Goal: Information Seeking & Learning: Learn about a topic

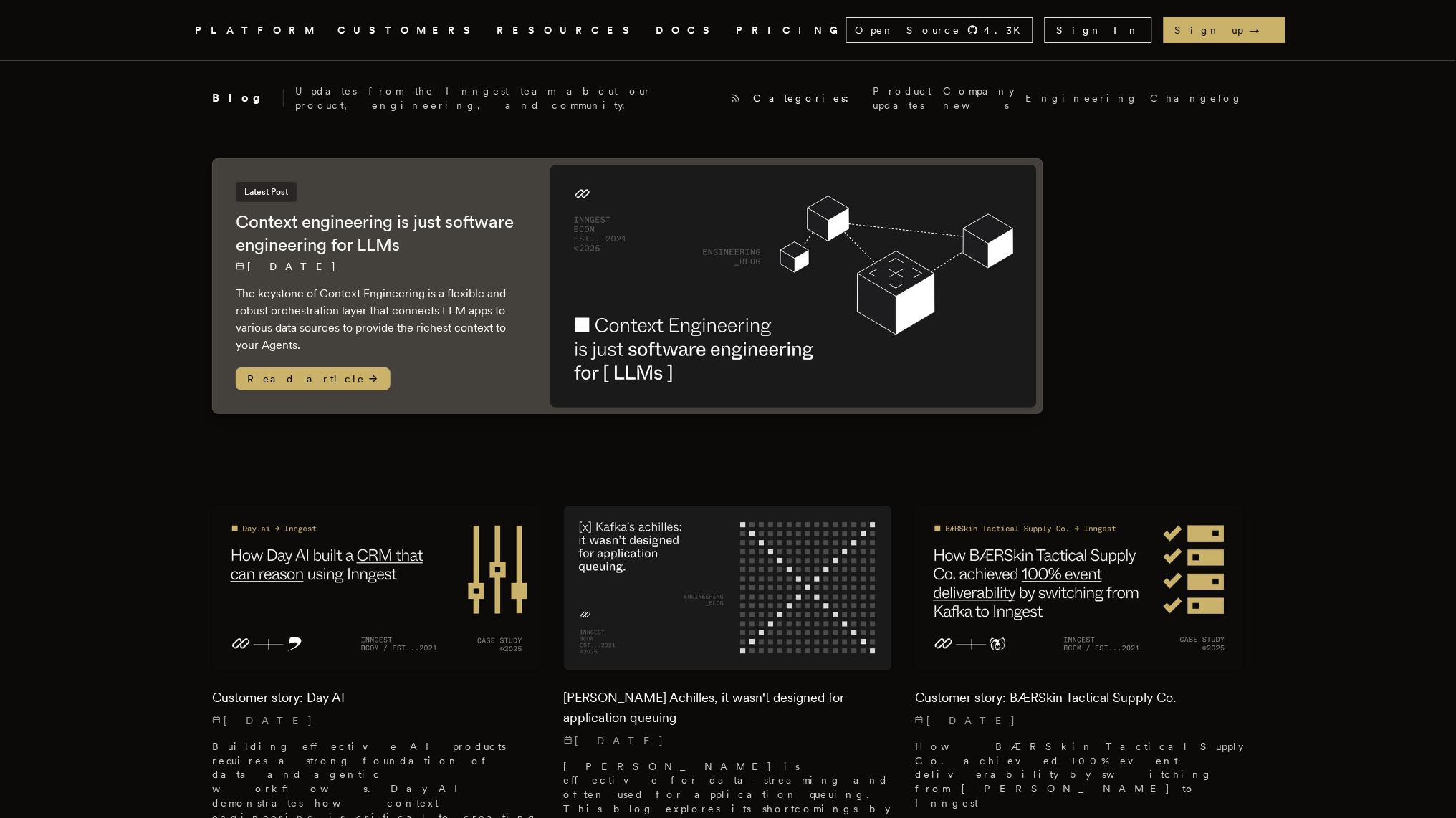
click at [398, 36] on link "CUSTOMERS" at bounding box center [409, 30] width 142 height 18
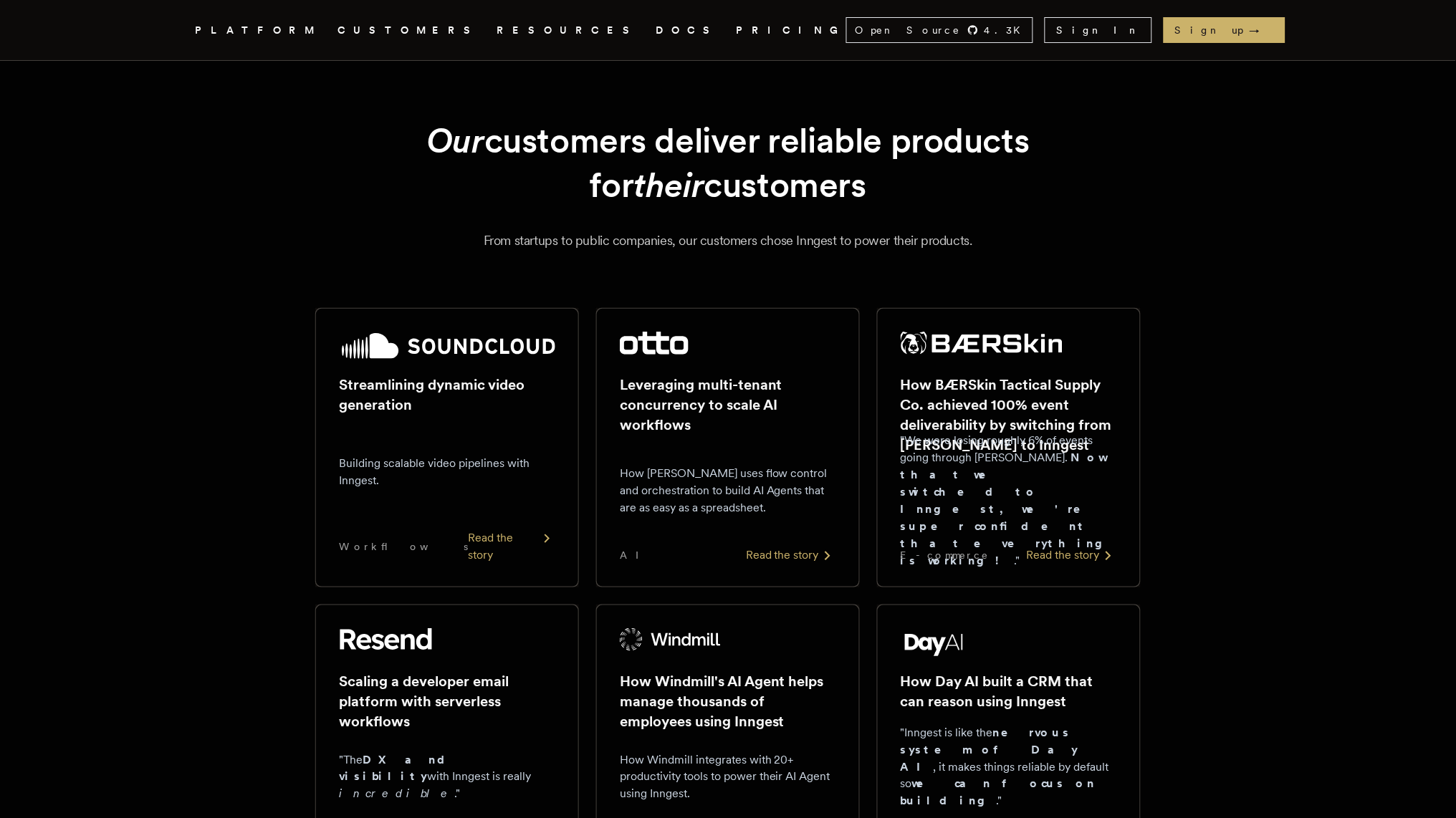
click at [991, 644] on div at bounding box center [1009, 642] width 217 height 28
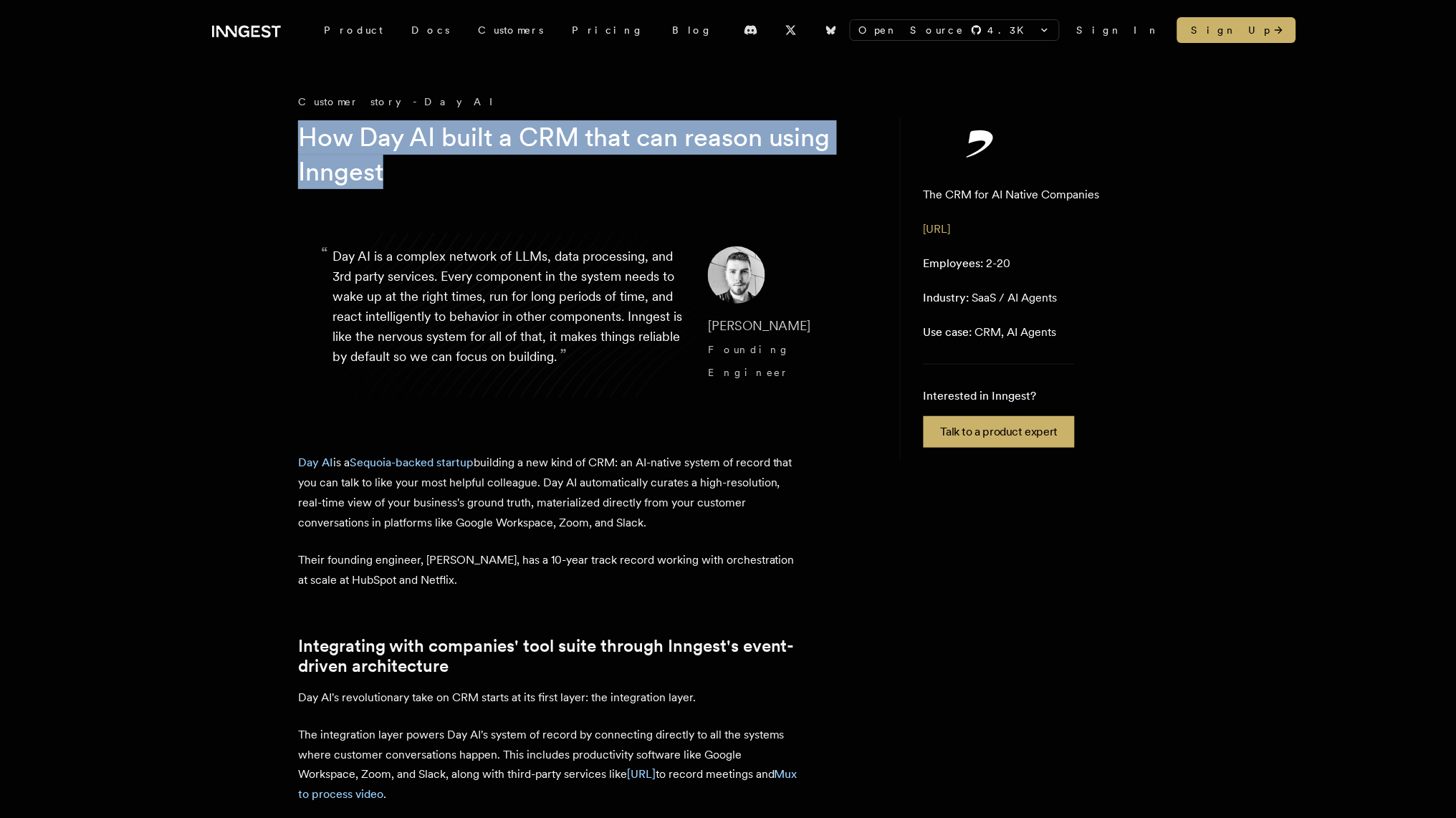
drag, startPoint x: 390, startPoint y: 179, endPoint x: 292, endPoint y: 135, distance: 107.4
copy h1 "How Day AI built a CRM that can reason using Inngest"
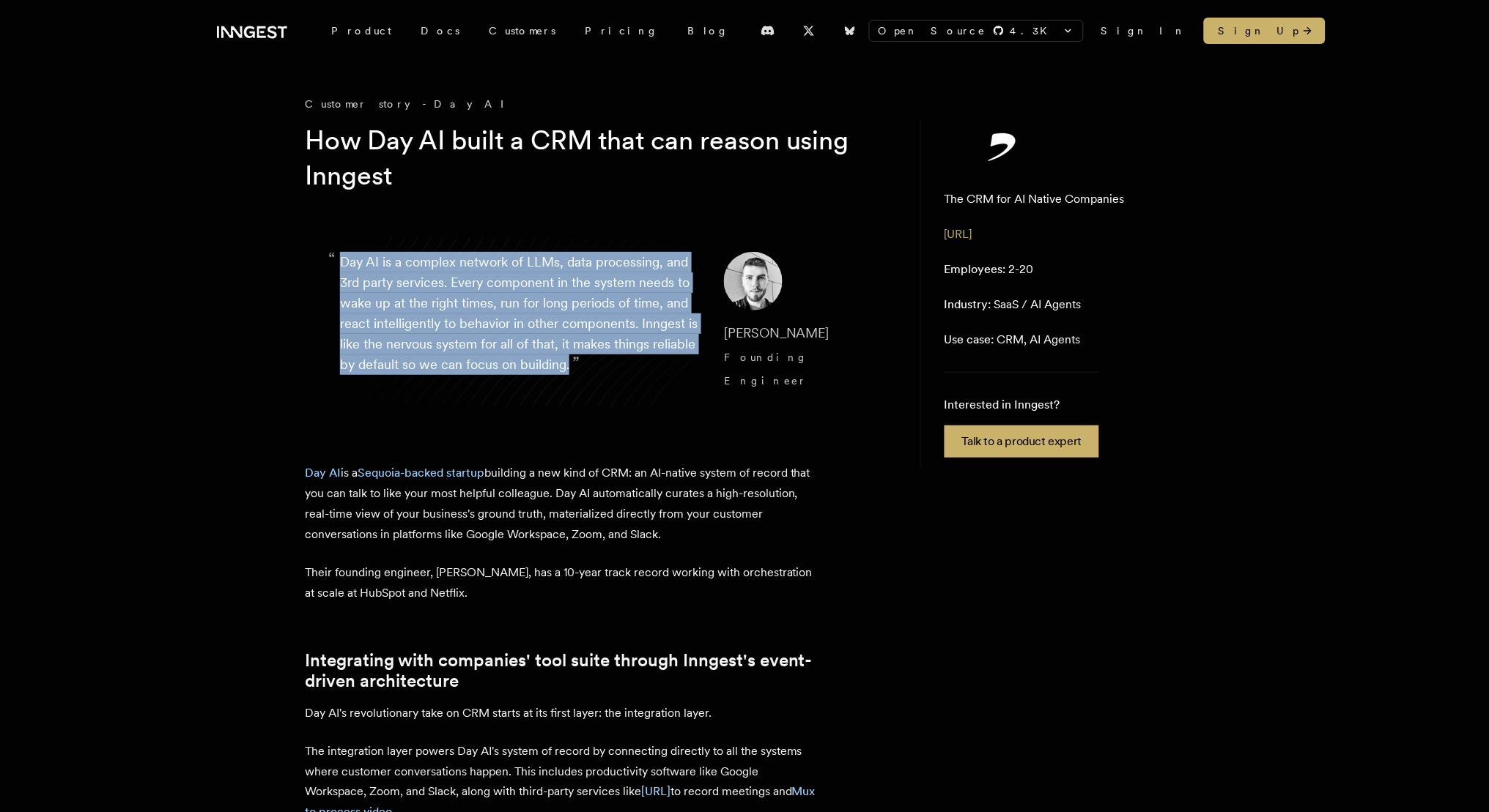
drag, startPoint x: 339, startPoint y: 259, endPoint x: 614, endPoint y: 354, distance: 290.9
click at [614, 354] on blockquote "“ Day AI is a complex network of LLMs, data processing, and 3rd party services.…" at bounding box center [597, 322] width 586 height 211
copy p "Day AI is a complex network of LLMs, data processing, and 3rd party services. E…"
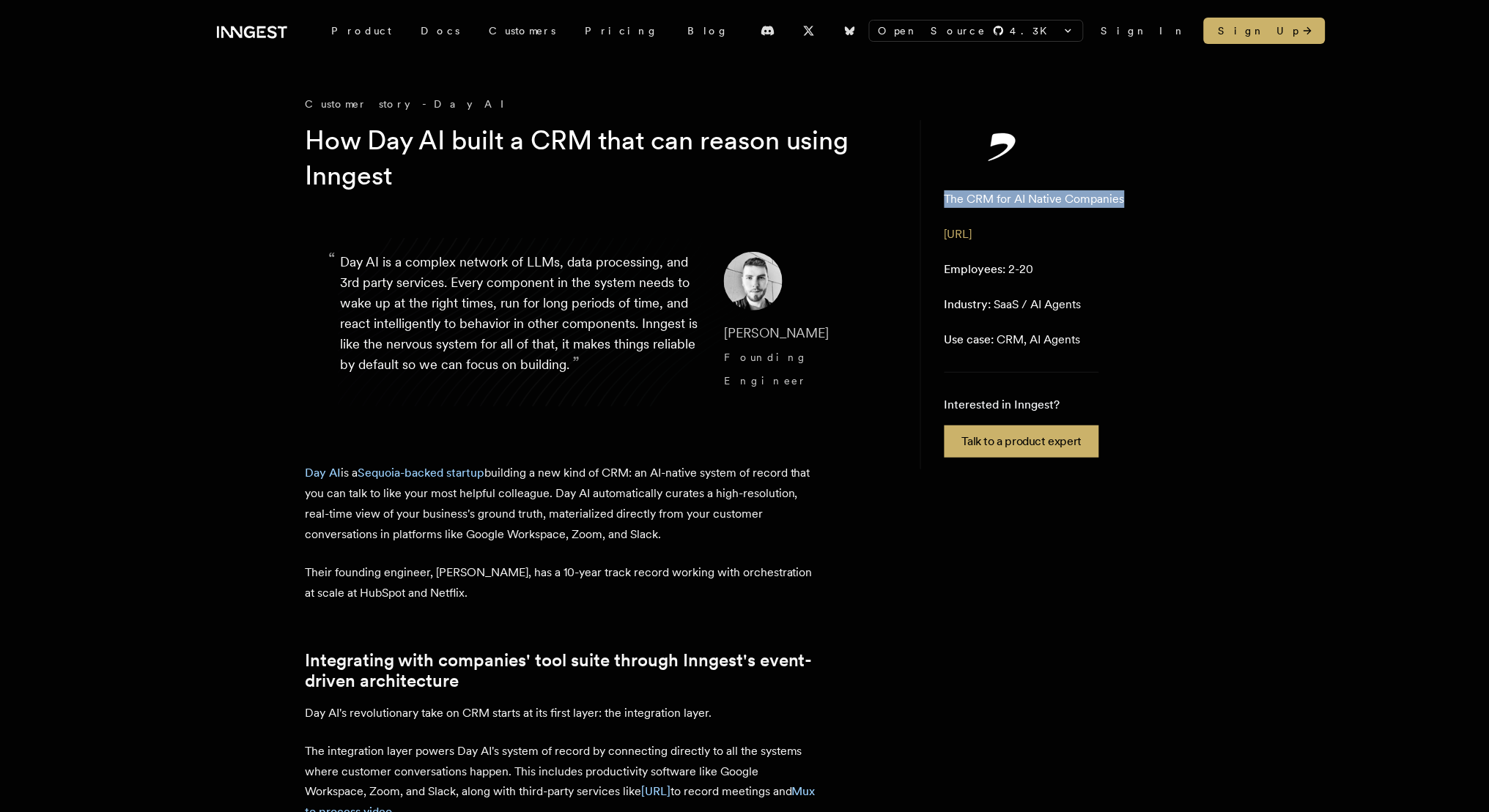
drag, startPoint x: 946, startPoint y: 196, endPoint x: 1141, endPoint y: 191, distance: 195.1
click at [1141, 191] on aside "The CRM for AI Native Companies day.ai Employees: 2-20 Industry: SaaS / AI Agen…" at bounding box center [1052, 294] width 263 height 350
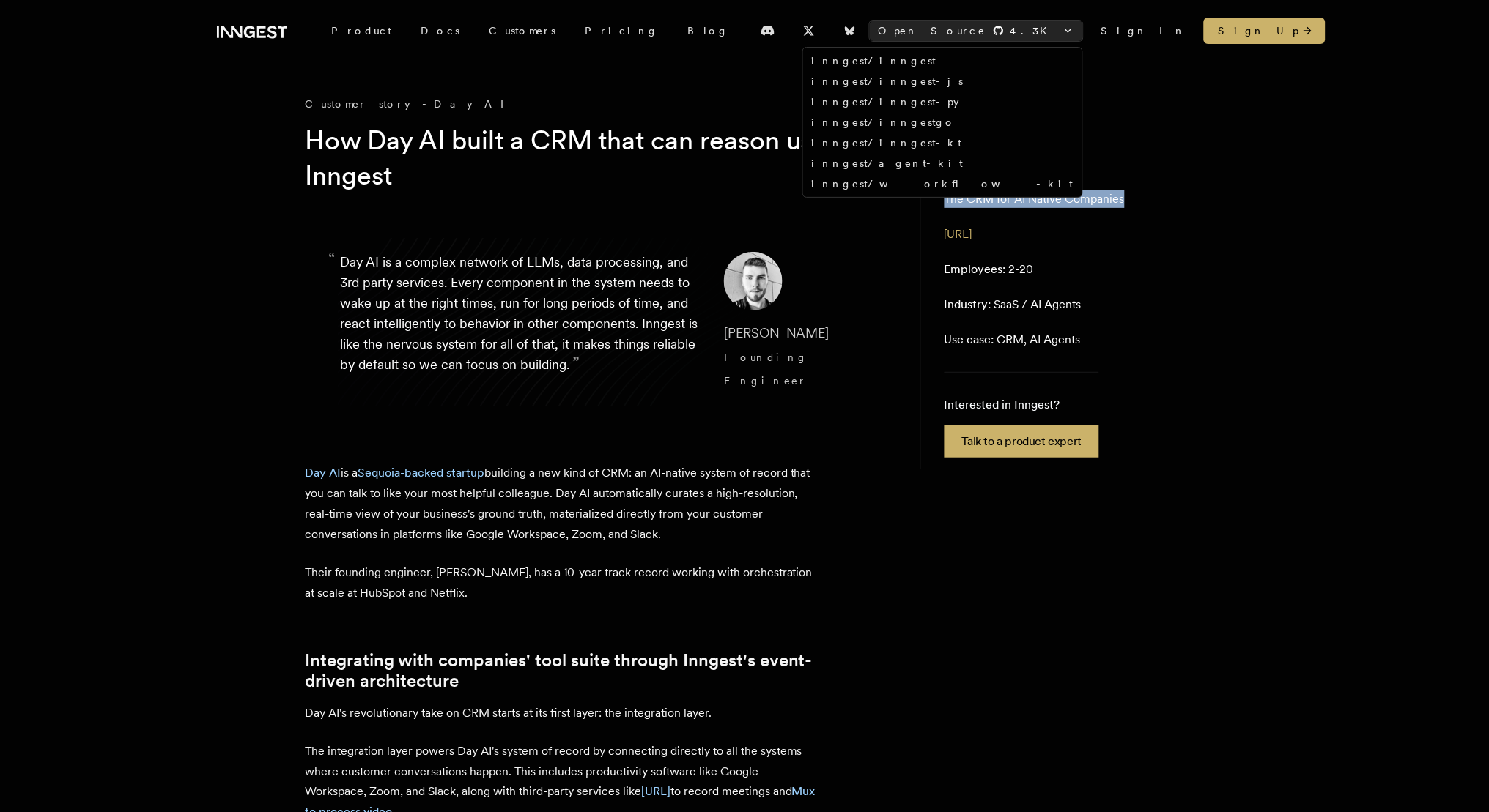
copy p "The CRM for AI Native Companies"
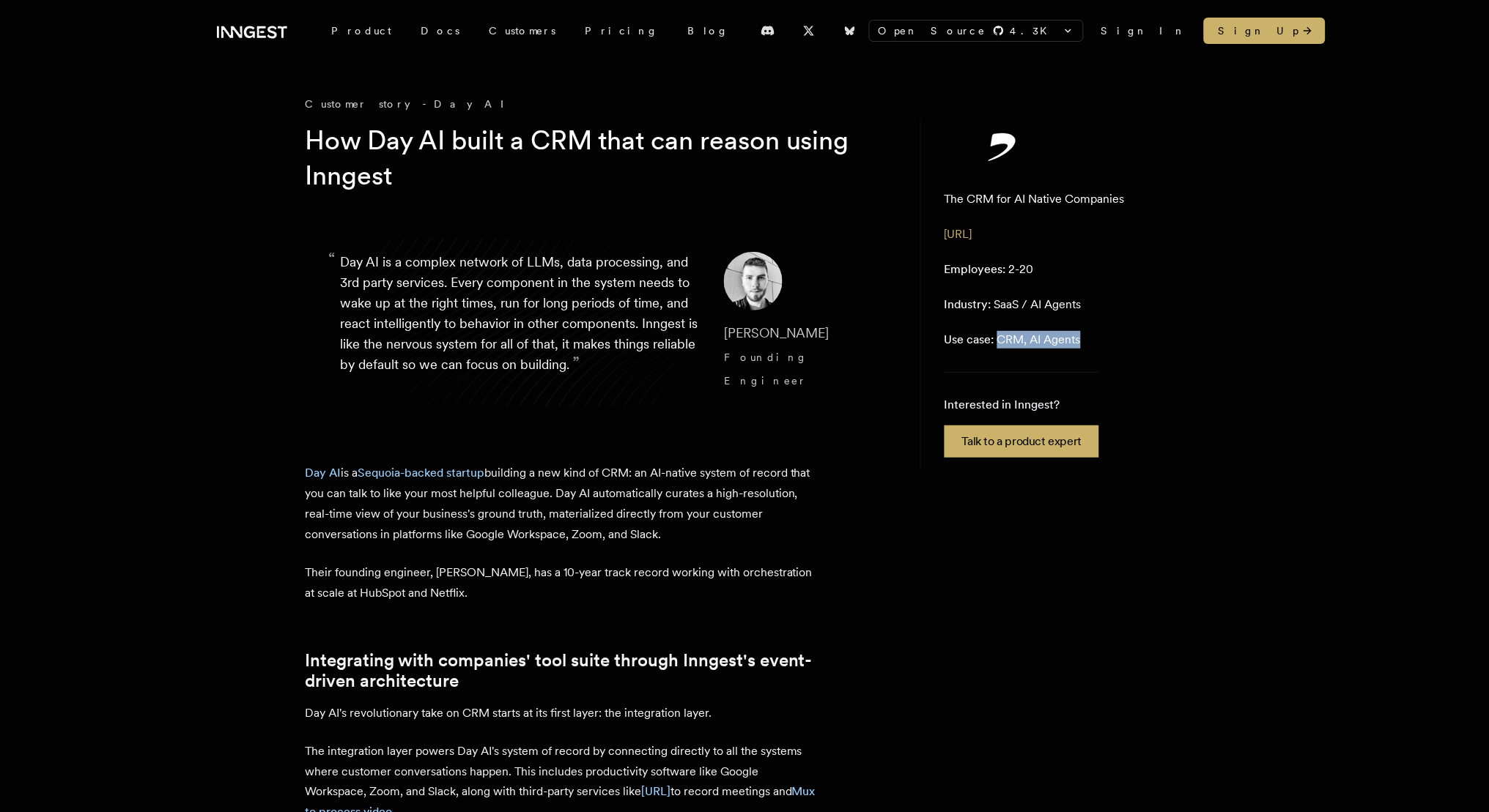
drag, startPoint x: 998, startPoint y: 339, endPoint x: 1115, endPoint y: 339, distance: 117.0
click at [1115, 339] on aside "The CRM for AI Native Companies day.ai Employees: 2-20 Industry: SaaS / AI Agen…" at bounding box center [1052, 294] width 263 height 350
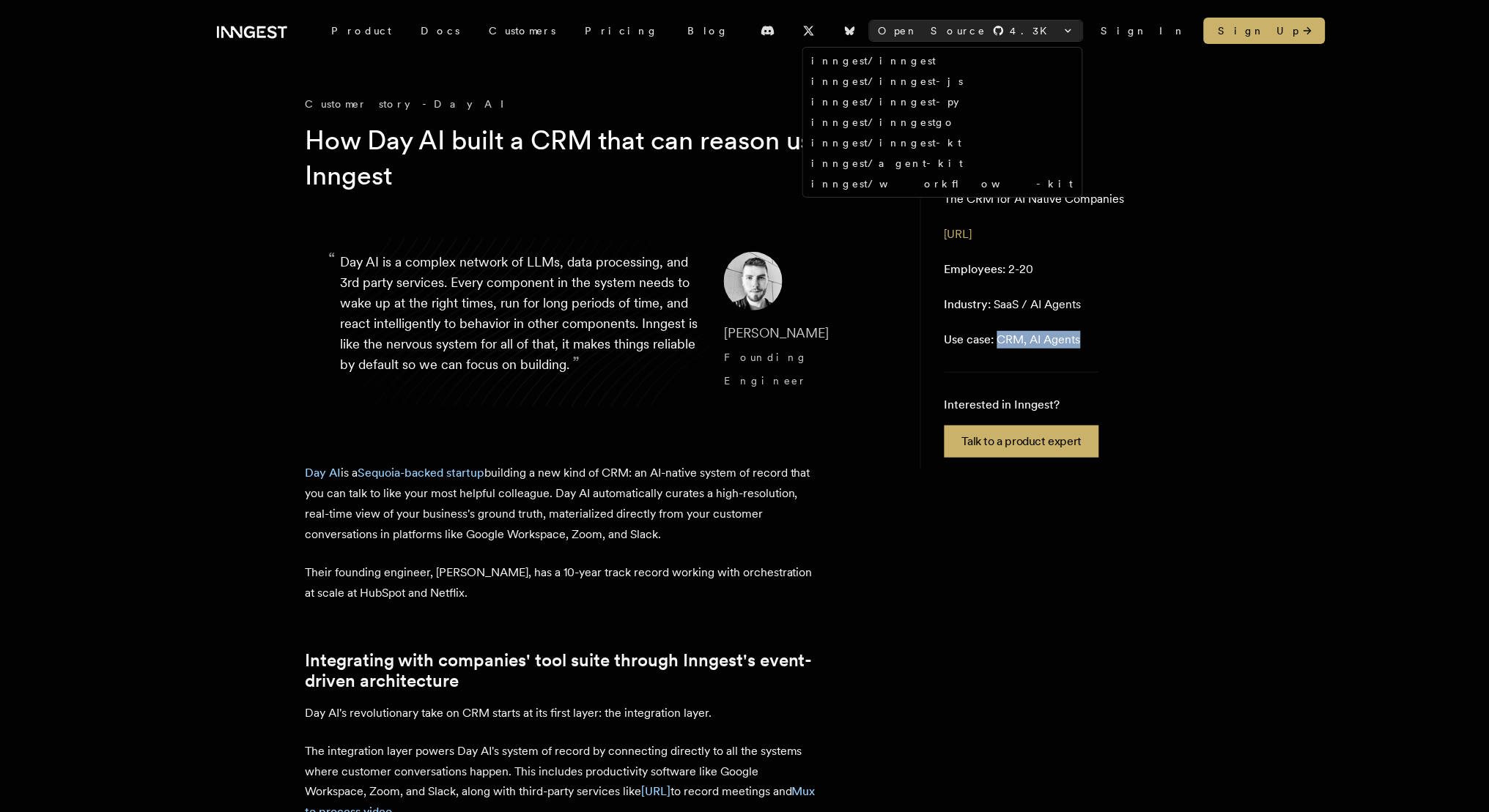
copy p "CRM, AI Agents"
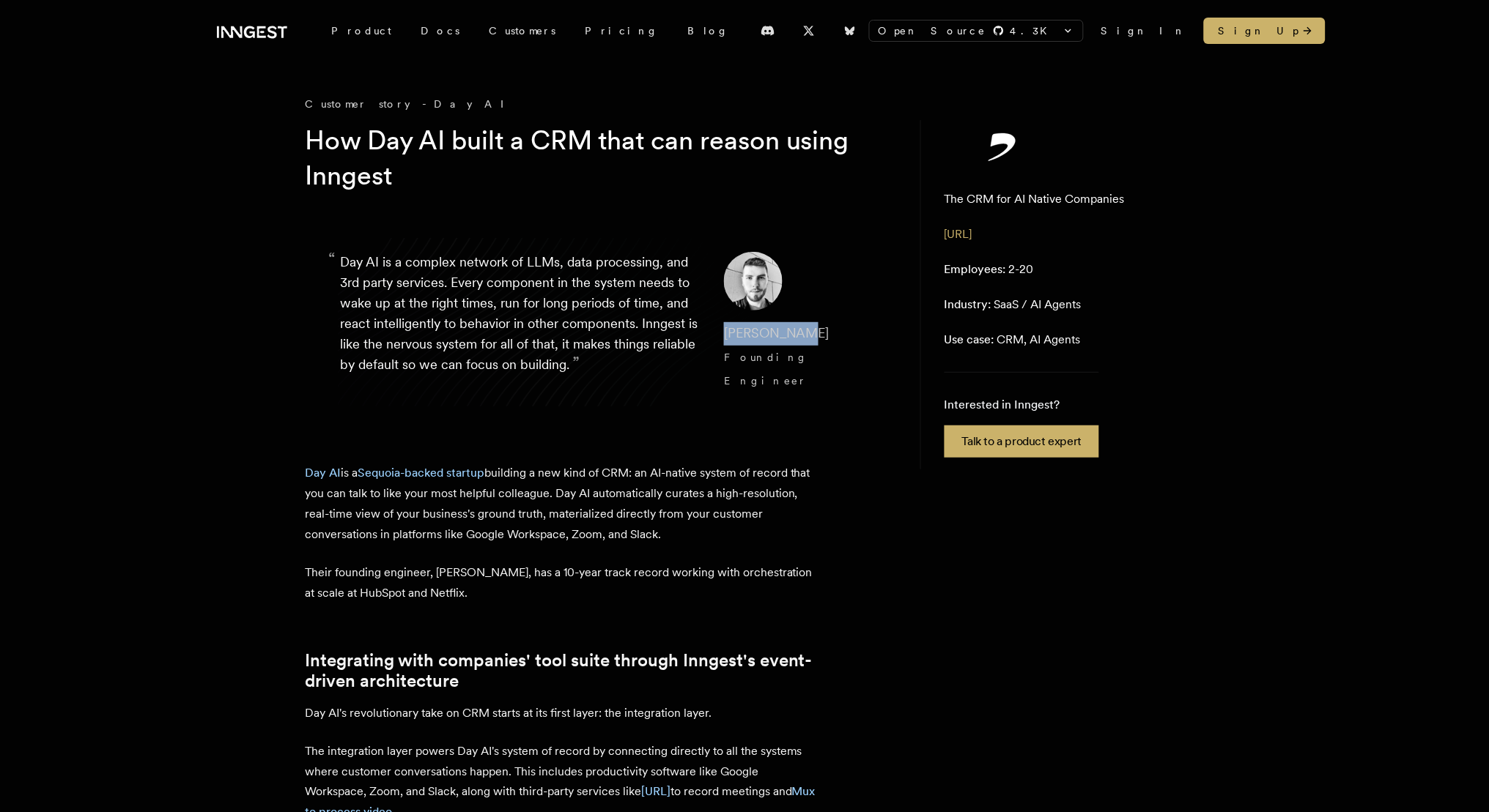
drag, startPoint x: 788, startPoint y: 326, endPoint x: 714, endPoint y: 326, distance: 74.0
click at [724, 326] on cite "Erik Munson Founding Engineer" at bounding box center [789, 357] width 132 height 70
copy span "[PERSON_NAME]"
drag, startPoint x: 798, startPoint y: 355, endPoint x: 711, endPoint y: 355, distance: 87.0
click at [724, 355] on cite "Erik Munson Founding Engineer" at bounding box center [789, 357] width 132 height 70
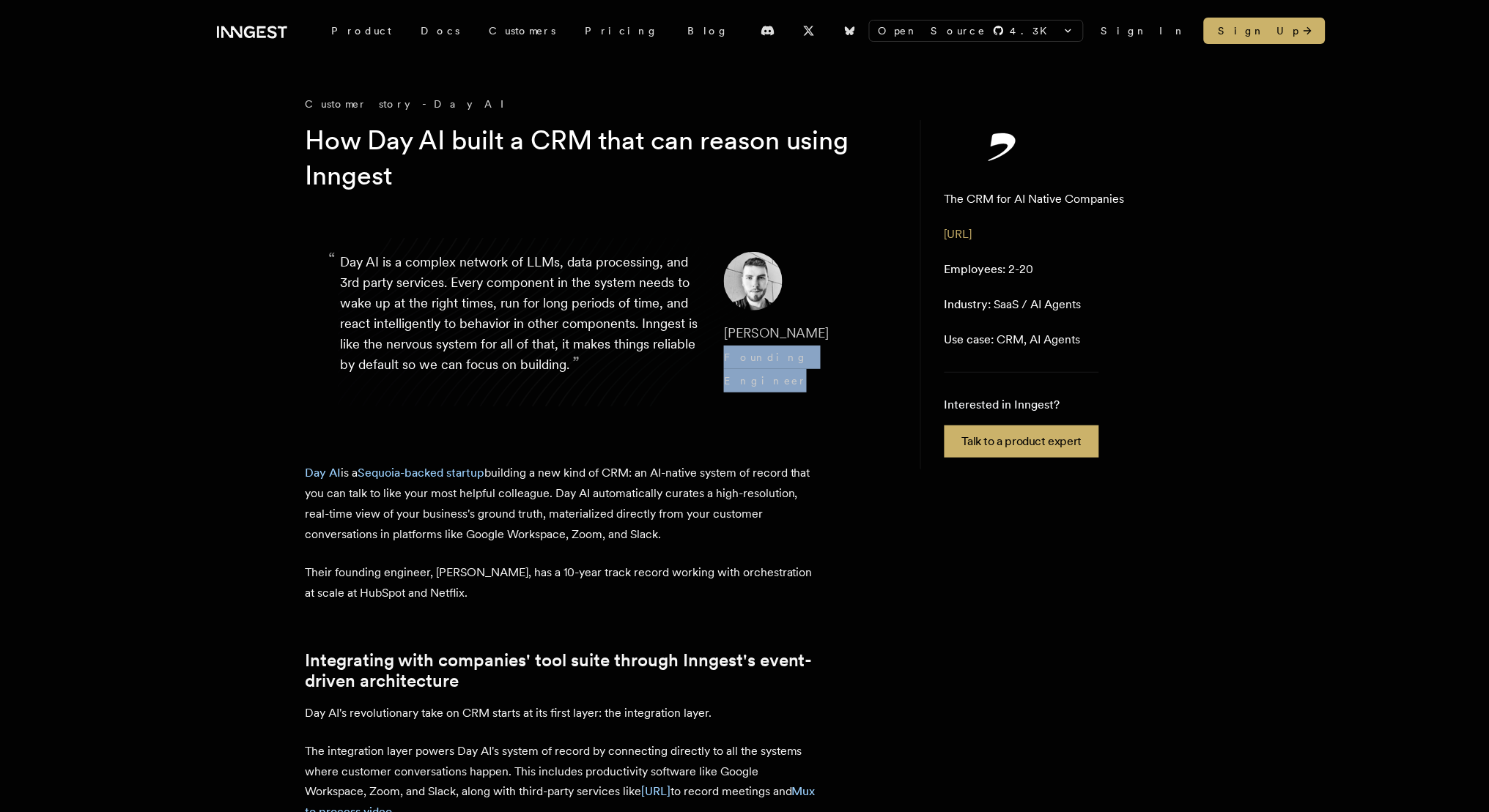
copy span "Founding Engineer"
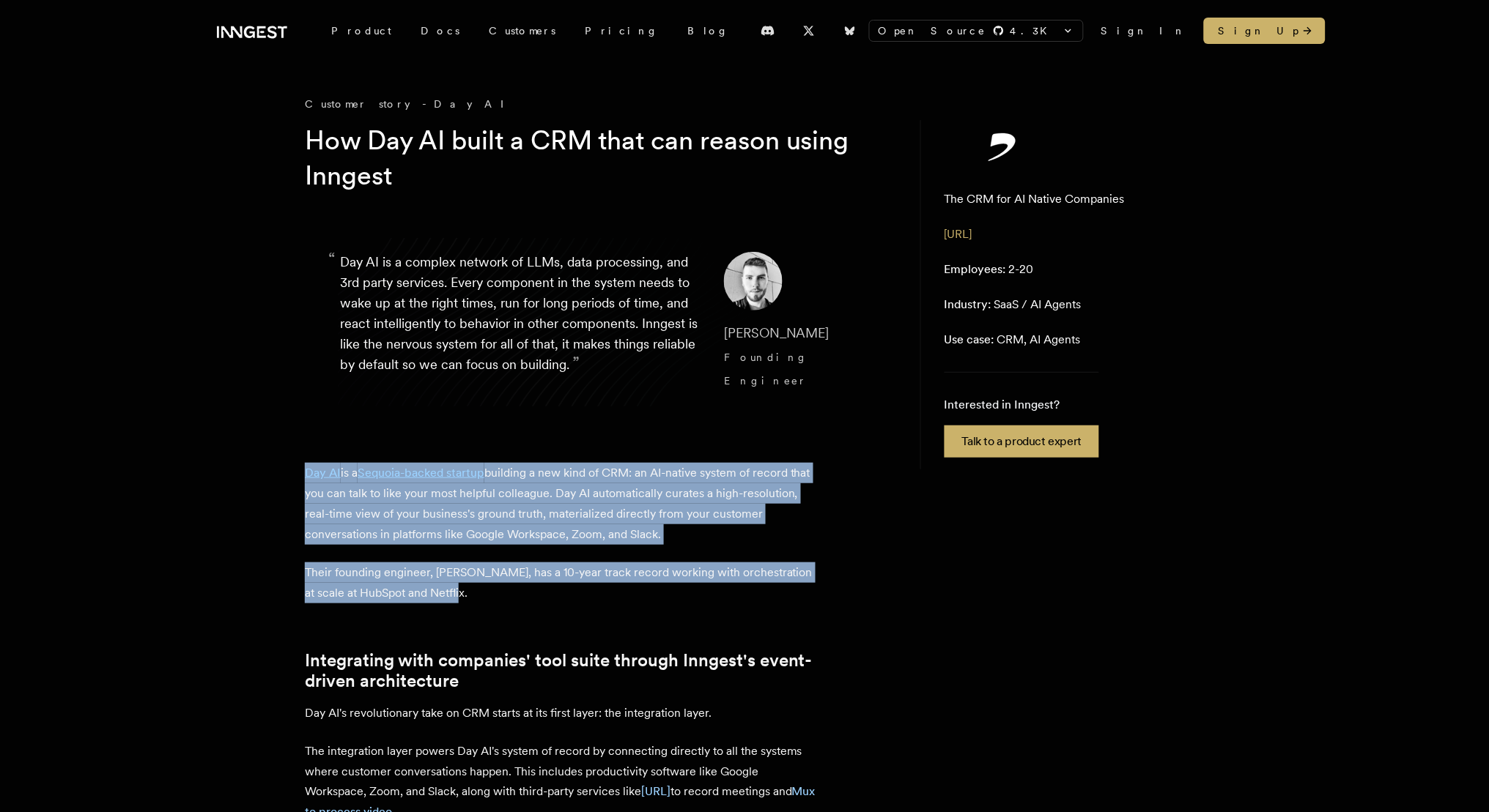
drag, startPoint x: 462, startPoint y: 569, endPoint x: 296, endPoint y: 443, distance: 208.4
copy div "Day AI is a Sequoia-backed startup building a new kind of CRM: an AI-native sys…"
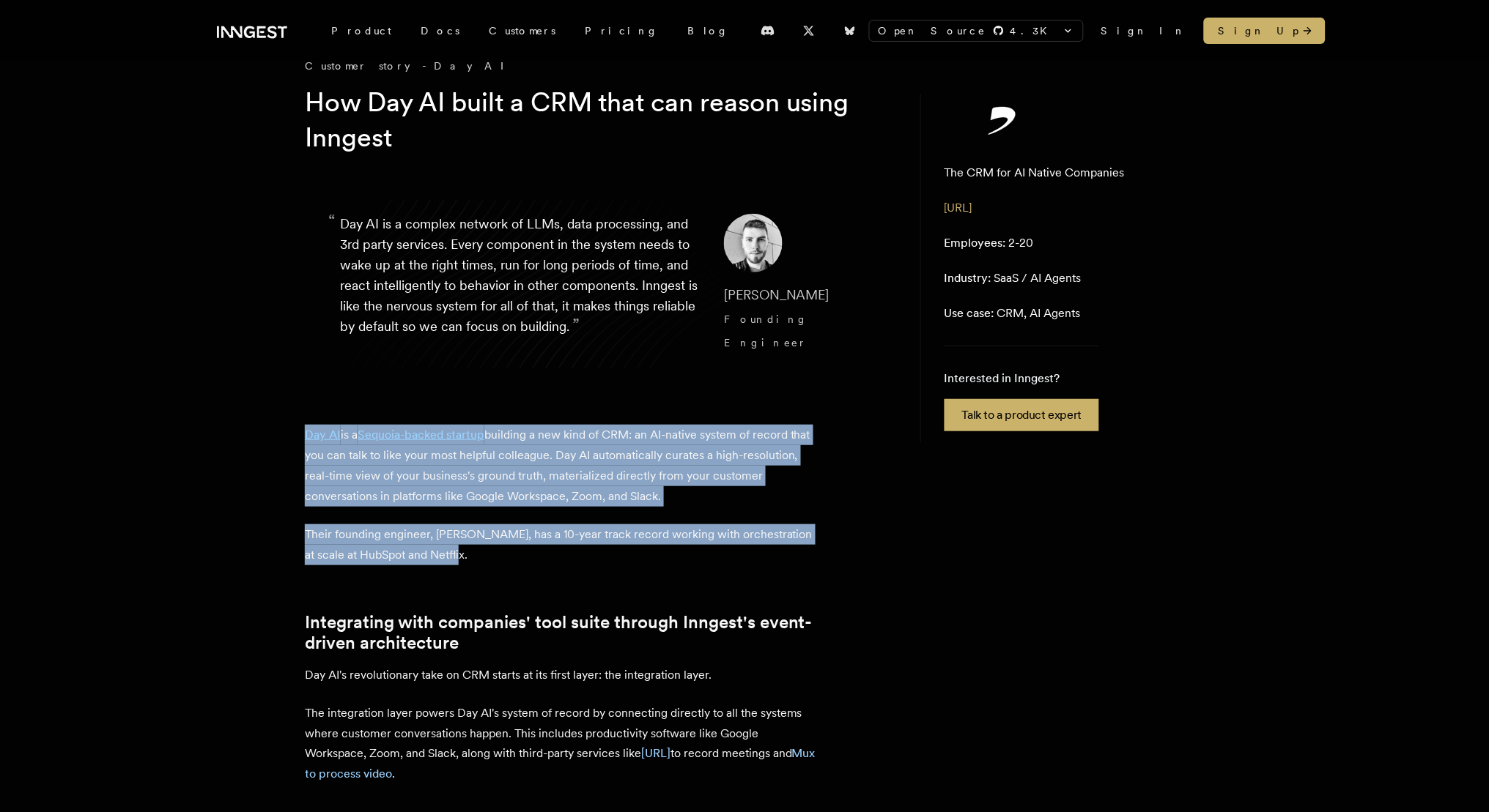
scroll to position [66, 0]
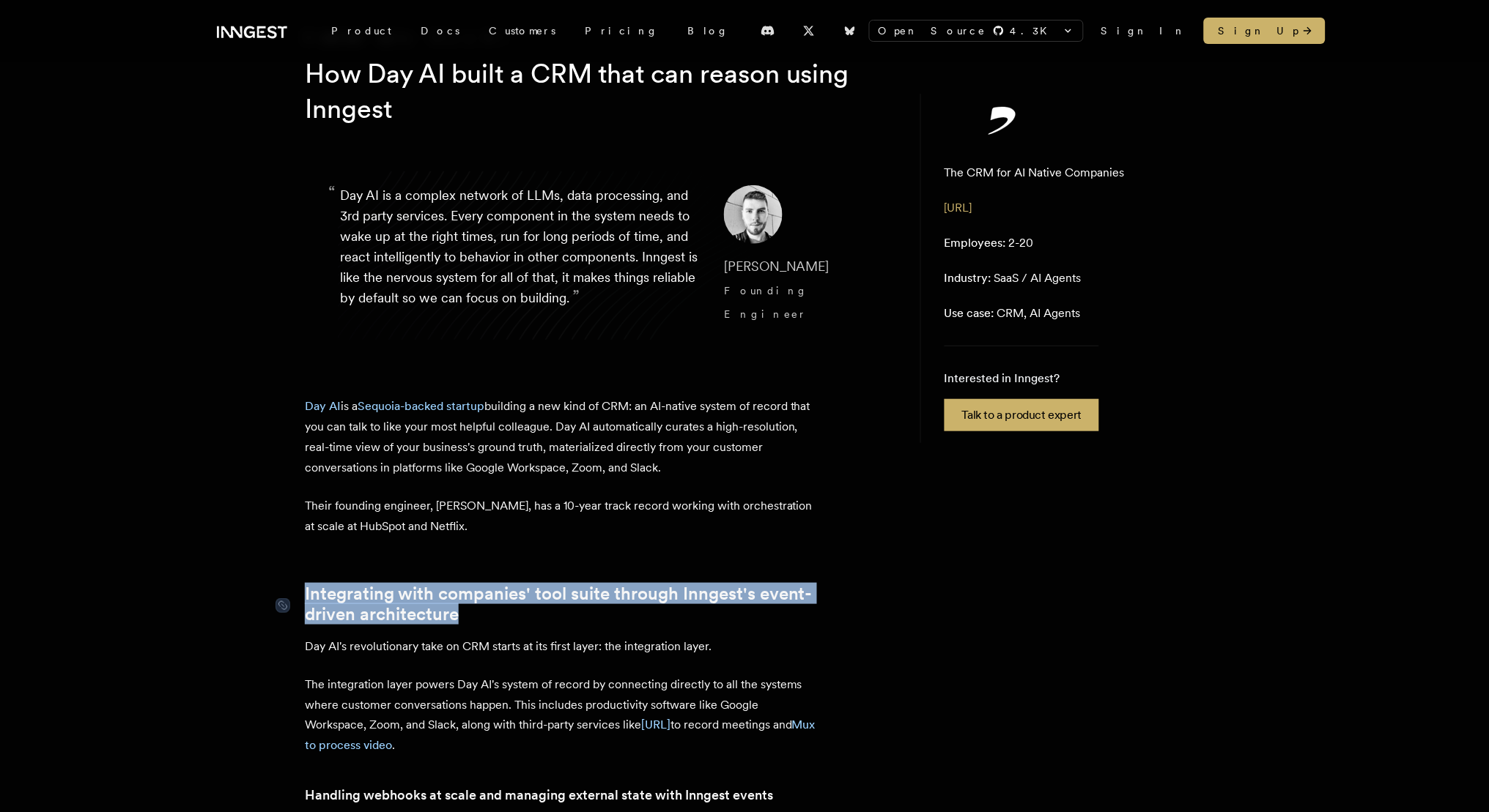
drag, startPoint x: 222, startPoint y: 570, endPoint x: 518, endPoint y: 592, distance: 296.8
copy link "Integrating with companies' tool suite through Inngest's event-driven architect…"
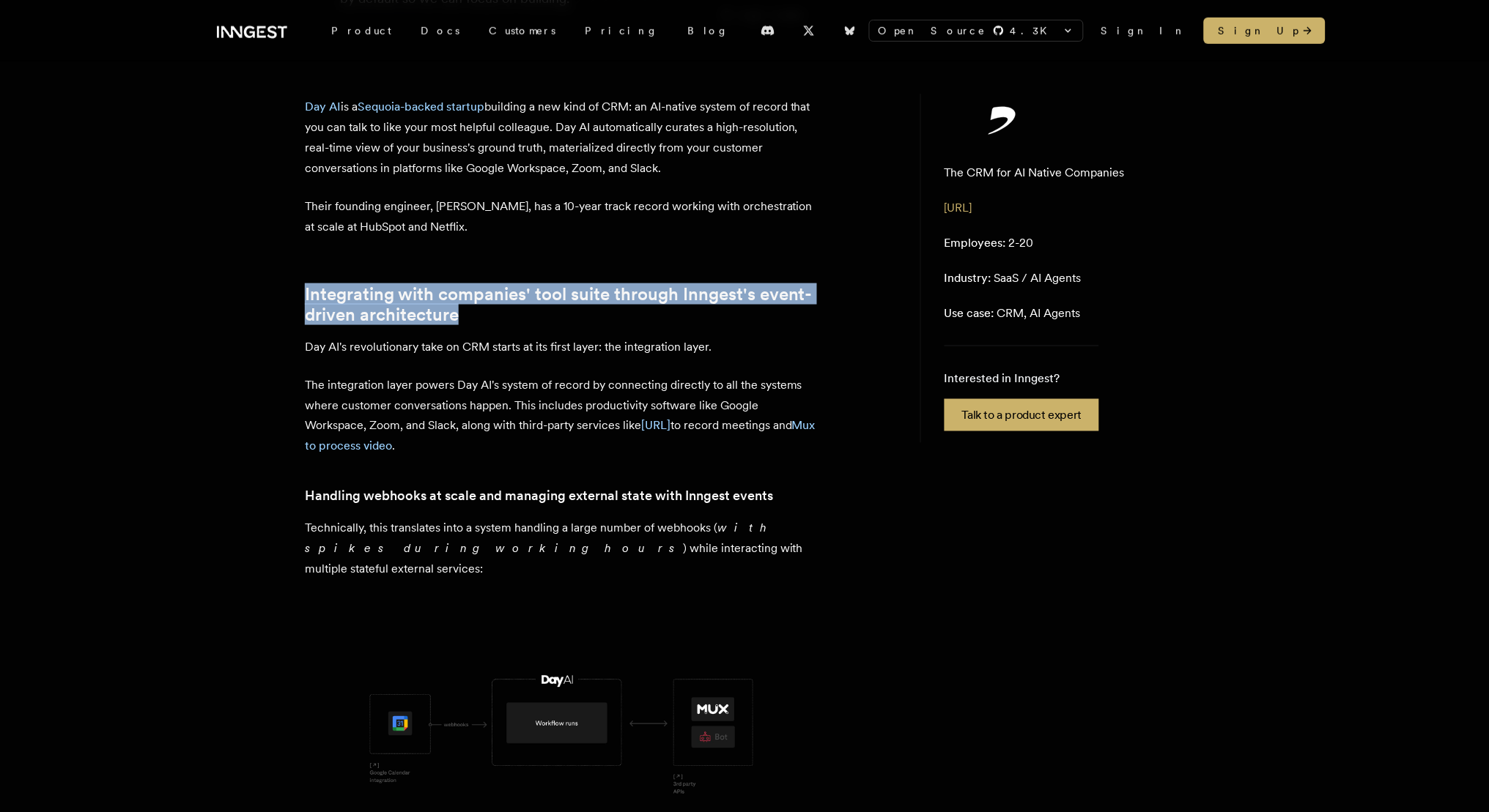
scroll to position [370, 0]
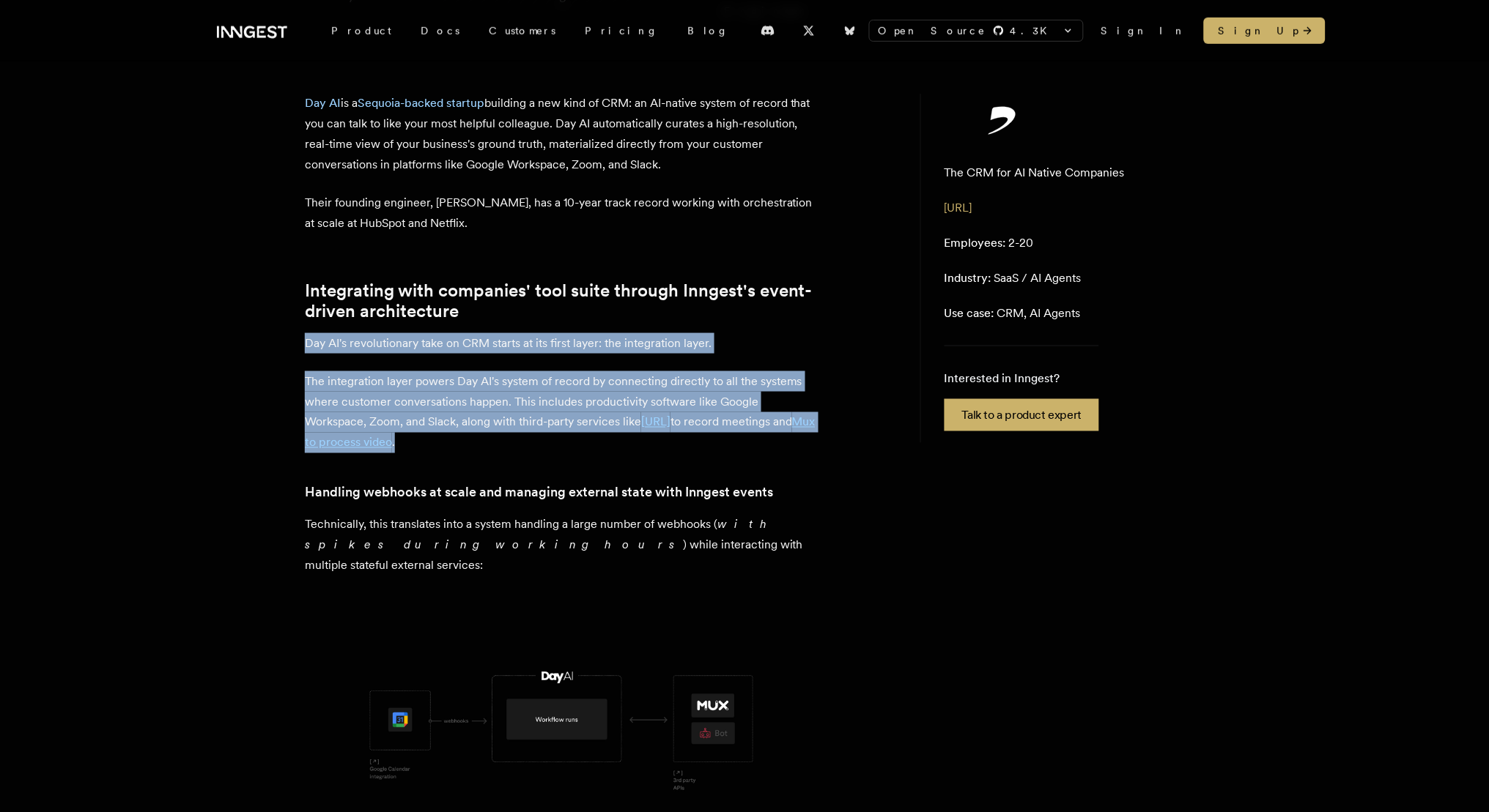
drag, startPoint x: 305, startPoint y: 313, endPoint x: 475, endPoint y: 410, distance: 195.7
copy div "Day AI's revolutionary take on CRM starts at its first layer: the integration l…"
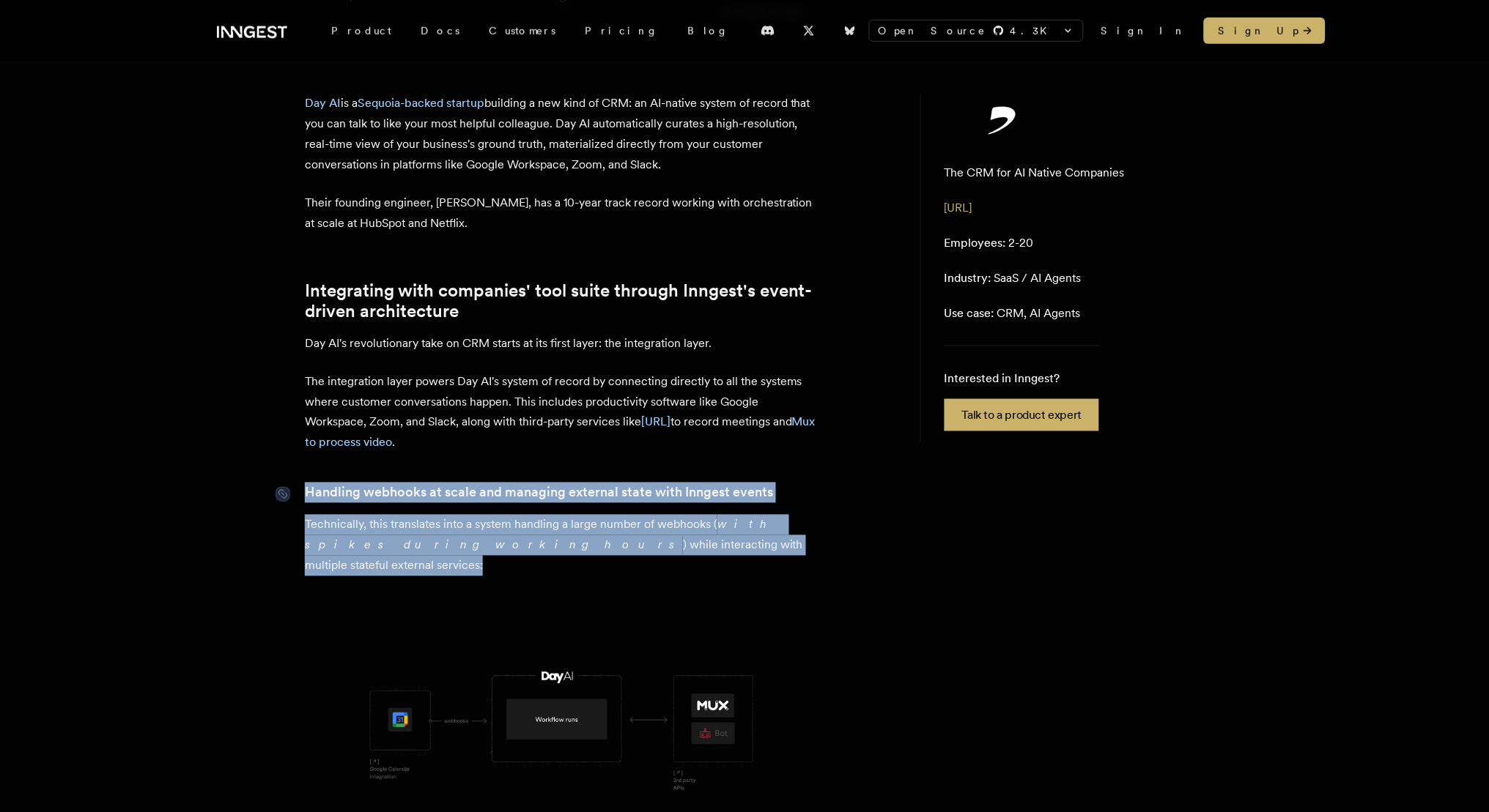
drag, startPoint x: 720, startPoint y: 513, endPoint x: 305, endPoint y: 457, distance: 418.8
copy div "Handling webhooks at scale and managing external state with Inngest events Tech…"
click at [759, 520] on p "Technically, this translates into a system handling a large number of webhooks …" at bounding box center [561, 546] width 513 height 62
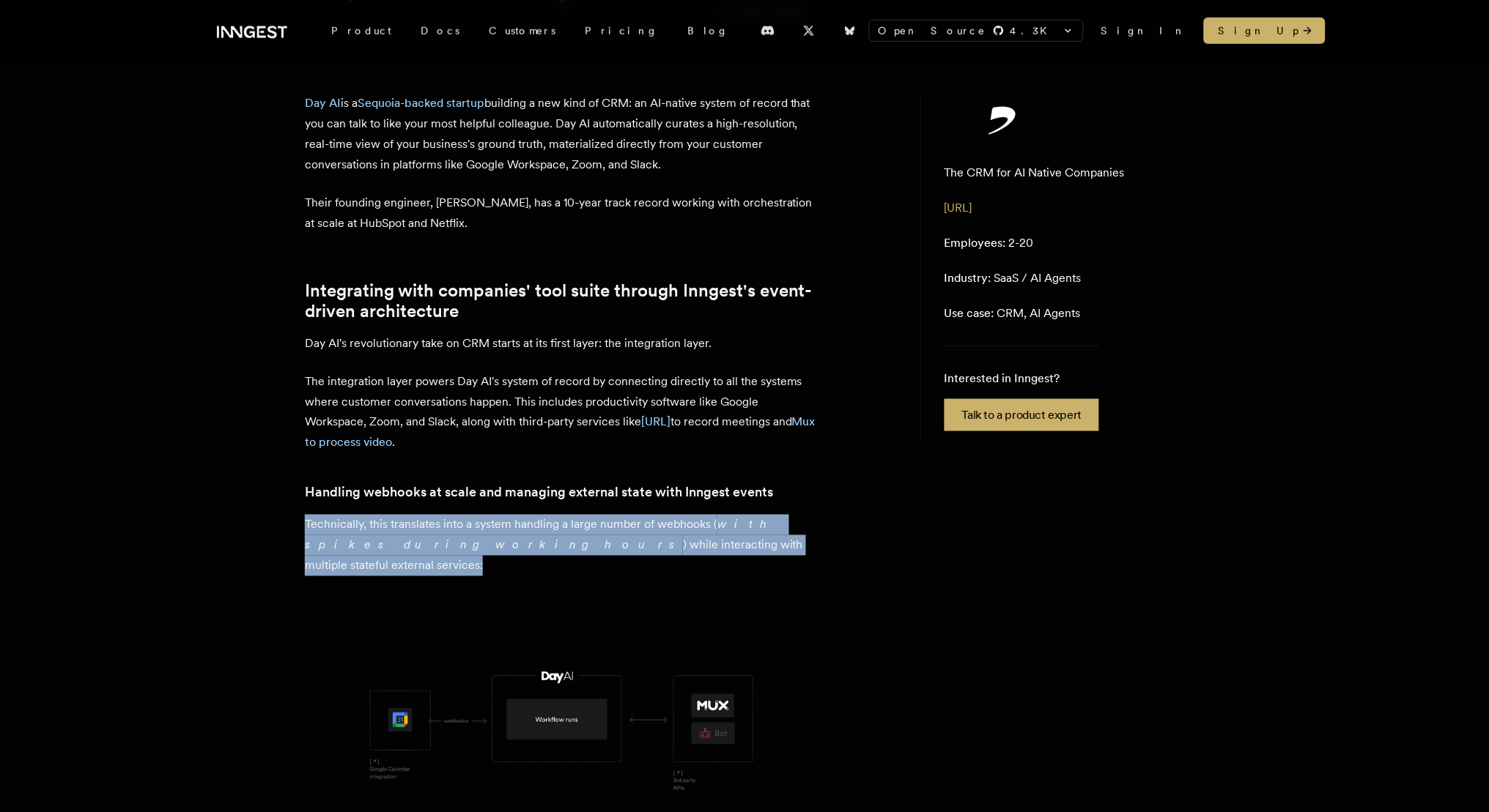
drag, startPoint x: 751, startPoint y: 517, endPoint x: 304, endPoint y: 491, distance: 447.8
click at [304, 515] on p "Technically, this translates into a system handling a large number of webhooks …" at bounding box center [561, 546] width 513 height 62
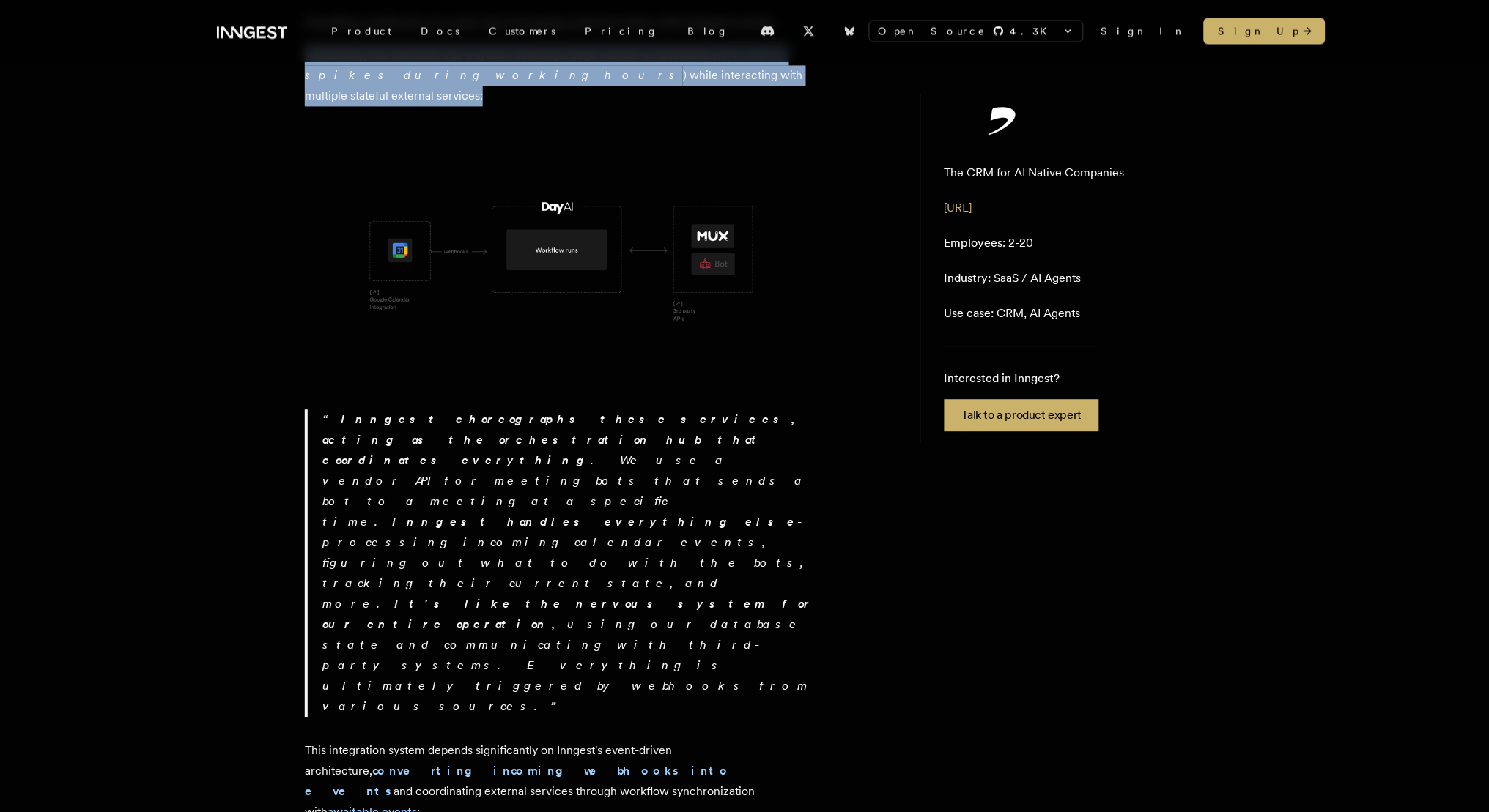
scroll to position [846, 0]
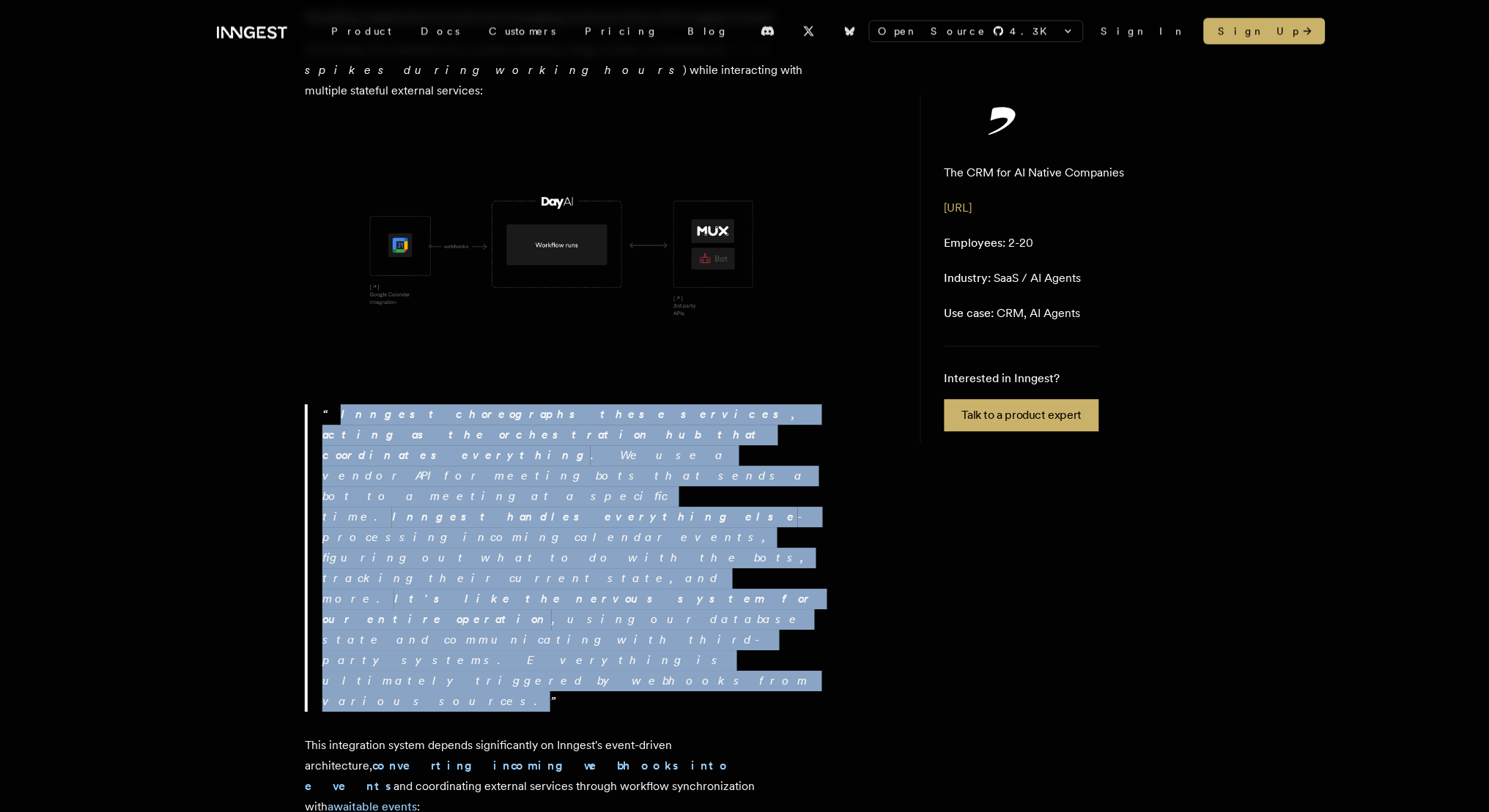
drag, startPoint x: 740, startPoint y: 456, endPoint x: 320, endPoint y: 352, distance: 432.7
click at [320, 404] on blockquote "Inngest choreographs these services, acting as the orchestration hub that coord…" at bounding box center [561, 558] width 513 height 308
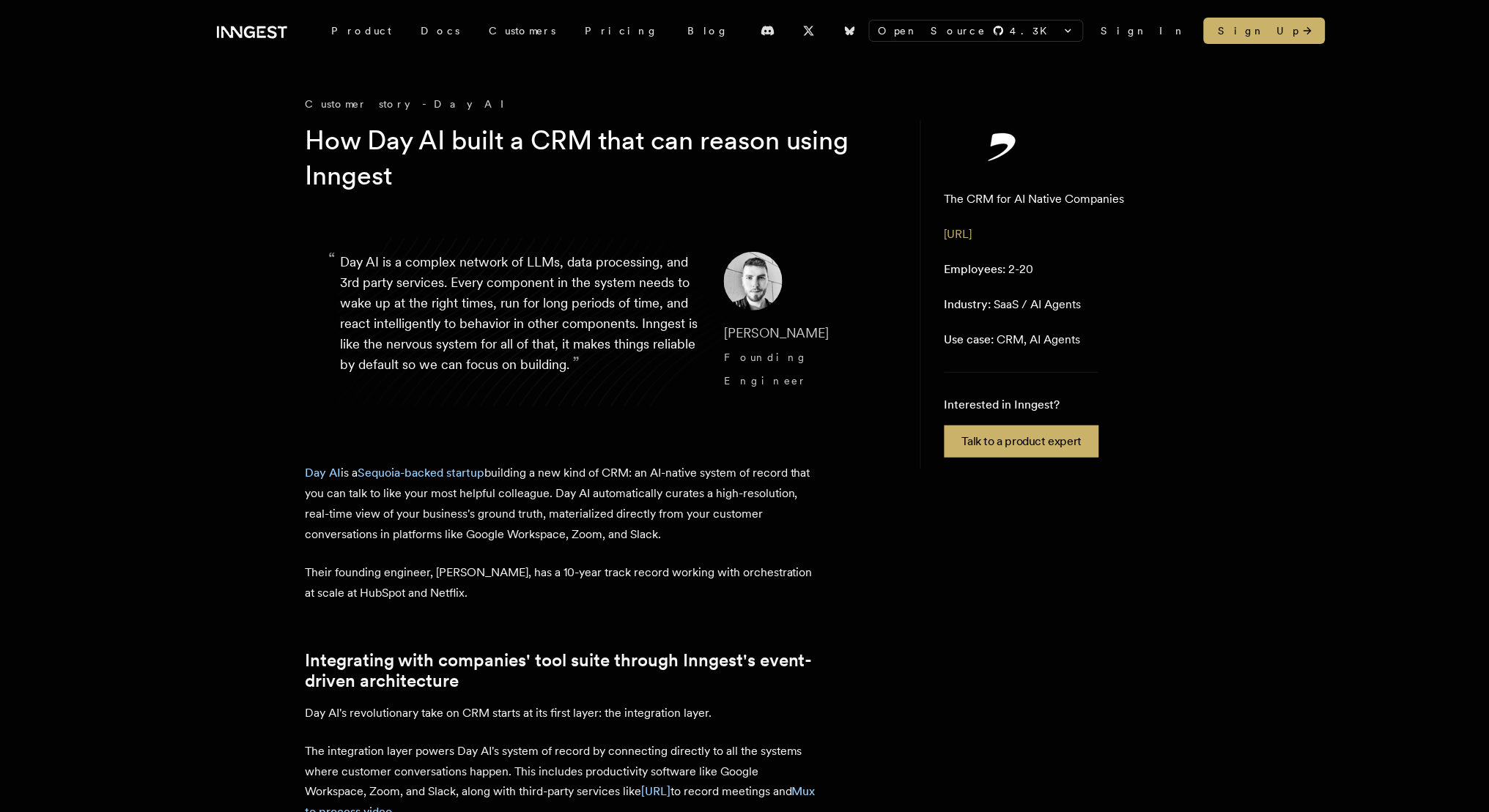
scroll to position [0, 0]
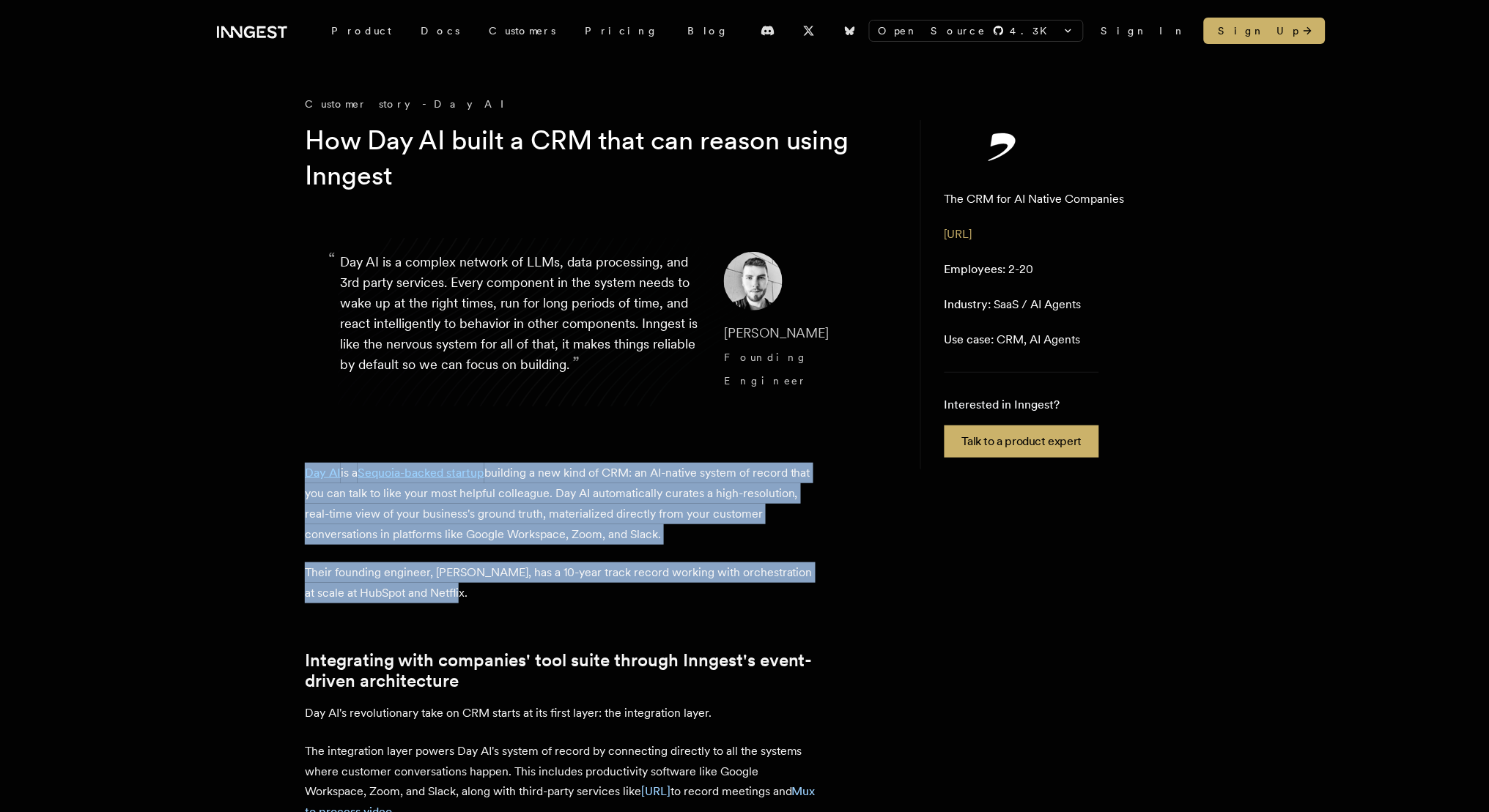
drag, startPoint x: 467, startPoint y: 565, endPoint x: 301, endPoint y: 451, distance: 201.4
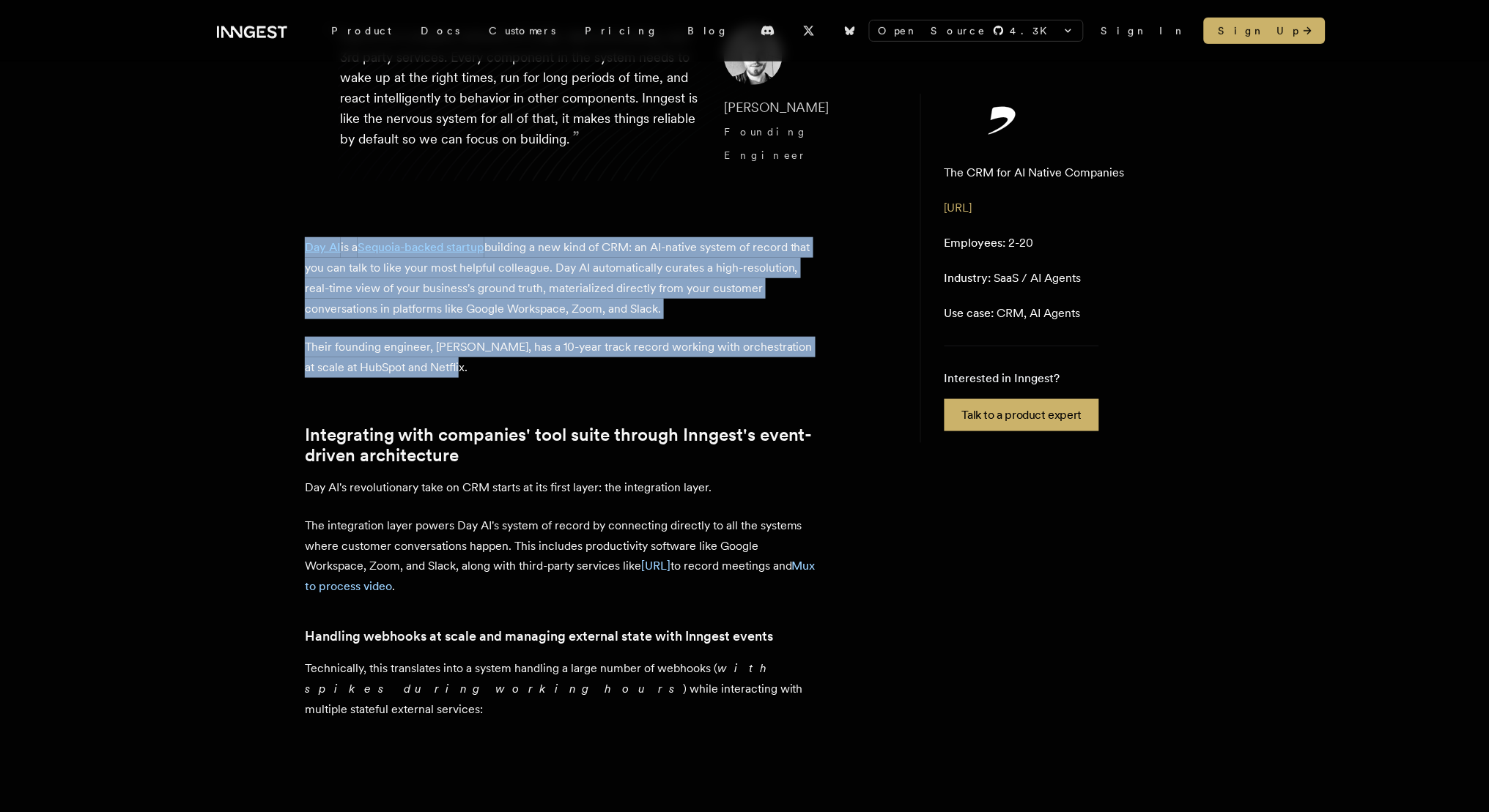
scroll to position [226, 0]
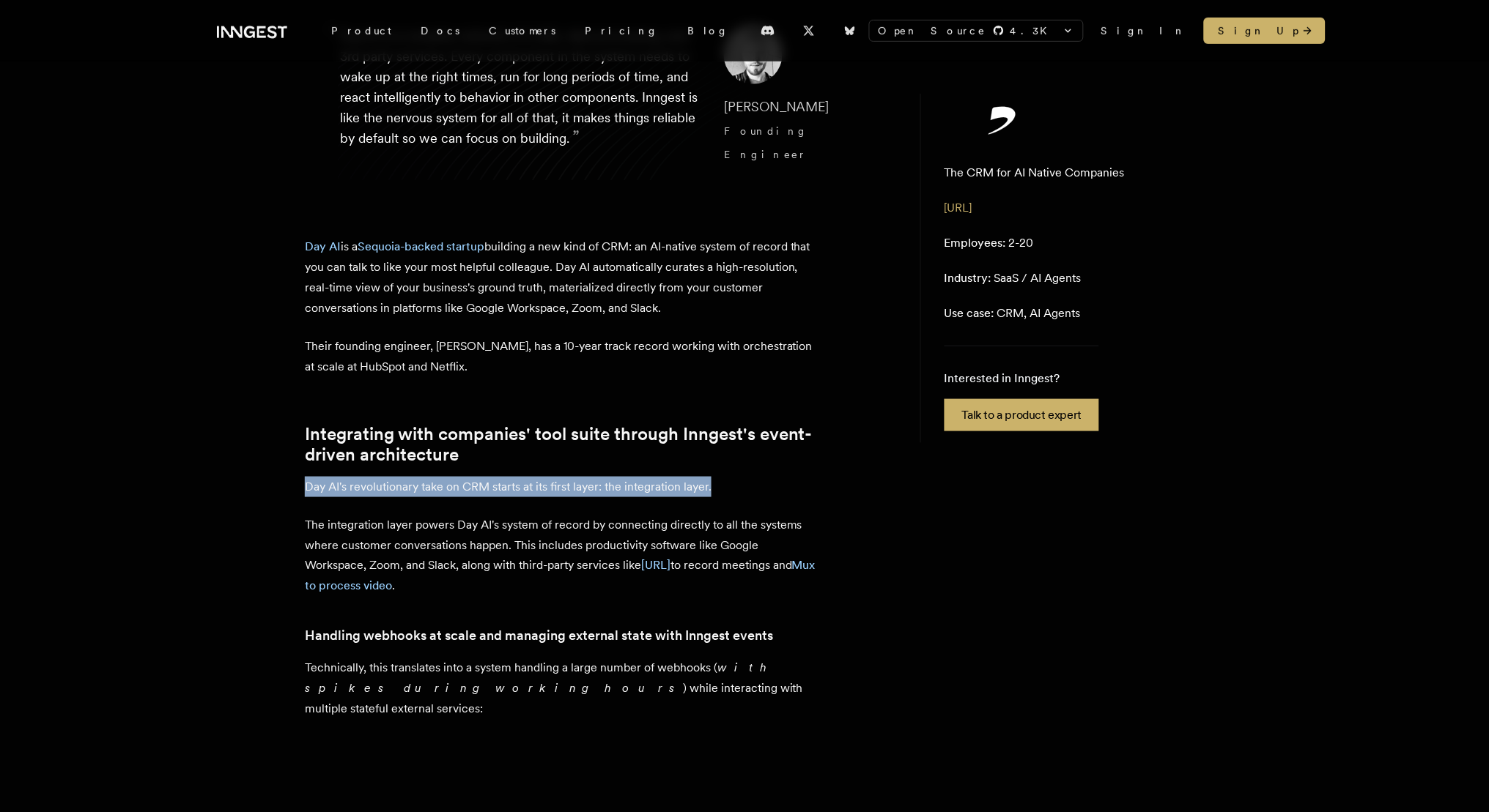
drag, startPoint x: 307, startPoint y: 457, endPoint x: 719, endPoint y: 461, distance: 412.0
click at [719, 477] on p "Day AI's revolutionary take on CRM starts at its first layer: the integration l…" at bounding box center [561, 487] width 513 height 21
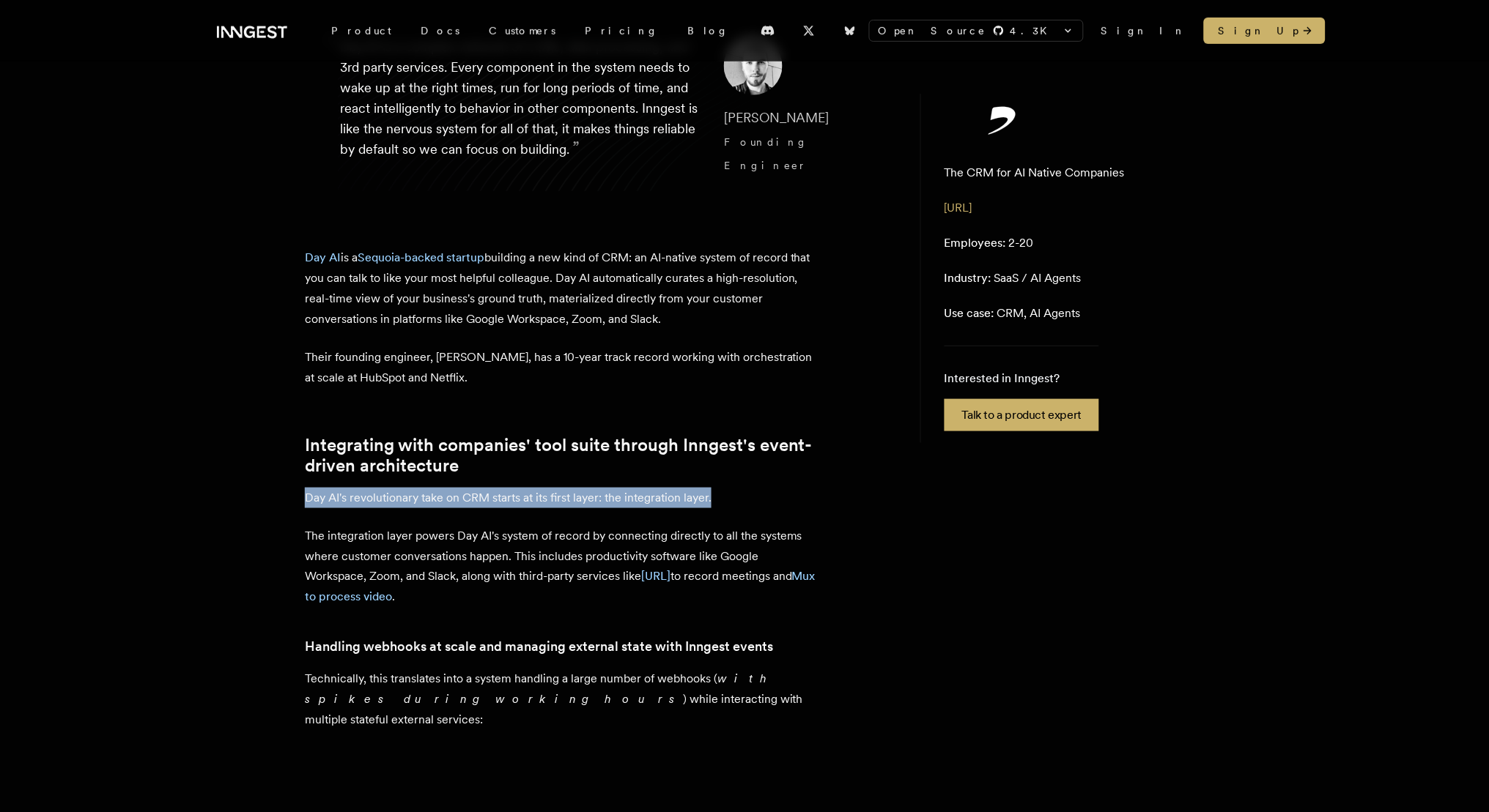
scroll to position [218, 0]
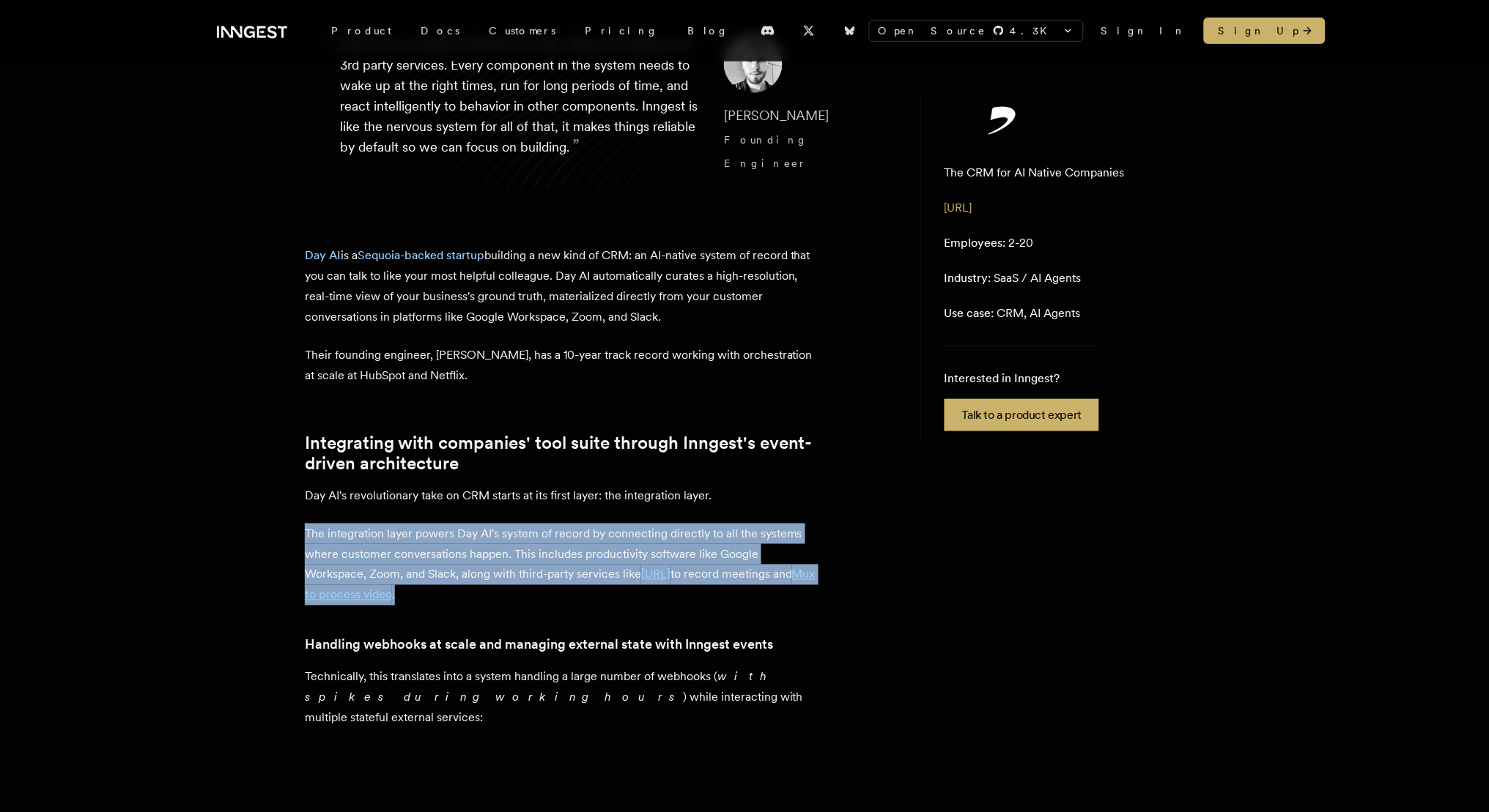
drag, startPoint x: 472, startPoint y: 569, endPoint x: 271, endPoint y: 498, distance: 213.2
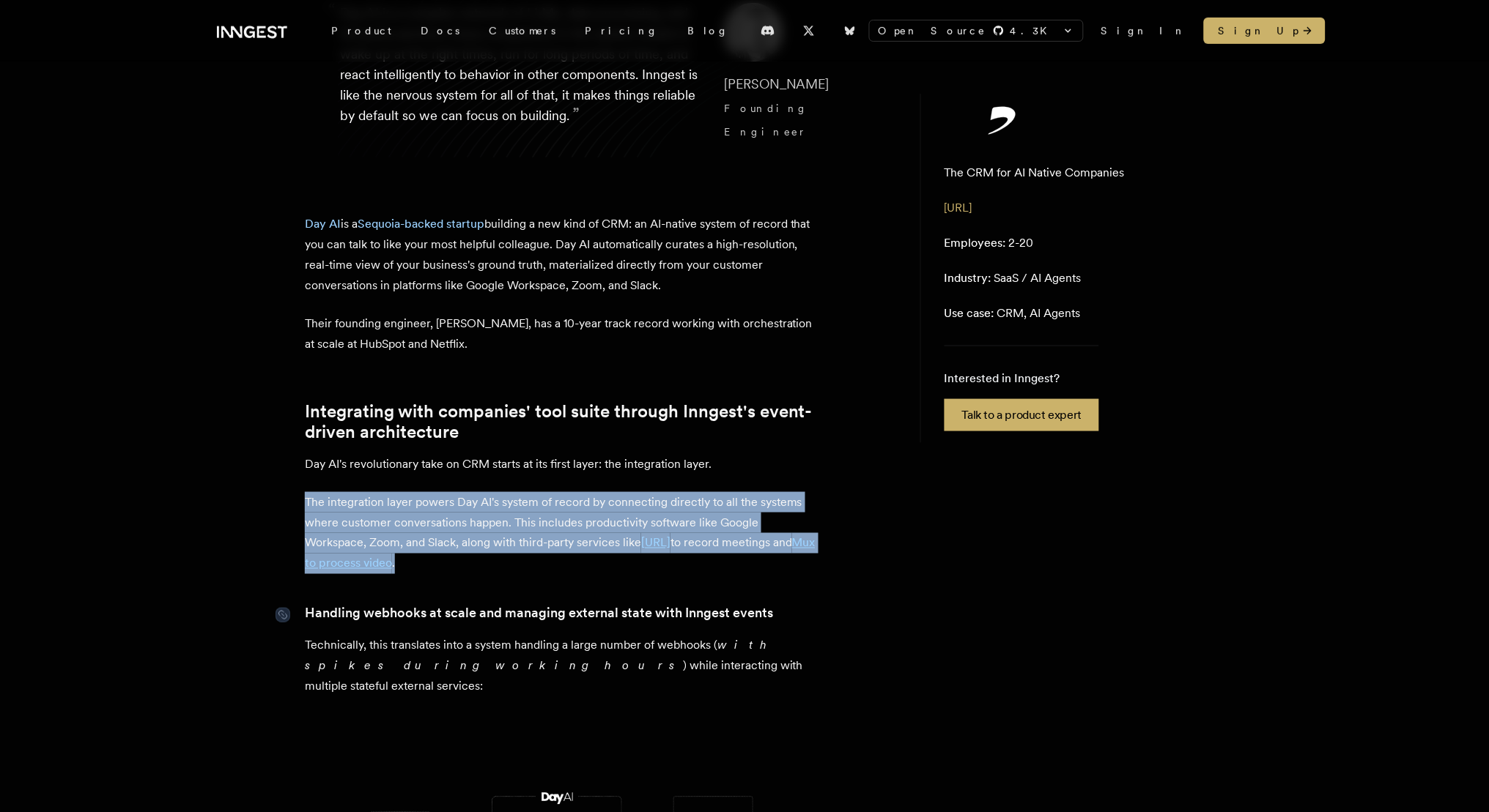
scroll to position [271, 0]
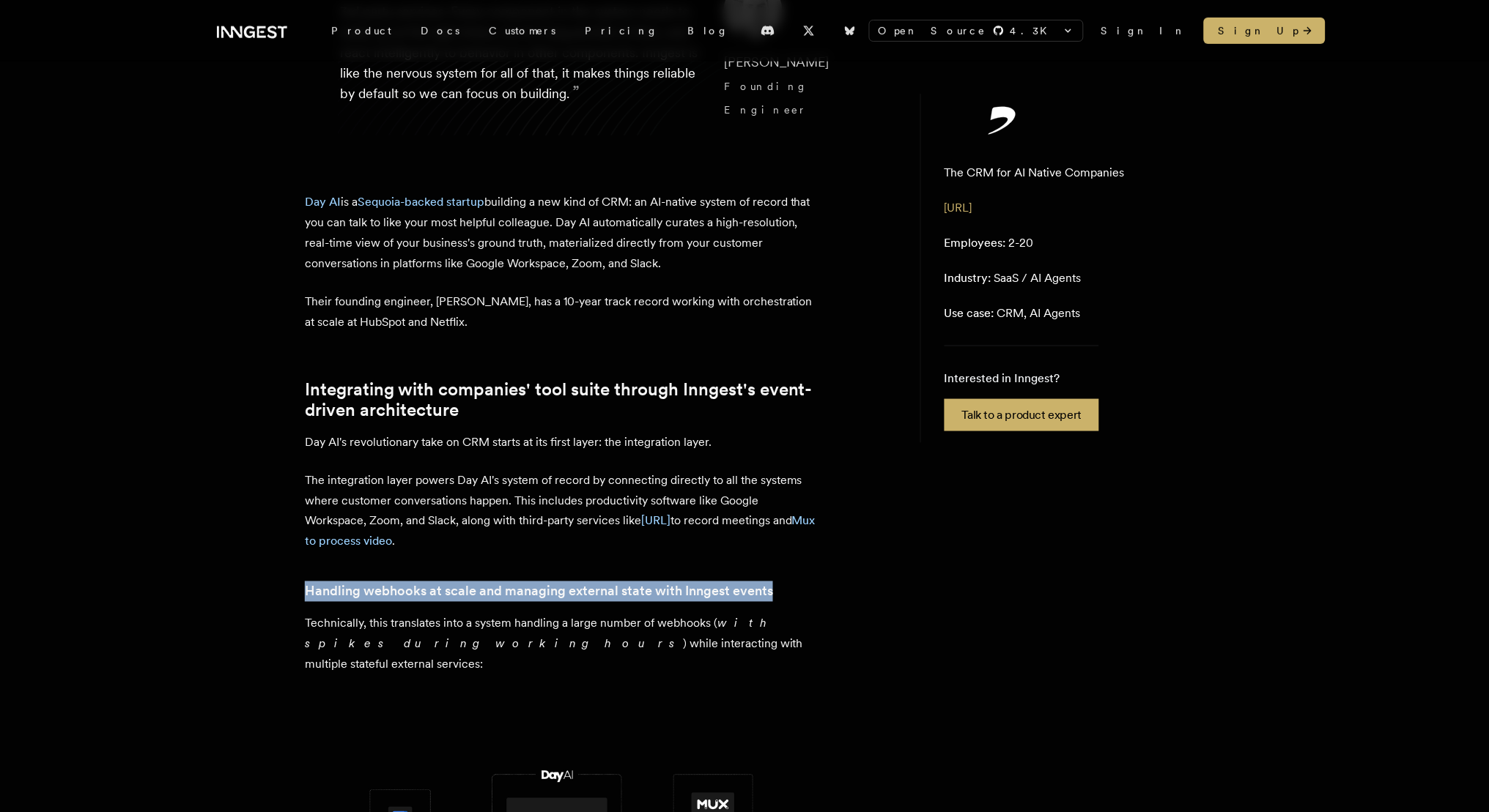
drag, startPoint x: 782, startPoint y: 555, endPoint x: 296, endPoint y: 548, distance: 486.1
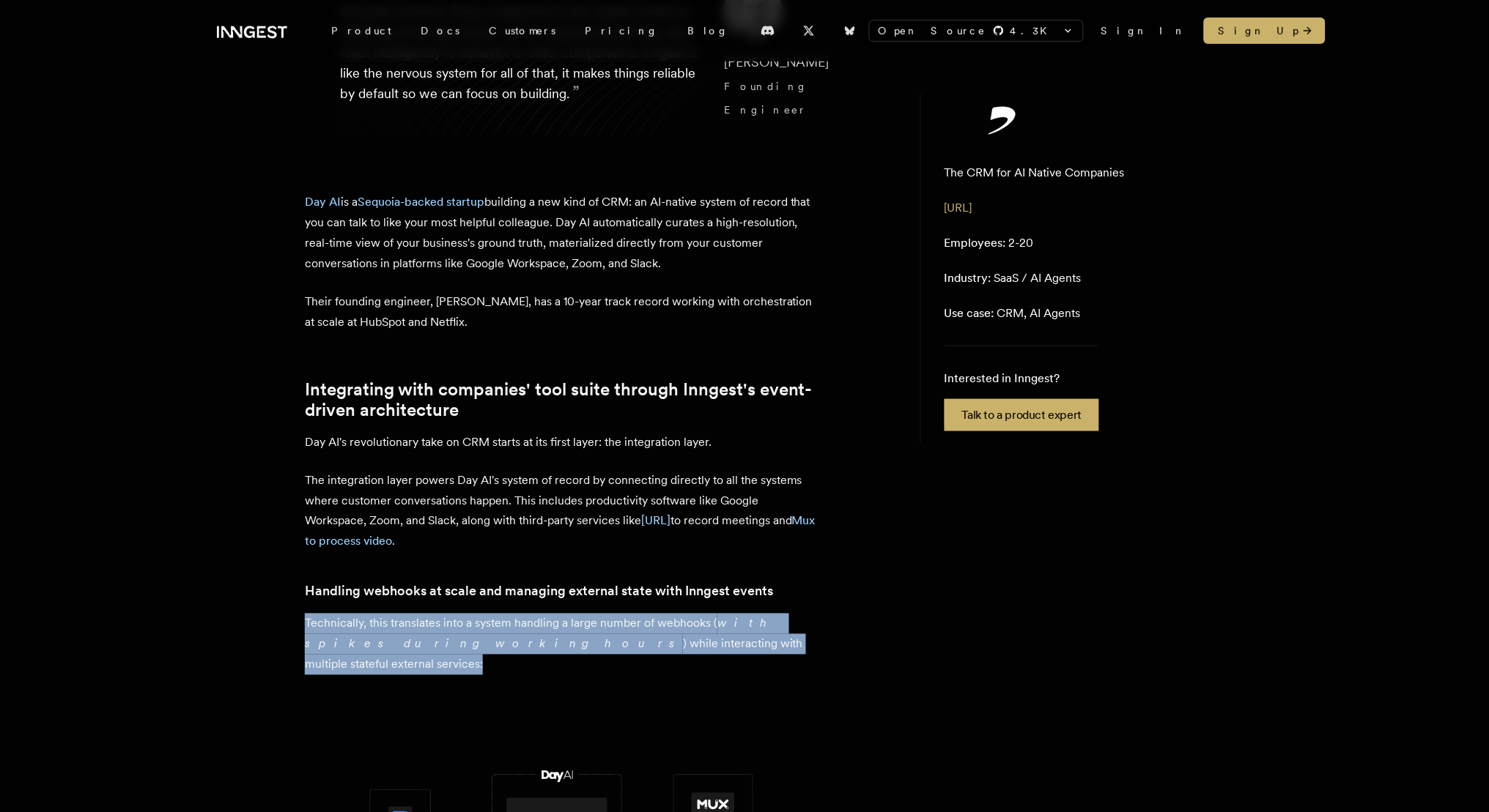
drag, startPoint x: 725, startPoint y: 612, endPoint x: 297, endPoint y: 578, distance: 429.3
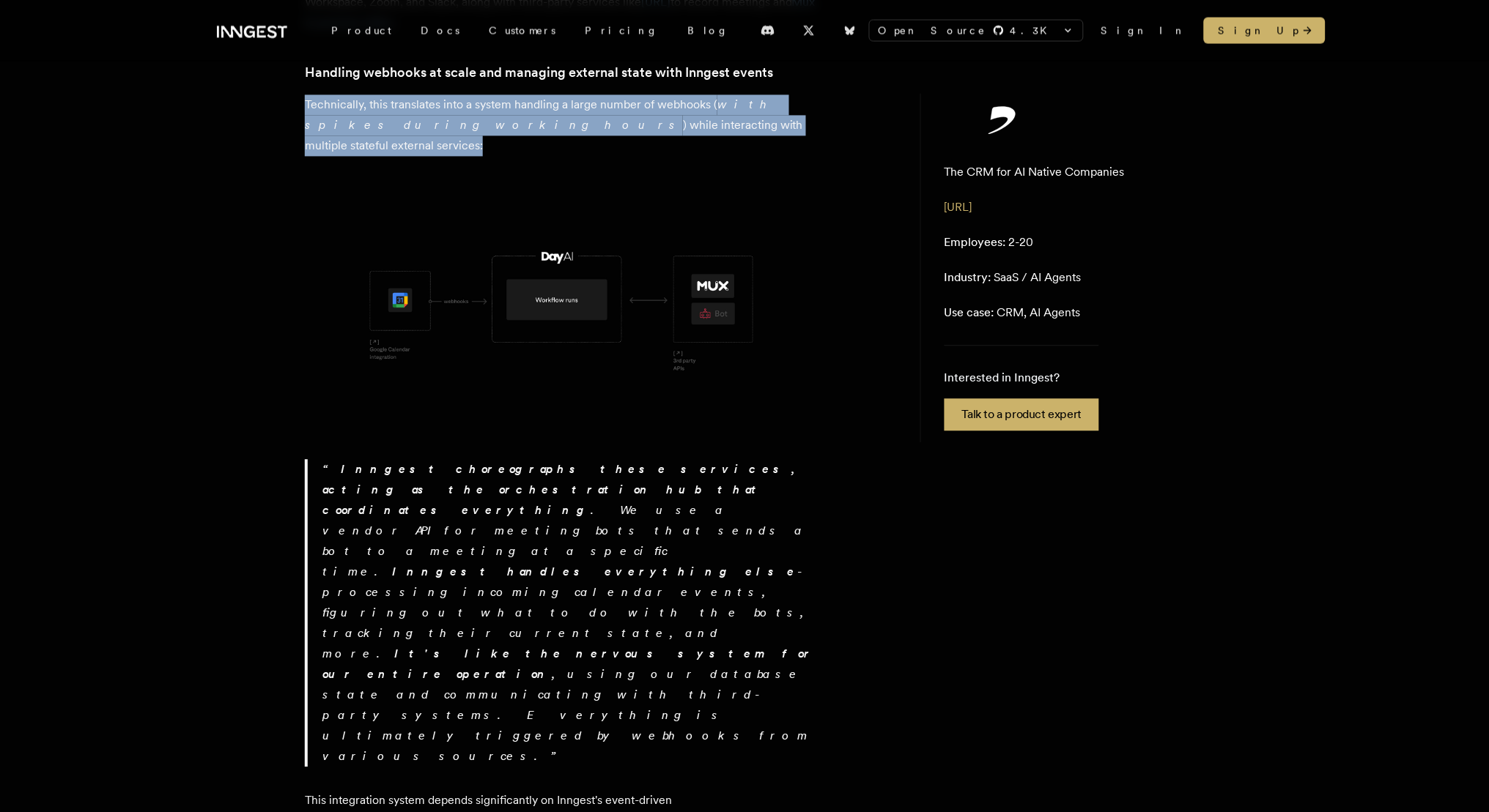
scroll to position [797, 0]
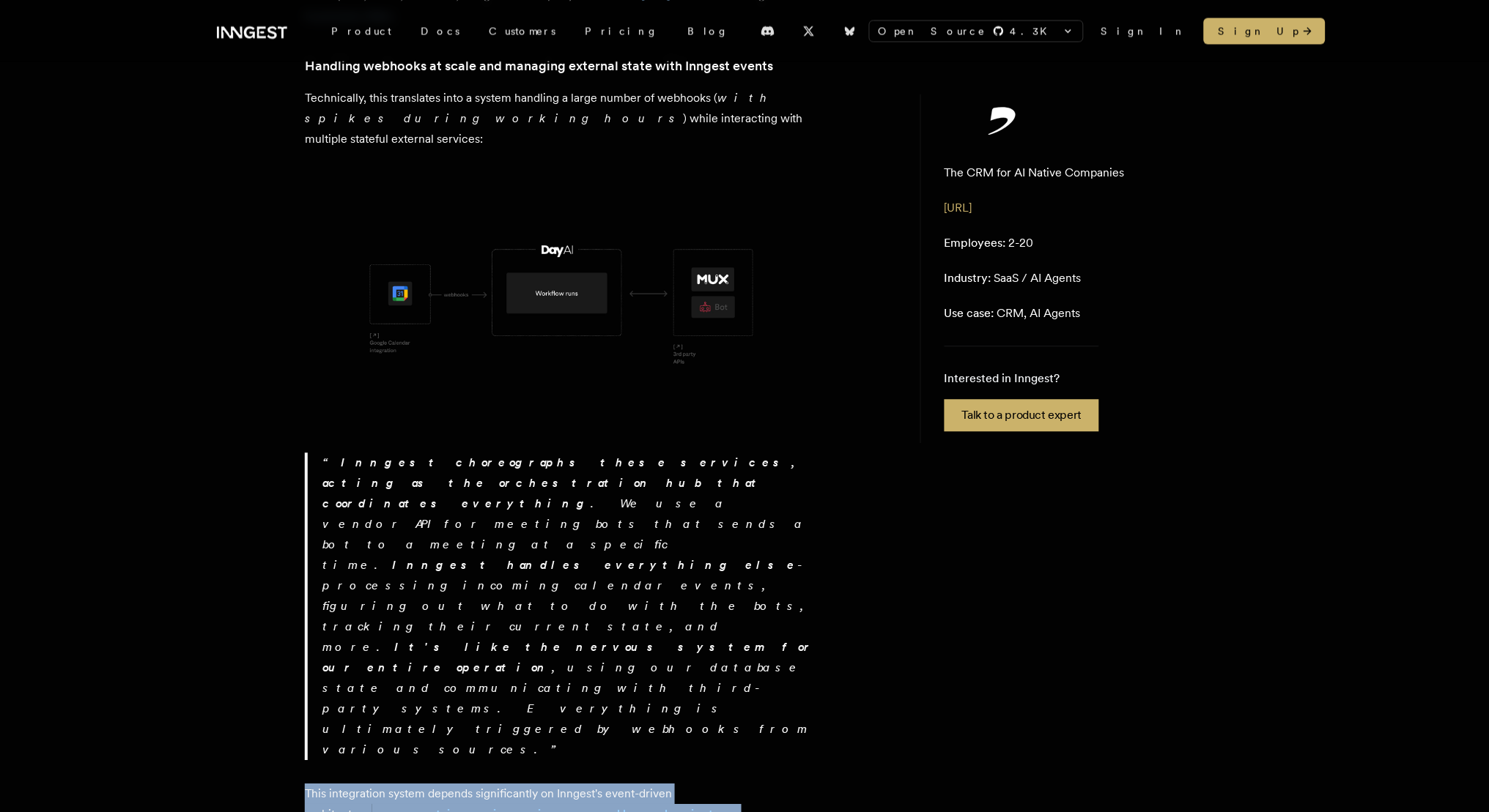
drag, startPoint x: 525, startPoint y: 587, endPoint x: 298, endPoint y: 536, distance: 232.7
drag, startPoint x: 789, startPoint y: 687, endPoint x: 315, endPoint y: 619, distance: 478.9
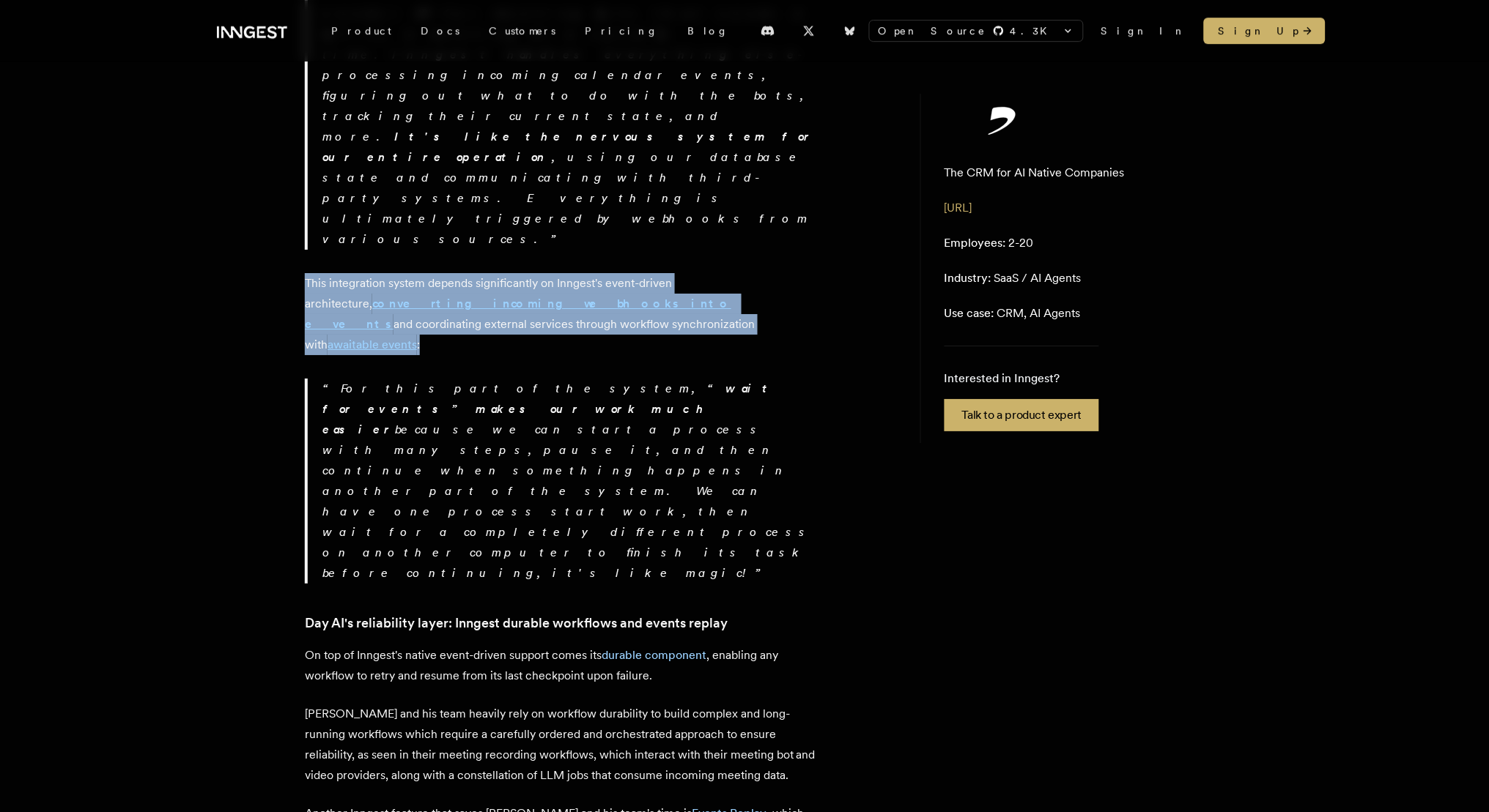
scroll to position [1335, 0]
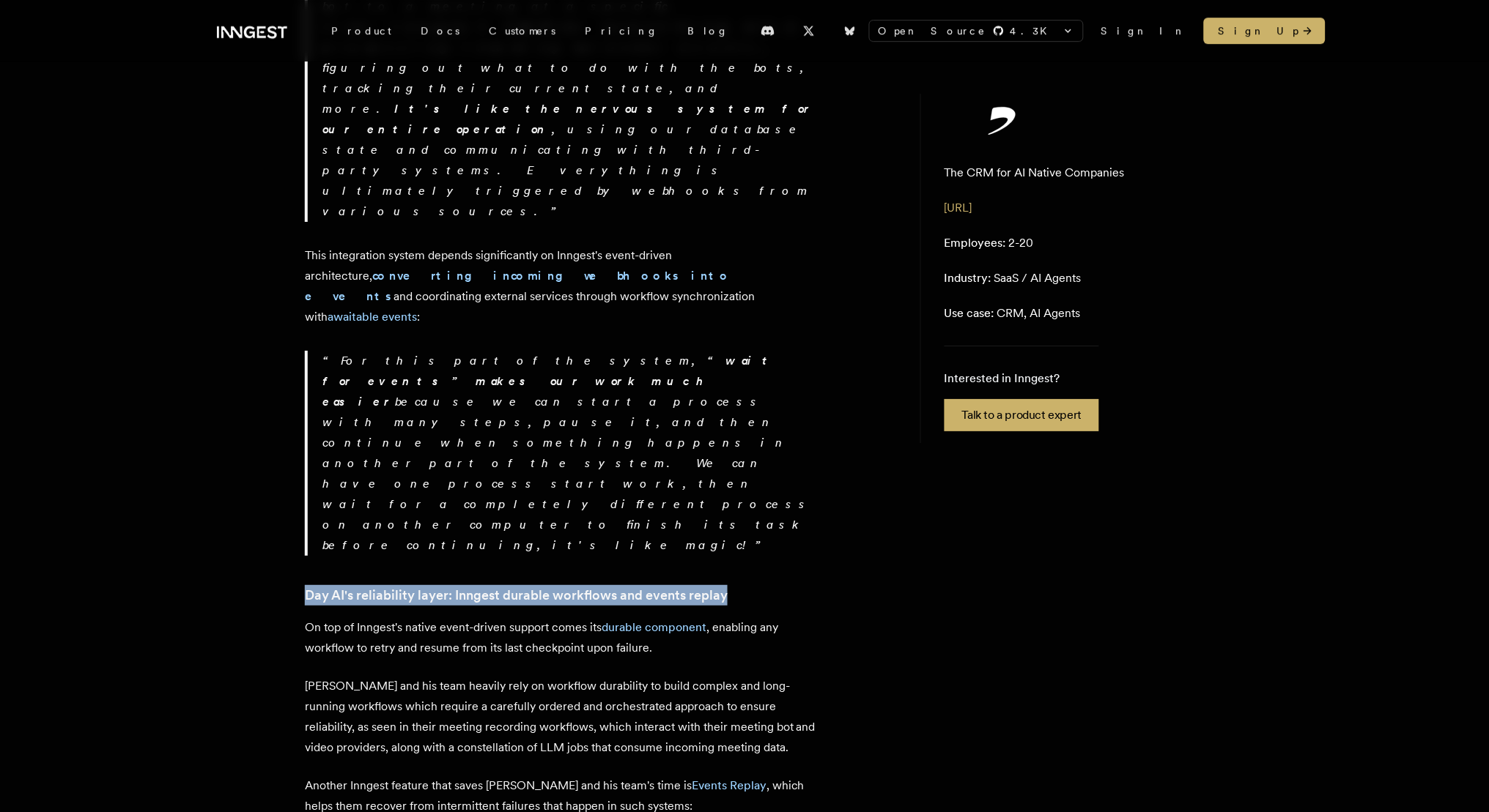
drag, startPoint x: 735, startPoint y: 198, endPoint x: 304, endPoint y: 190, distance: 431.1
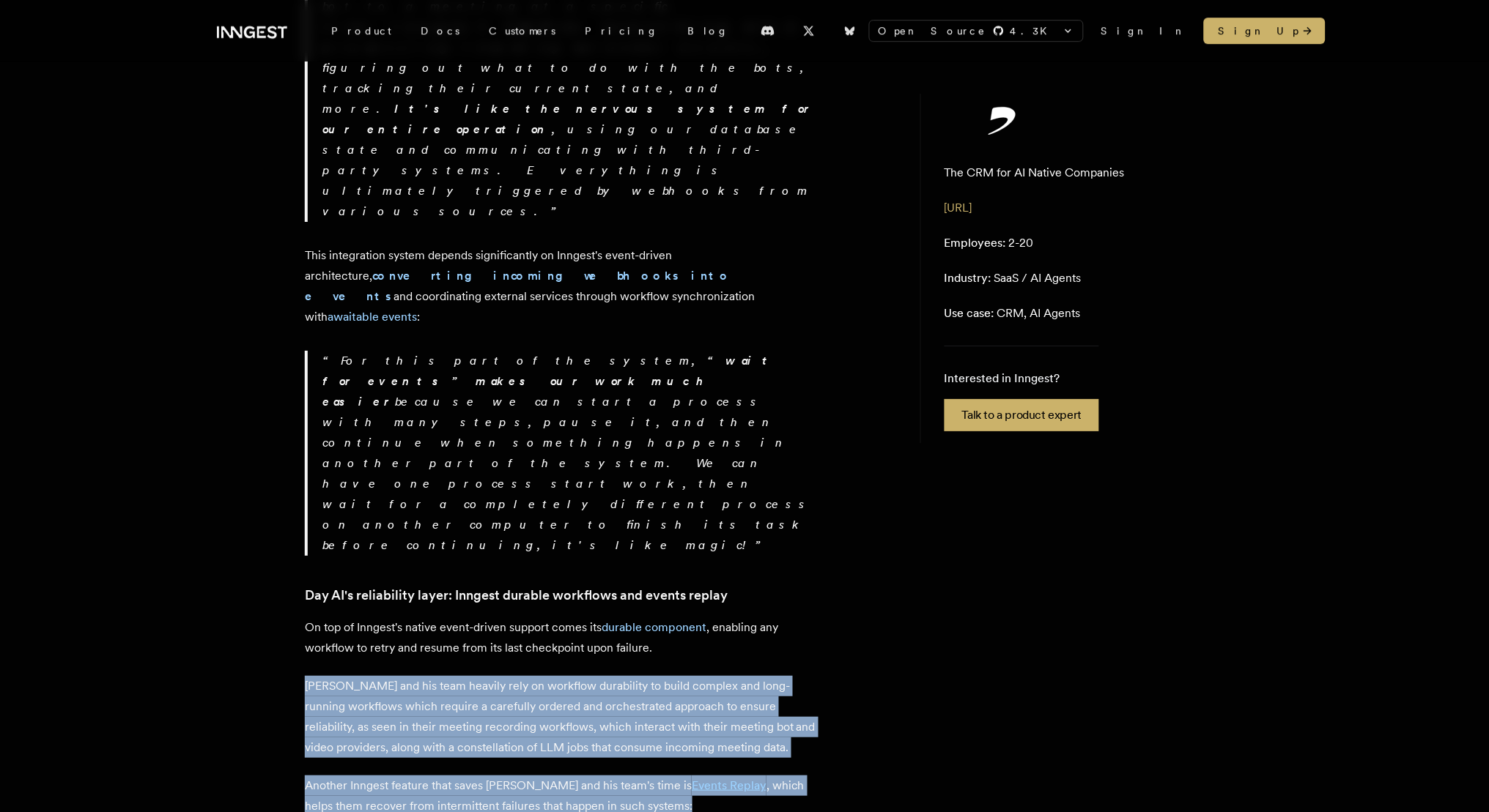
drag, startPoint x: 635, startPoint y: 403, endPoint x: 274, endPoint y: 282, distance: 380.7
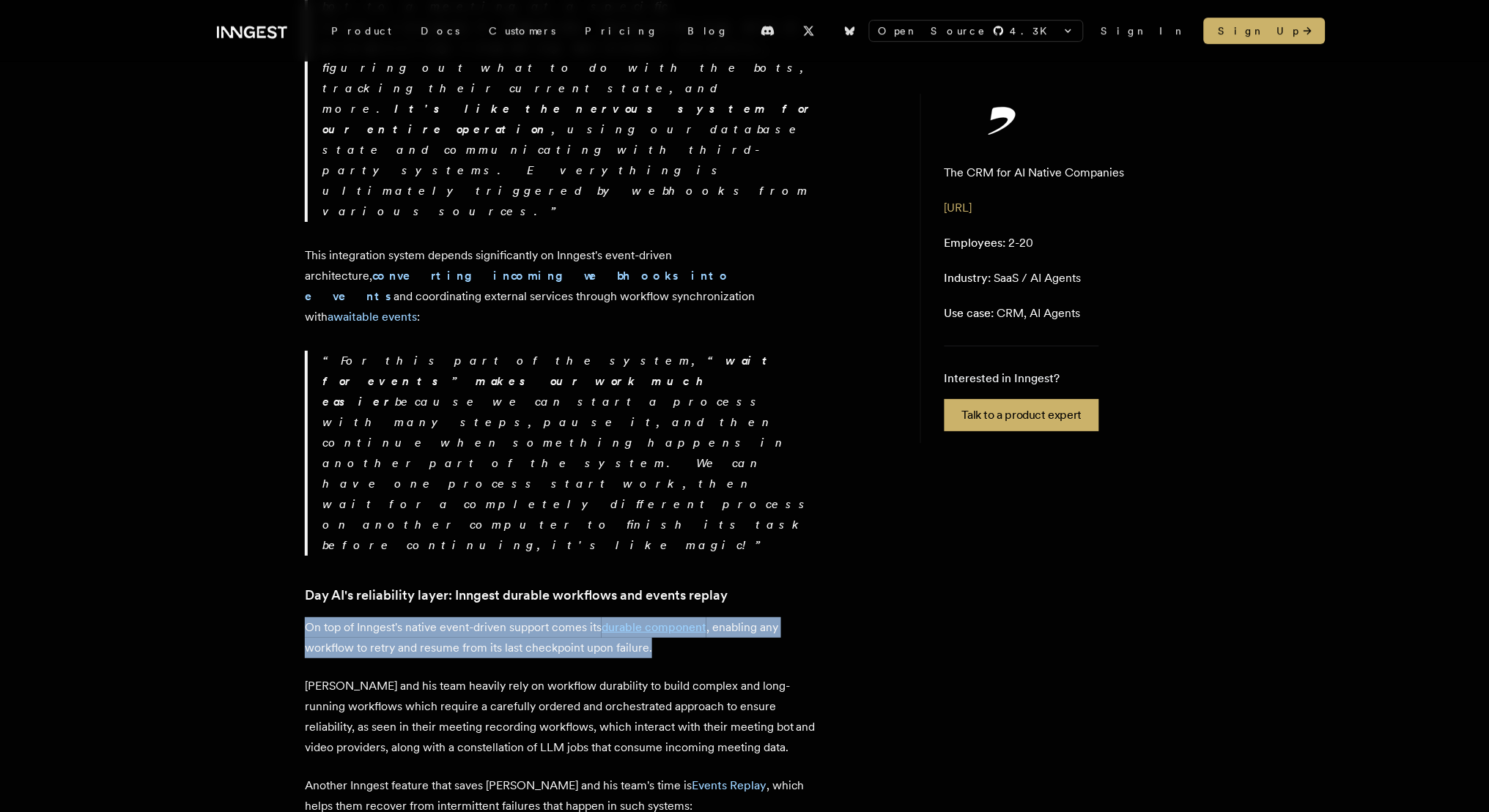
drag, startPoint x: 663, startPoint y: 252, endPoint x: 262, endPoint y: 223, distance: 402.0
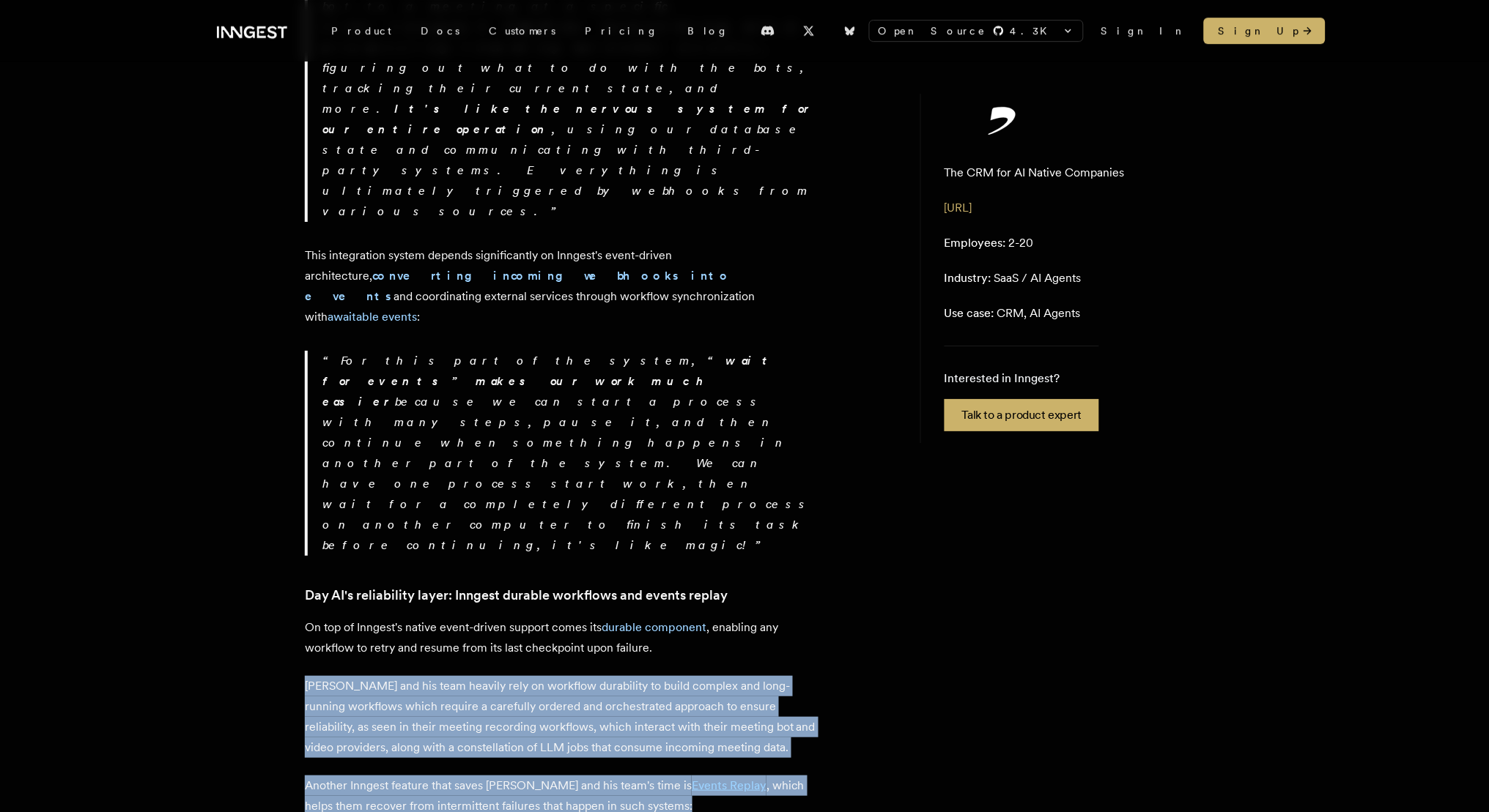
drag, startPoint x: 306, startPoint y: 286, endPoint x: 646, endPoint y: 407, distance: 360.9
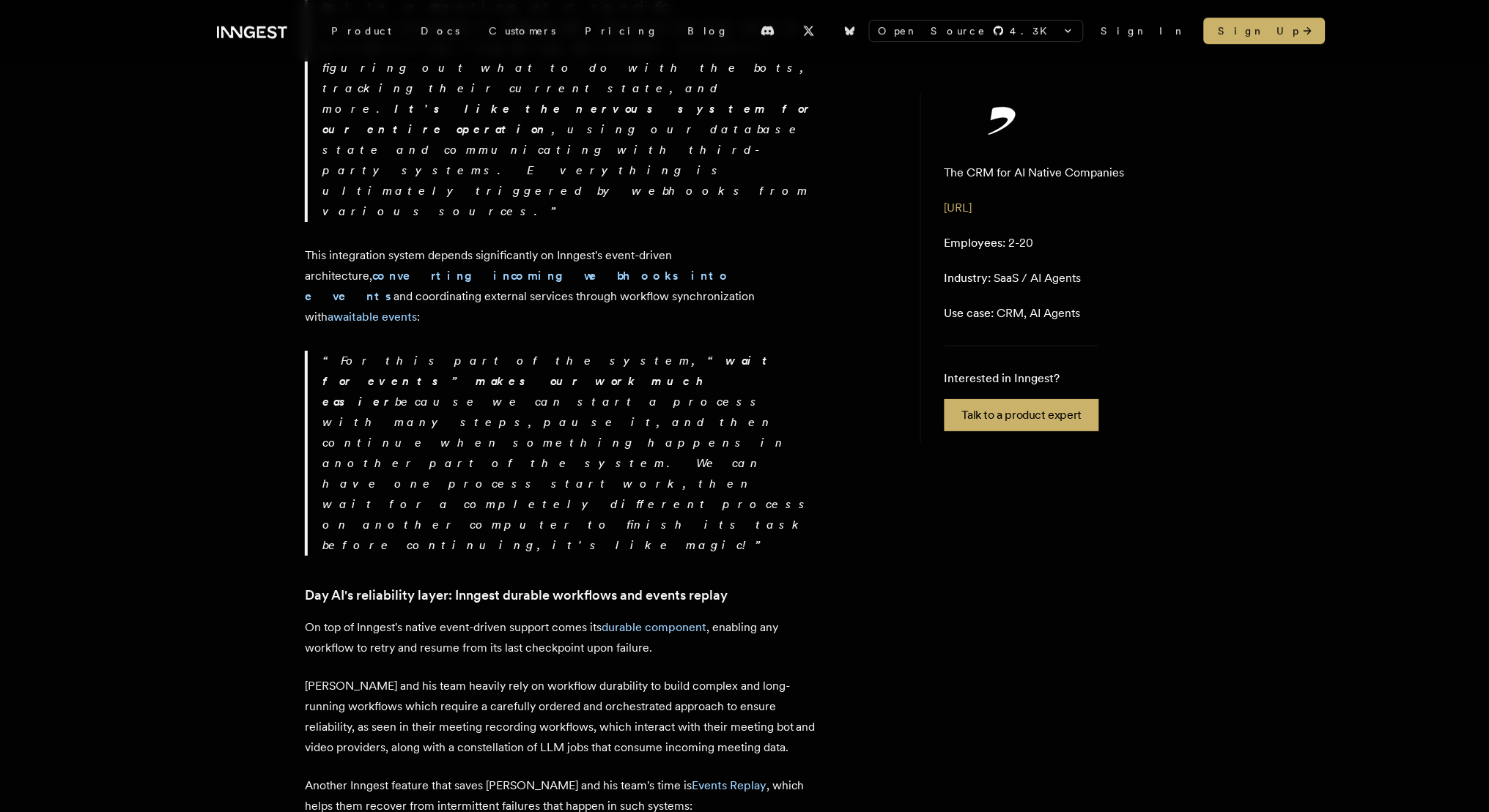
drag, startPoint x: 638, startPoint y: 526, endPoint x: 322, endPoint y: 447, distance: 325.7
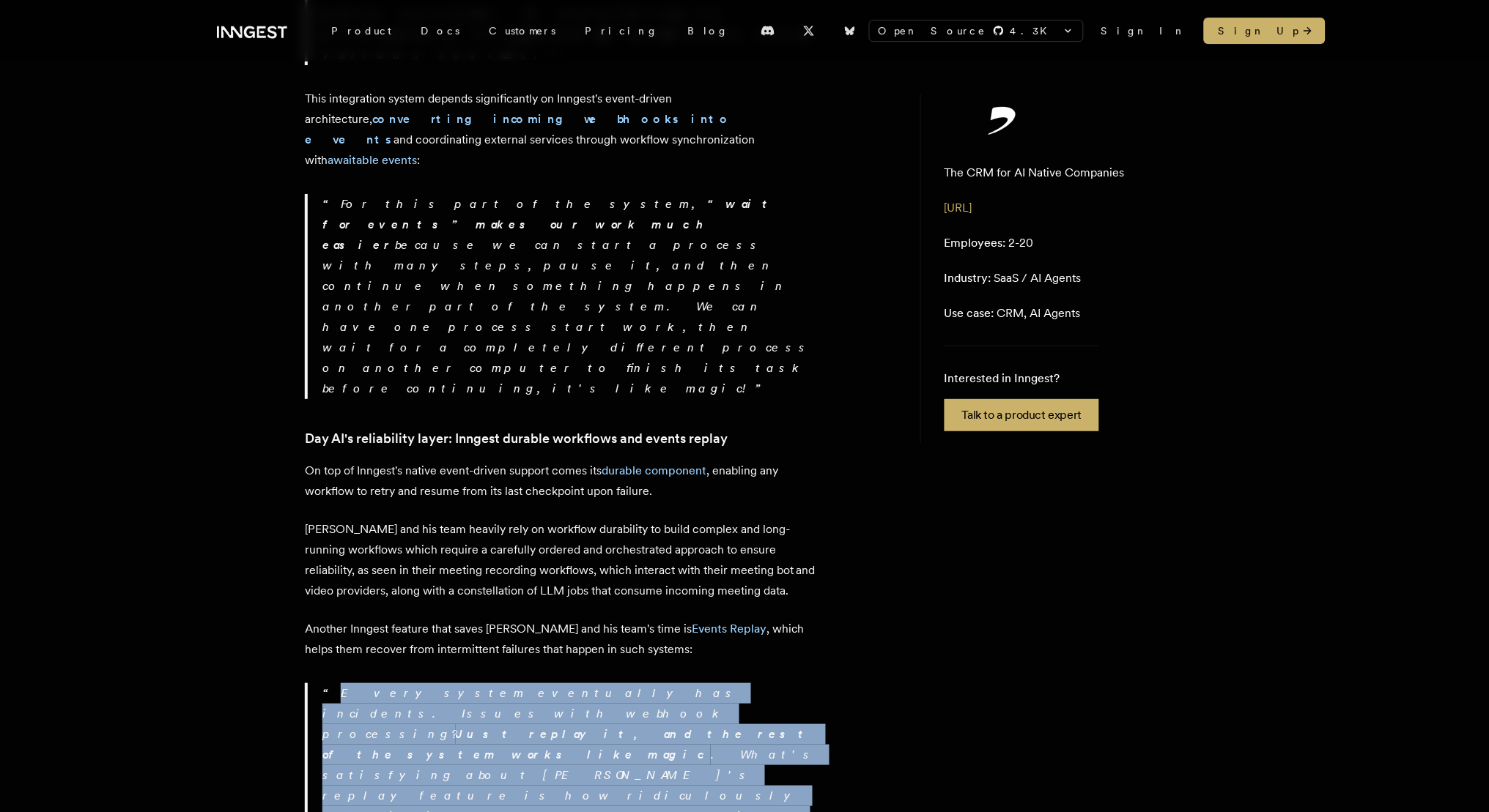
scroll to position [1561, 0]
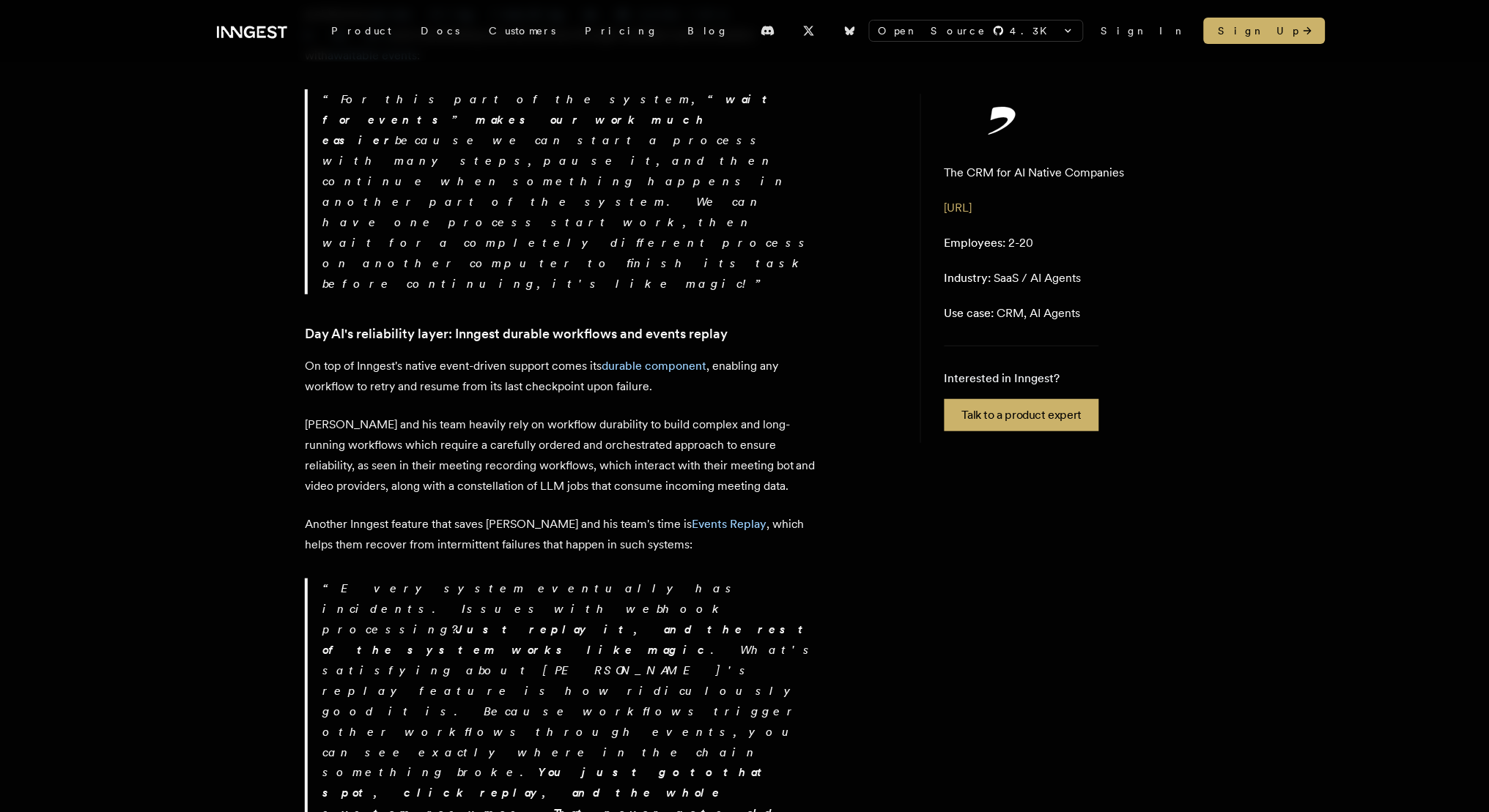
drag, startPoint x: 297, startPoint y: 313, endPoint x: 350, endPoint y: 316, distance: 53.1
drag, startPoint x: 301, startPoint y: 314, endPoint x: 460, endPoint y: 350, distance: 163.0
drag, startPoint x: 429, startPoint y: 442, endPoint x: 290, endPoint y: 384, distance: 150.6
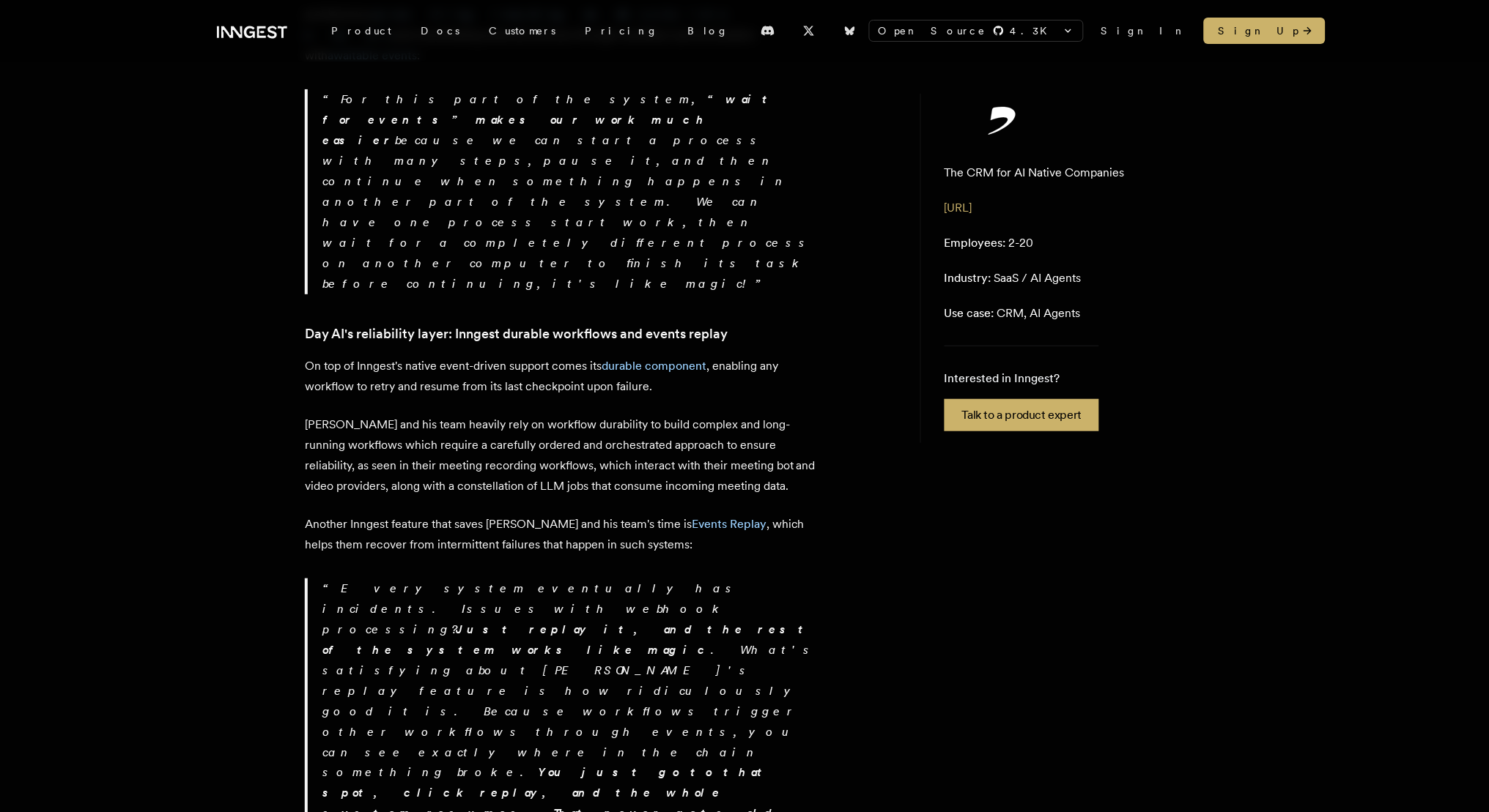
drag, startPoint x: 702, startPoint y: 525, endPoint x: 303, endPoint y: 478, distance: 401.8
drag, startPoint x: 418, startPoint y: 441, endPoint x: 301, endPoint y: 383, distance: 130.6
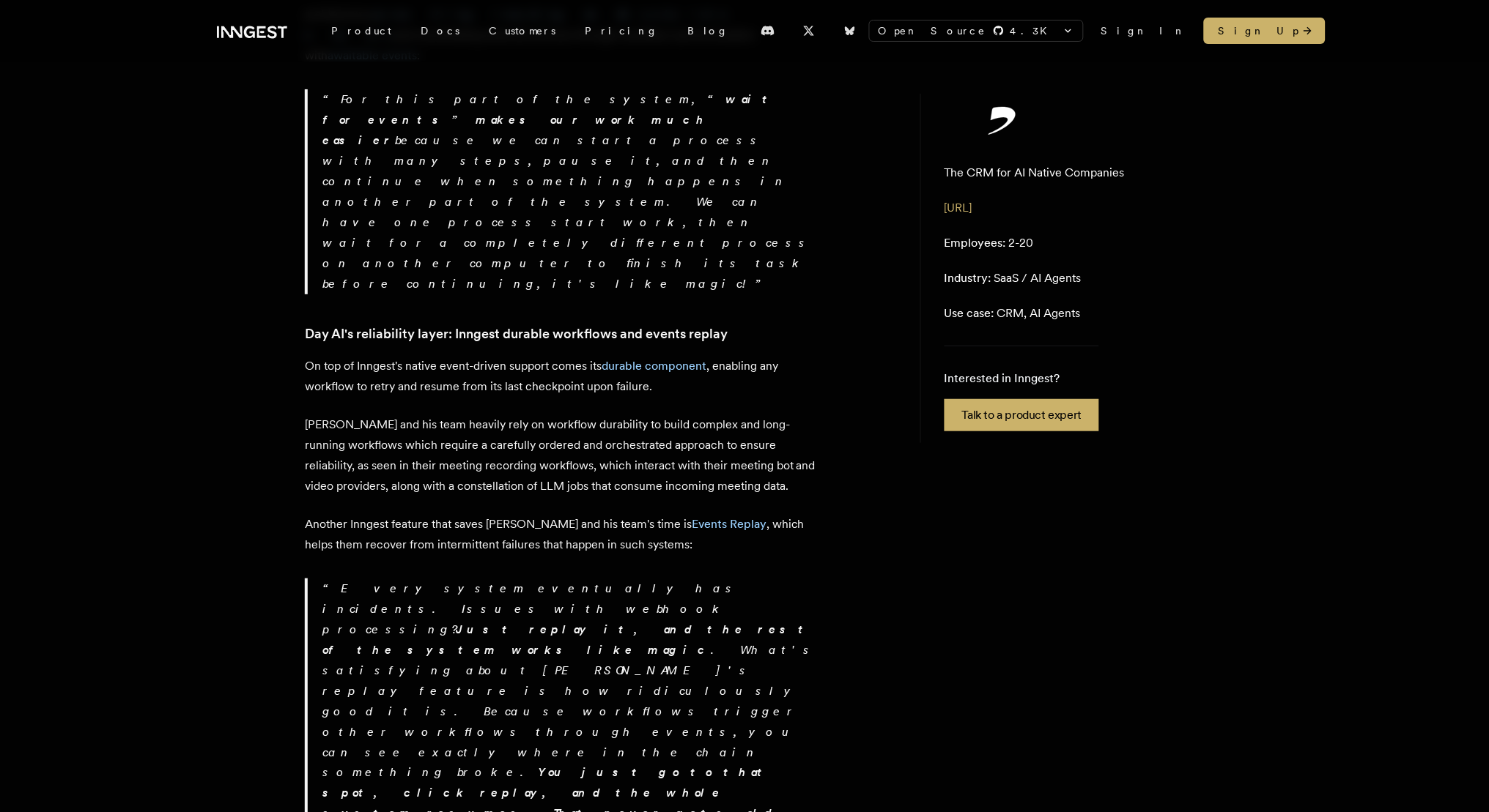
drag, startPoint x: 704, startPoint y: 525, endPoint x: 283, endPoint y: 480, distance: 423.4
drag, startPoint x: 785, startPoint y: 682, endPoint x: 320, endPoint y: 562, distance: 480.2
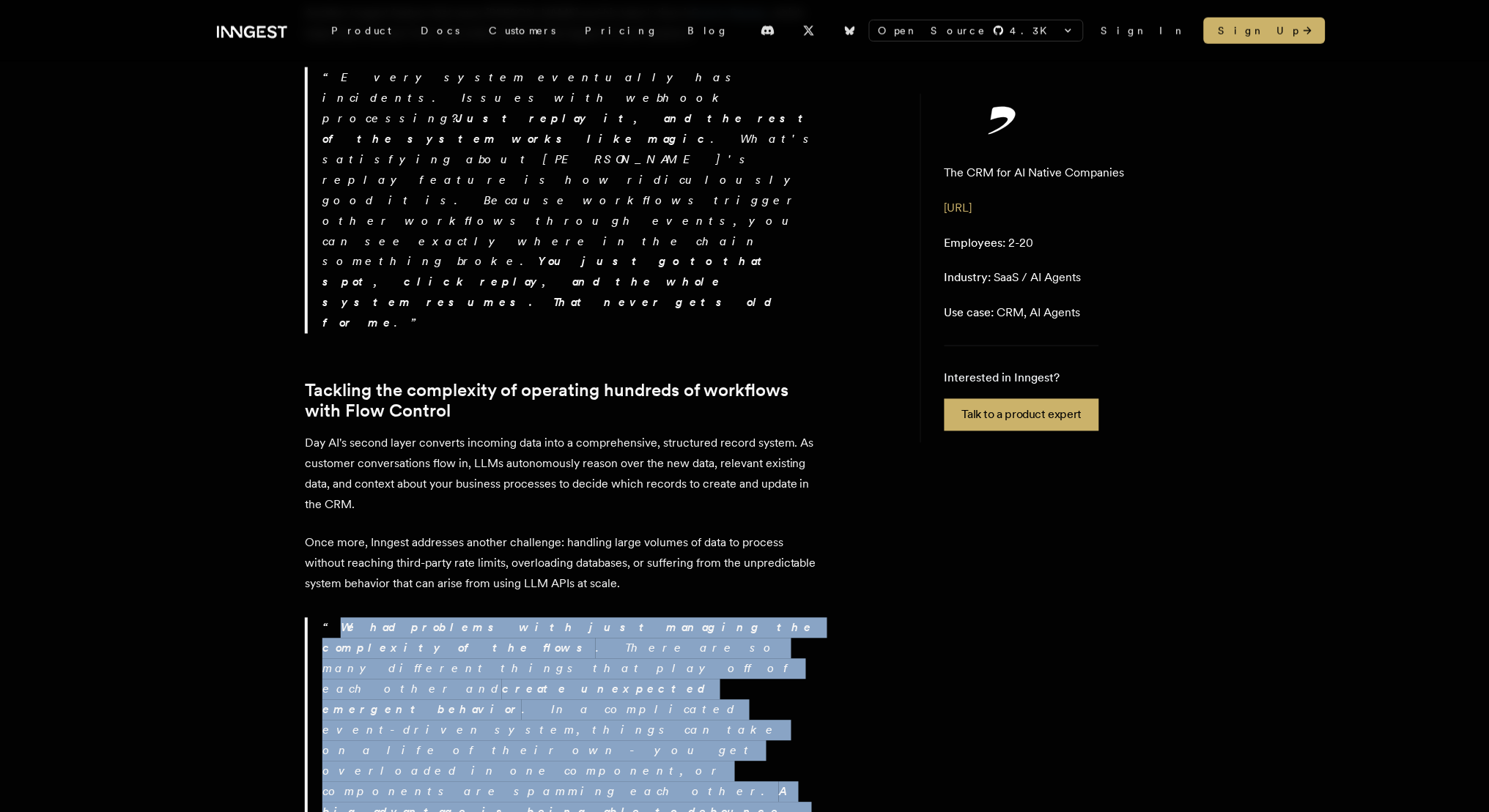
scroll to position [2110, 0]
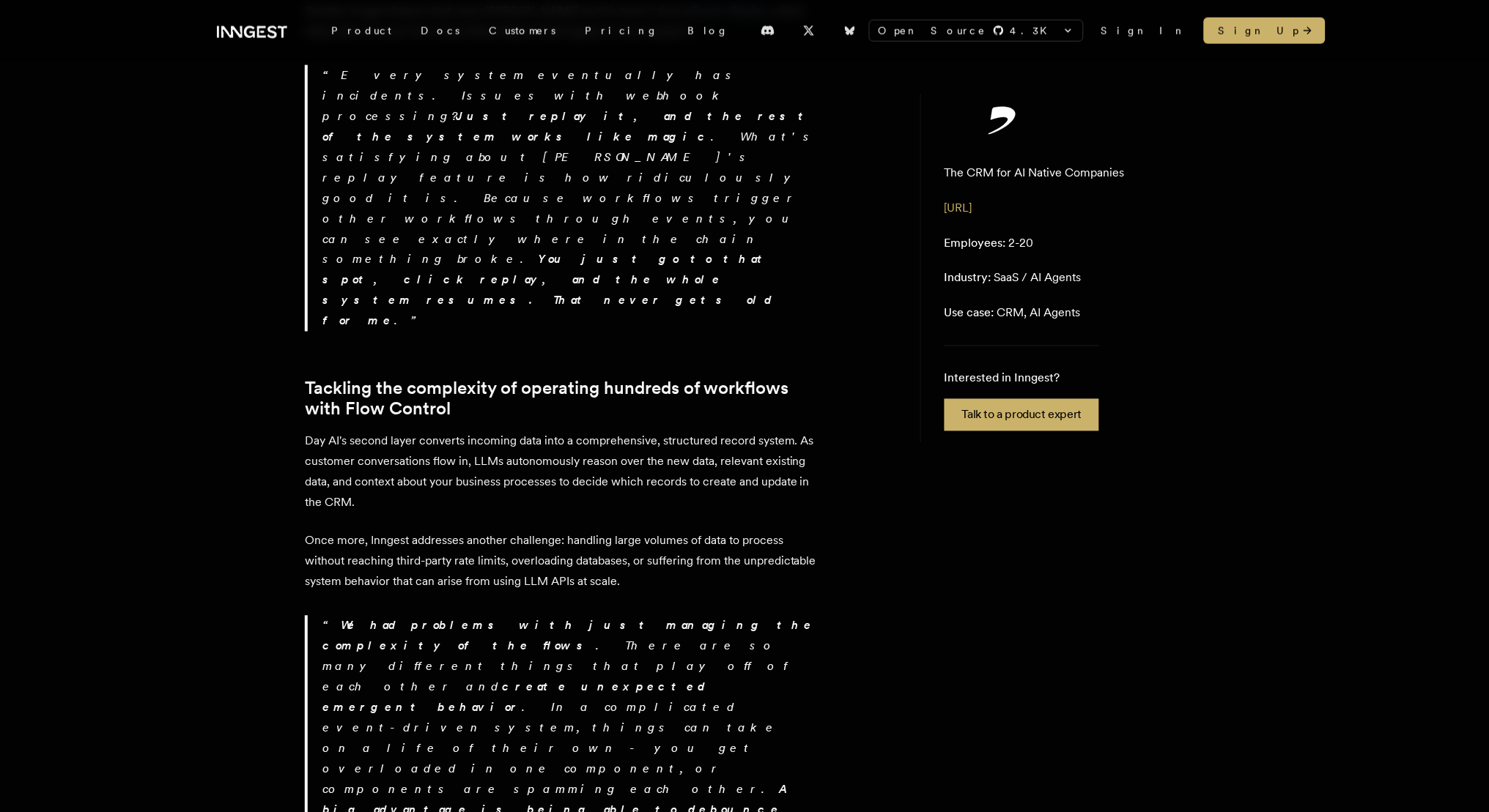
drag, startPoint x: 634, startPoint y: 505, endPoint x: 286, endPoint y: 471, distance: 349.7
click at [286, 471] on div "Customer story - Day AI How Day AI built a CRM that can reason using Inngest “ …" at bounding box center [744, 408] width 1172 height 4843
drag, startPoint x: 395, startPoint y: 540, endPoint x: 318, endPoint y: 540, distance: 77.0
drag, startPoint x: 442, startPoint y: 588, endPoint x: 309, endPoint y: 587, distance: 133.0
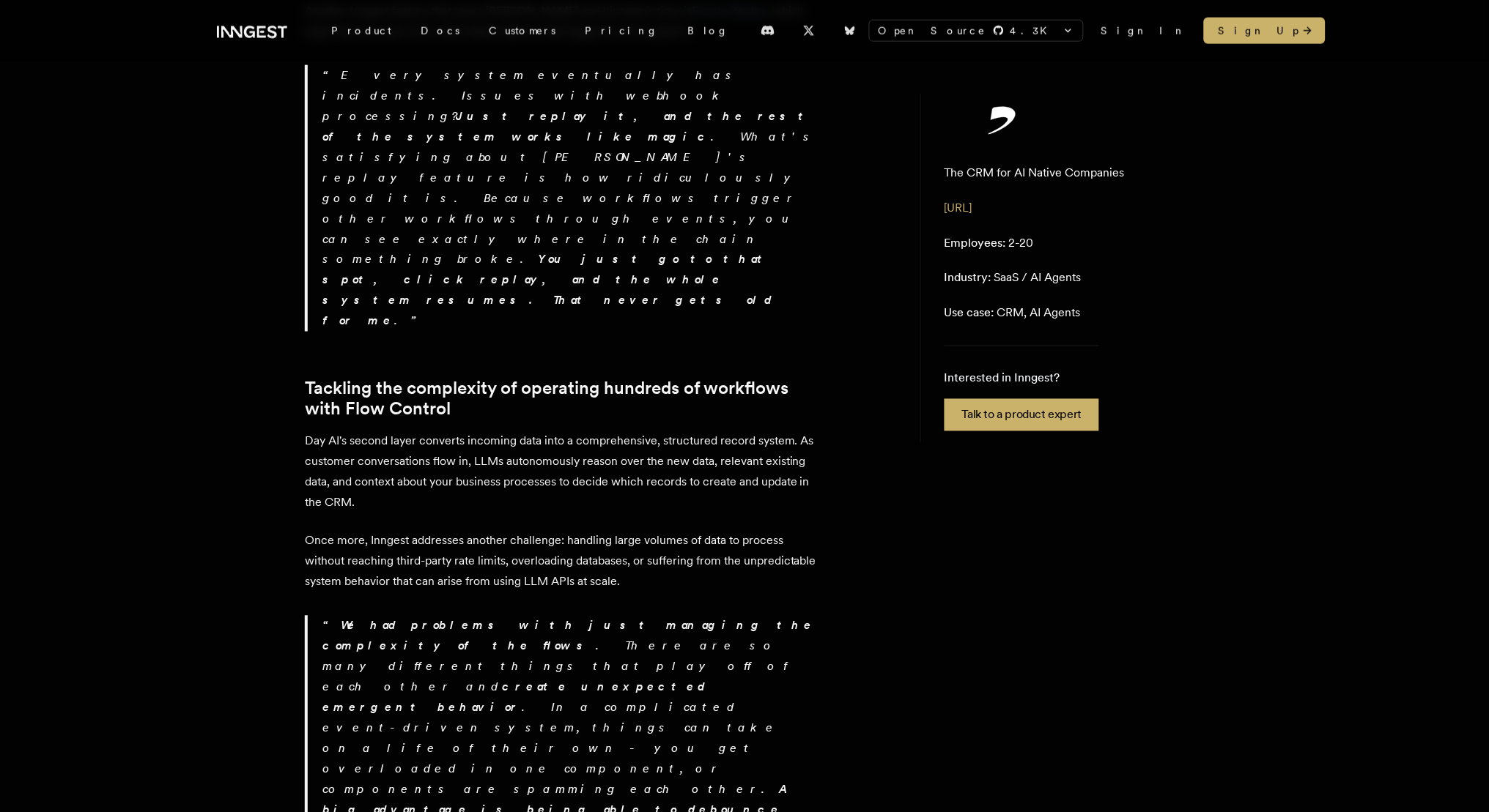
drag, startPoint x: 407, startPoint y: 639, endPoint x: 325, endPoint y: 638, distance: 82.0
drag, startPoint x: 805, startPoint y: 660, endPoint x: 412, endPoint y: 635, distance: 393.8
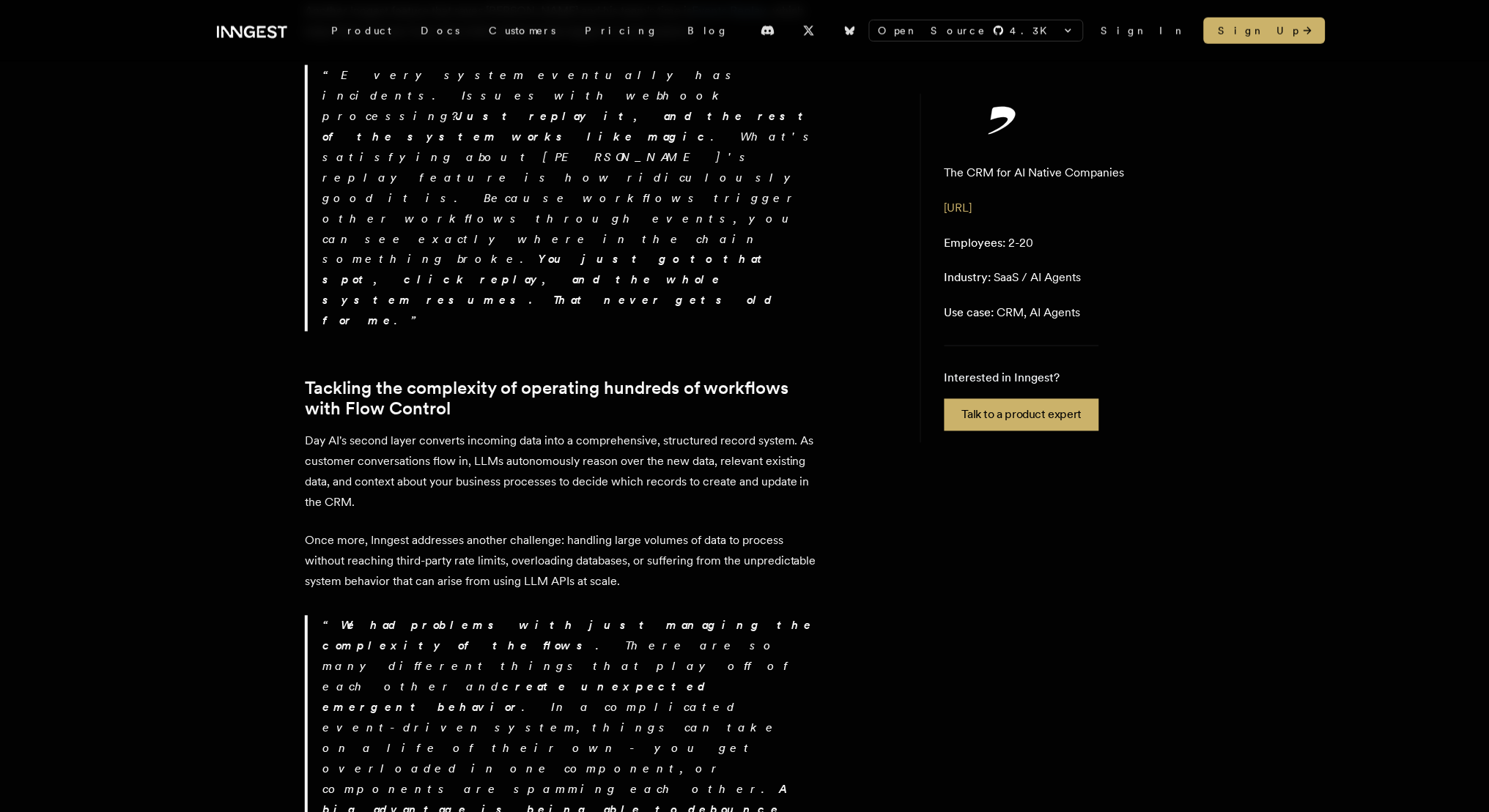
drag, startPoint x: 669, startPoint y: 611, endPoint x: 447, endPoint y: 588, distance: 223.2
drag, startPoint x: 773, startPoint y: 563, endPoint x: 397, endPoint y: 545, distance: 376.4
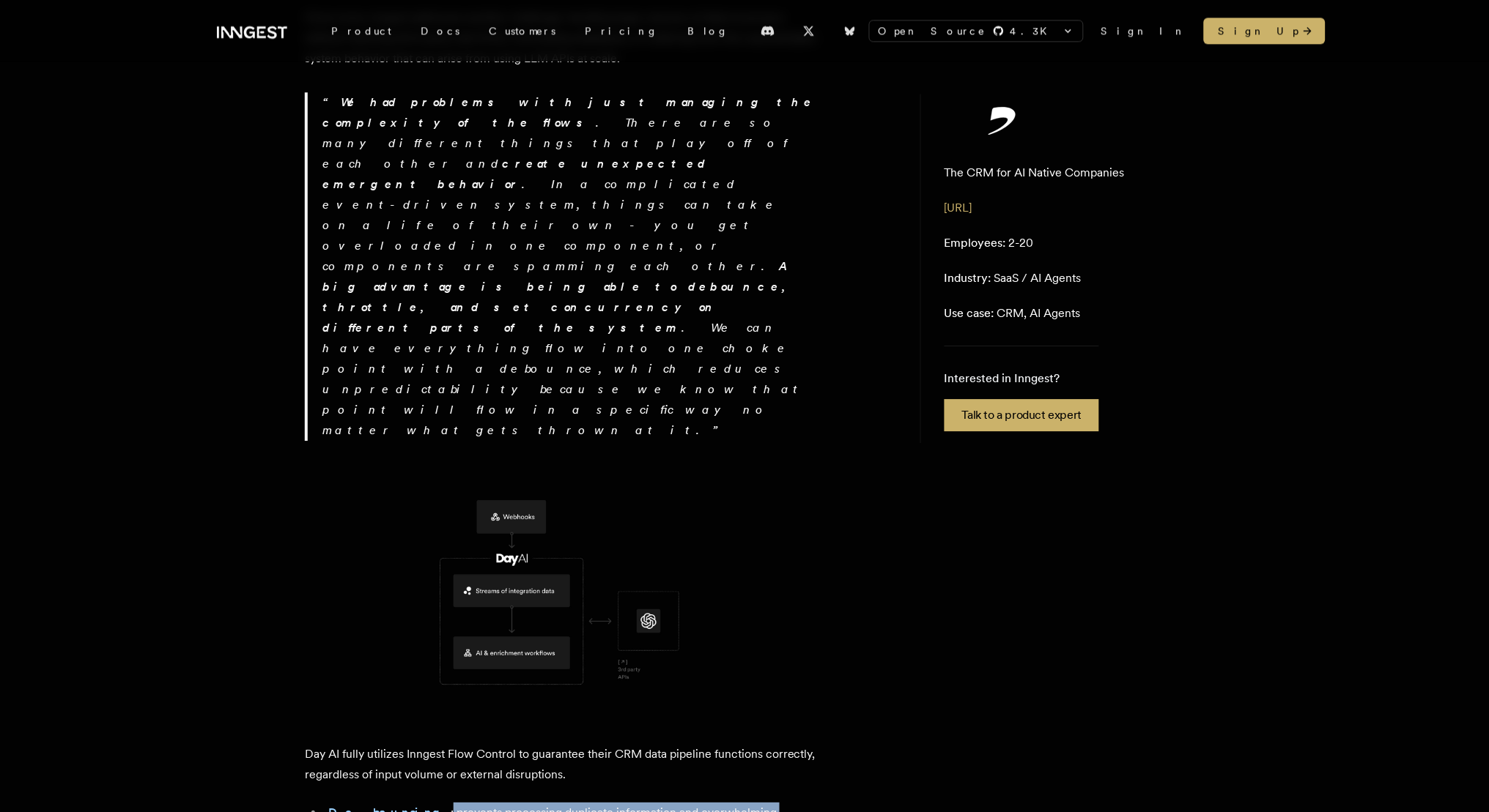
scroll to position [2591, 0]
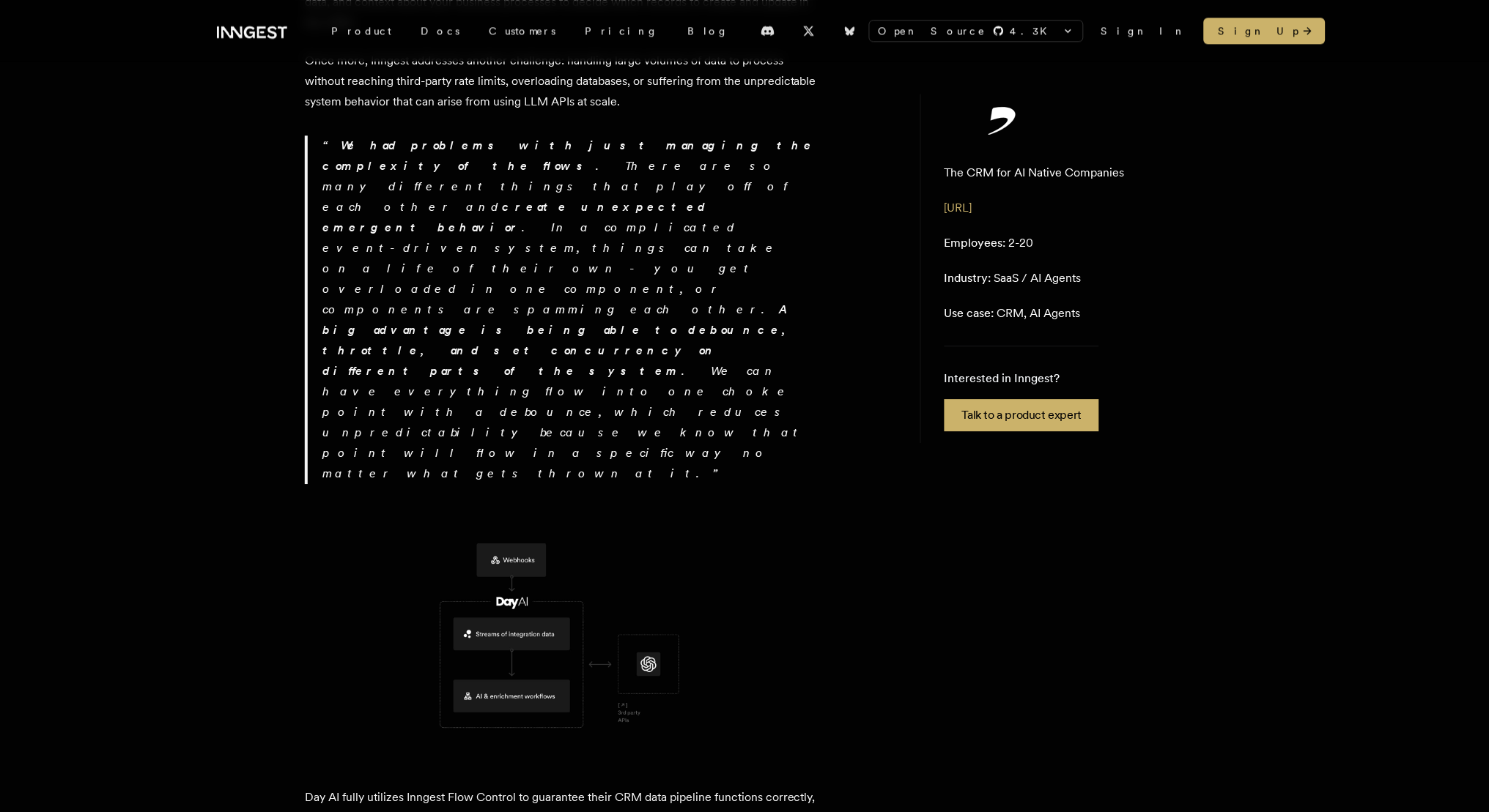
drag, startPoint x: 749, startPoint y: 243, endPoint x: 301, endPoint y: 242, distance: 448.0
drag, startPoint x: 627, startPoint y: 297, endPoint x: 302, endPoint y: 271, distance: 326.0
drag, startPoint x: 304, startPoint y: 344, endPoint x: 550, endPoint y: 548, distance: 319.6
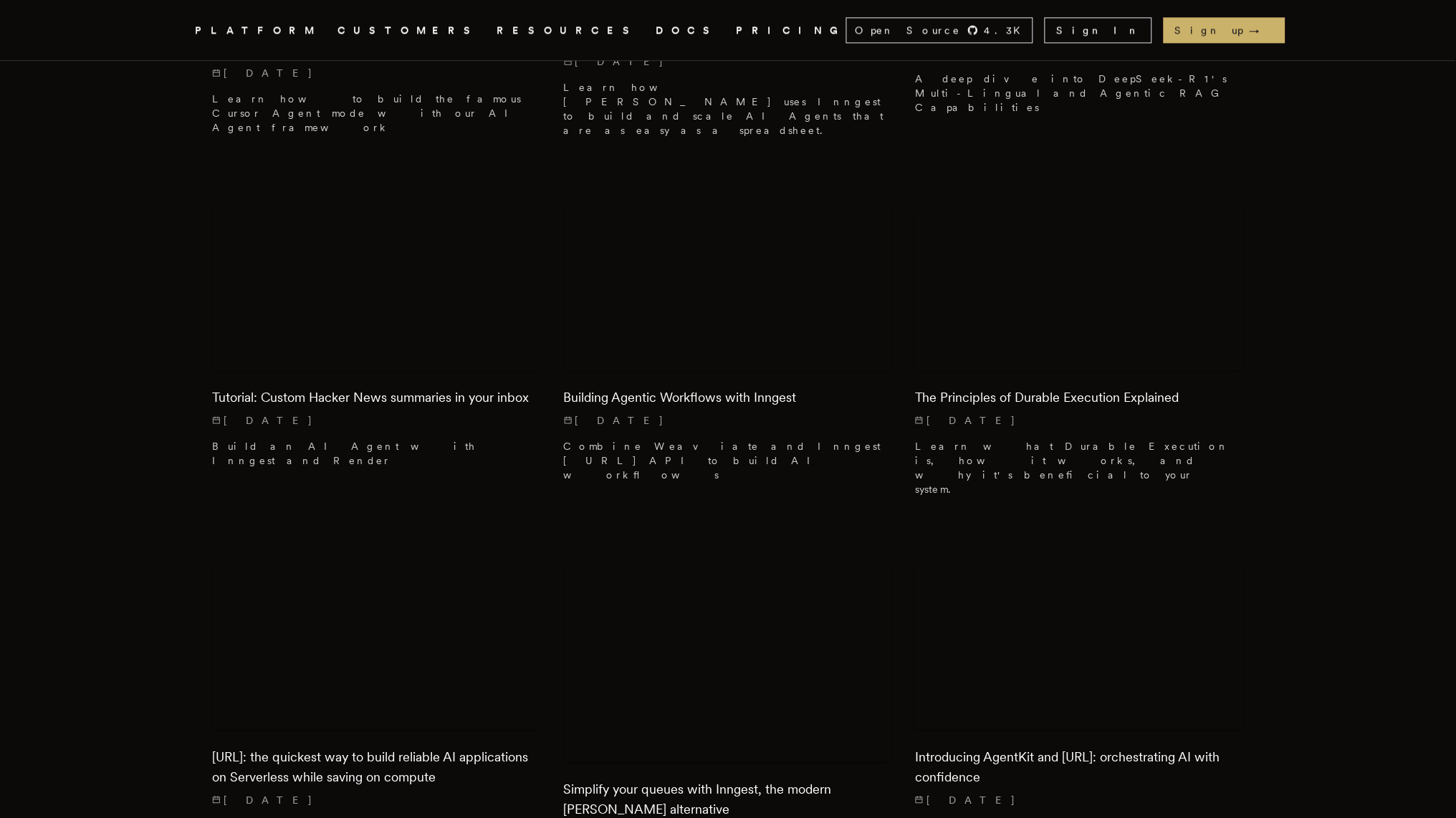
scroll to position [2388, 0]
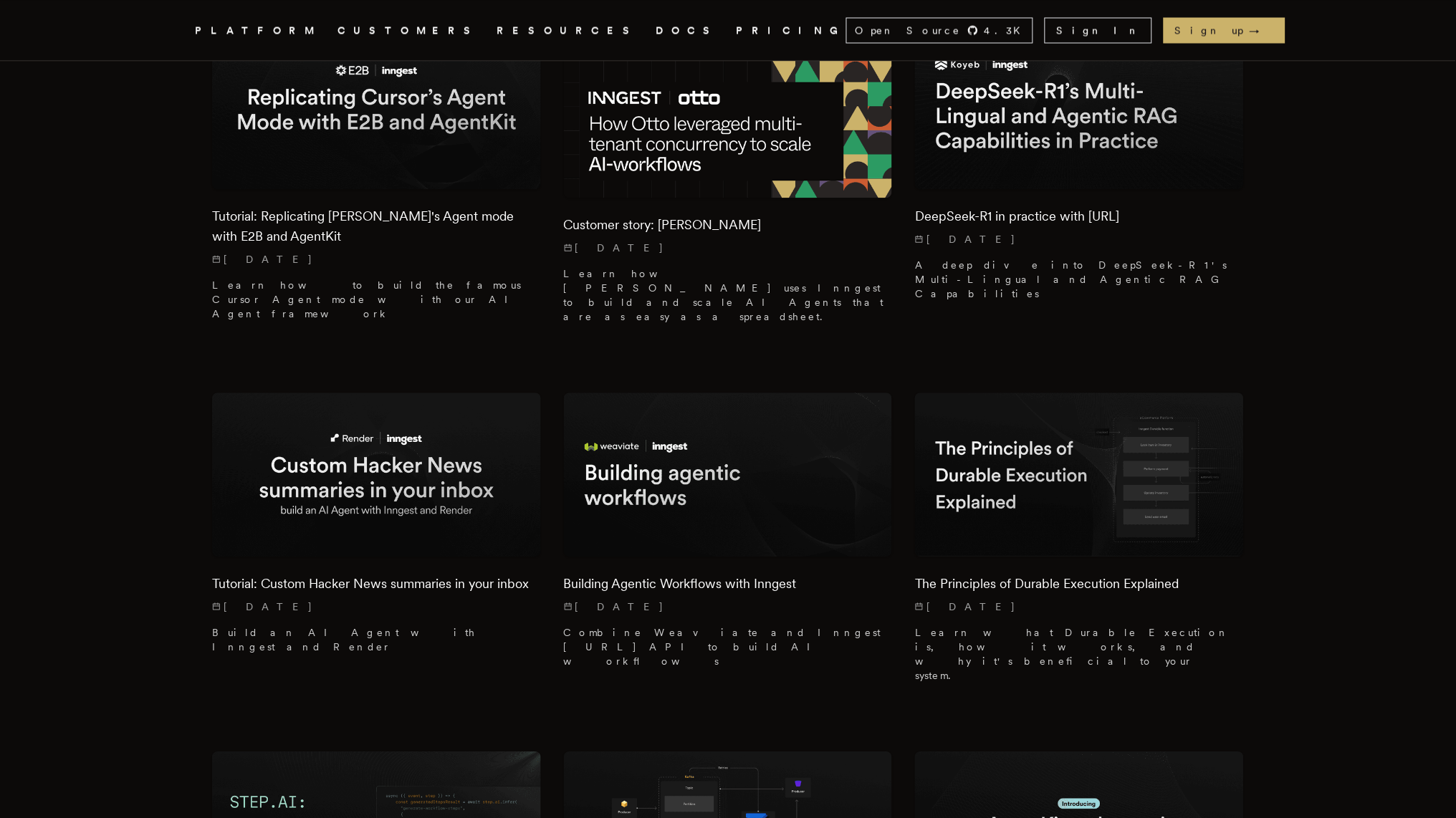
click at [401, 29] on link "CUSTOMERS" at bounding box center [409, 30] width 142 height 18
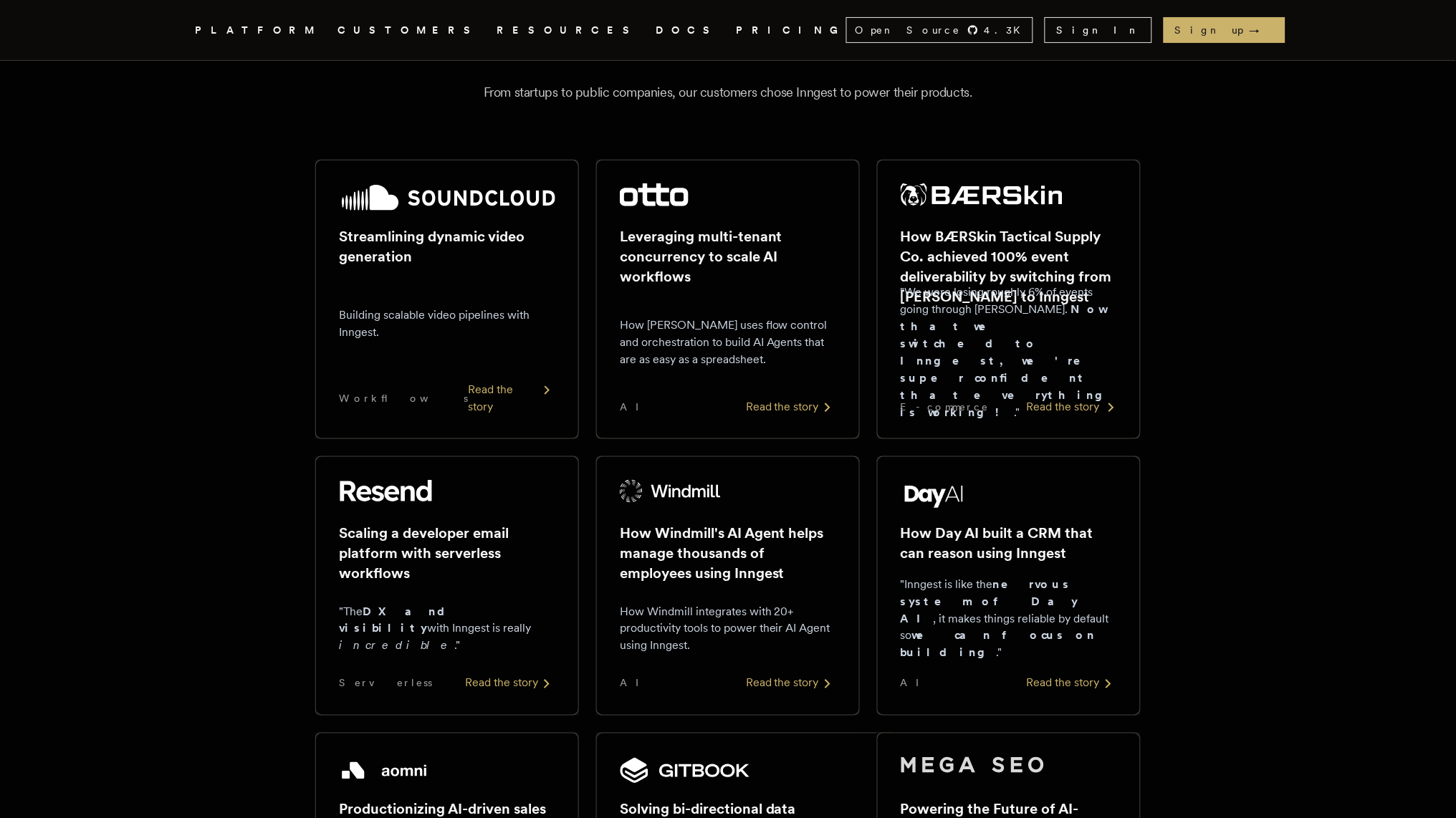
scroll to position [257, 0]
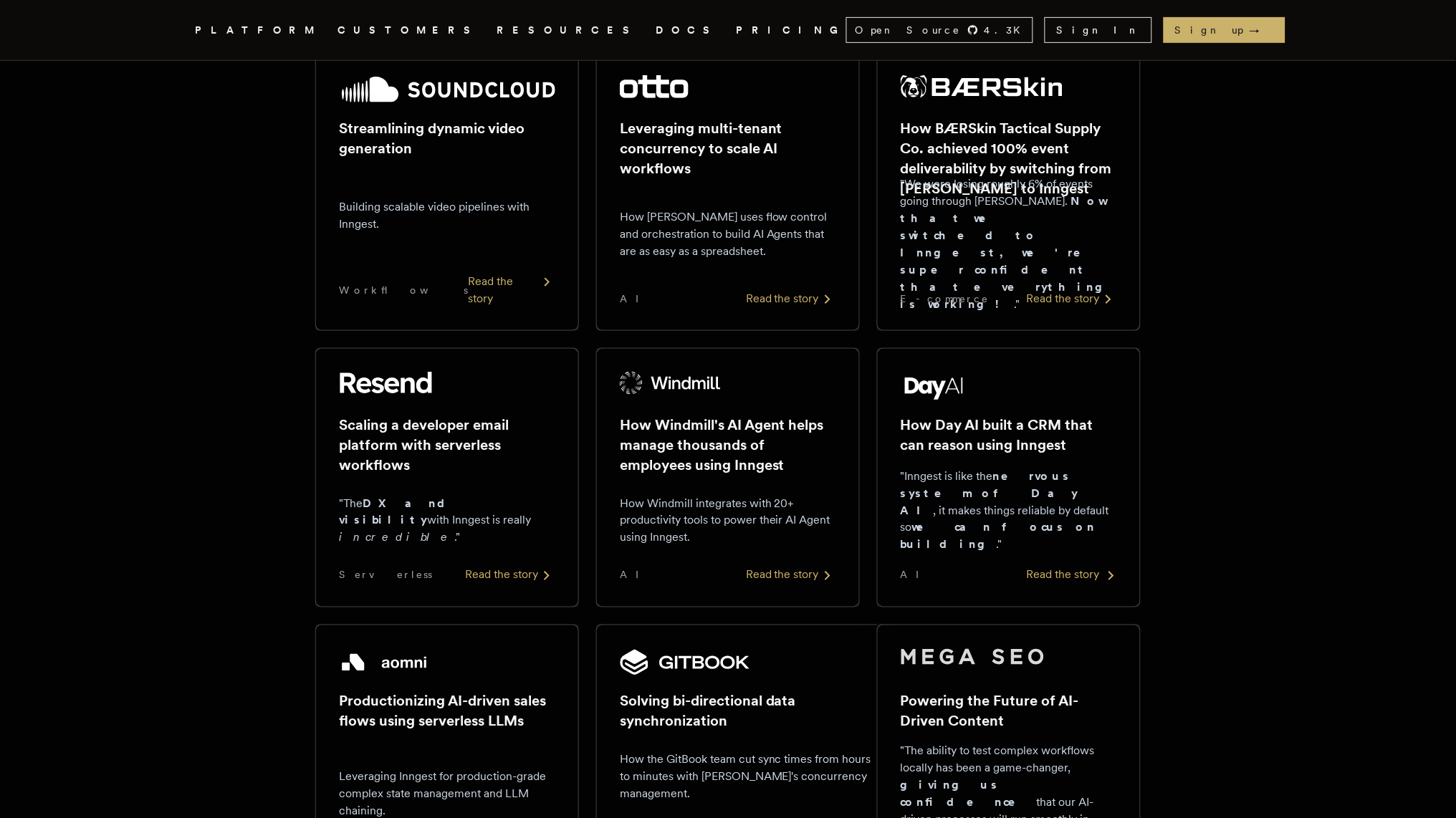
click at [943, 428] on h2 "How Day AI built a CRM that can reason using Inngest" at bounding box center [1009, 434] width 217 height 40
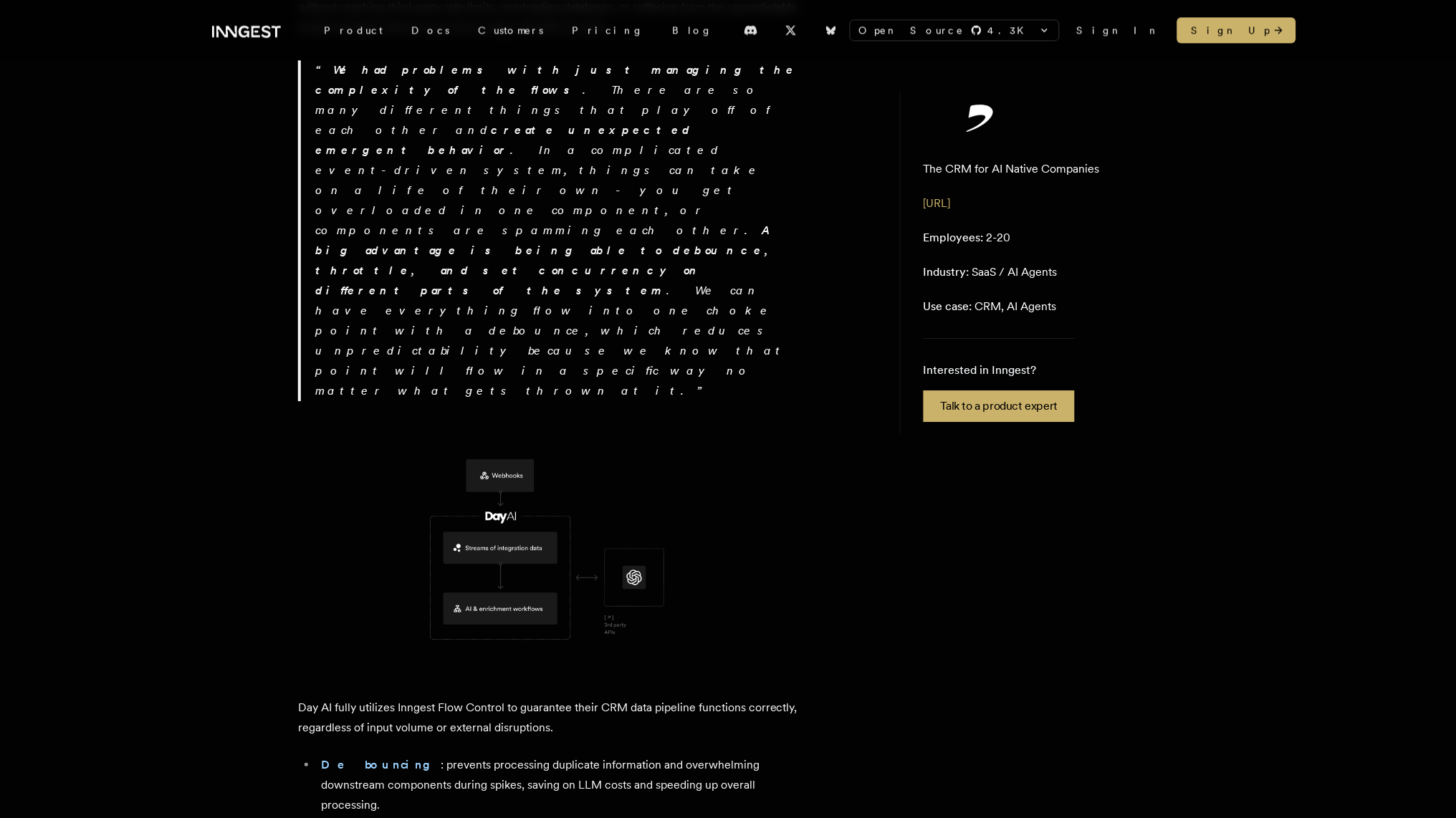
scroll to position [2601, 0]
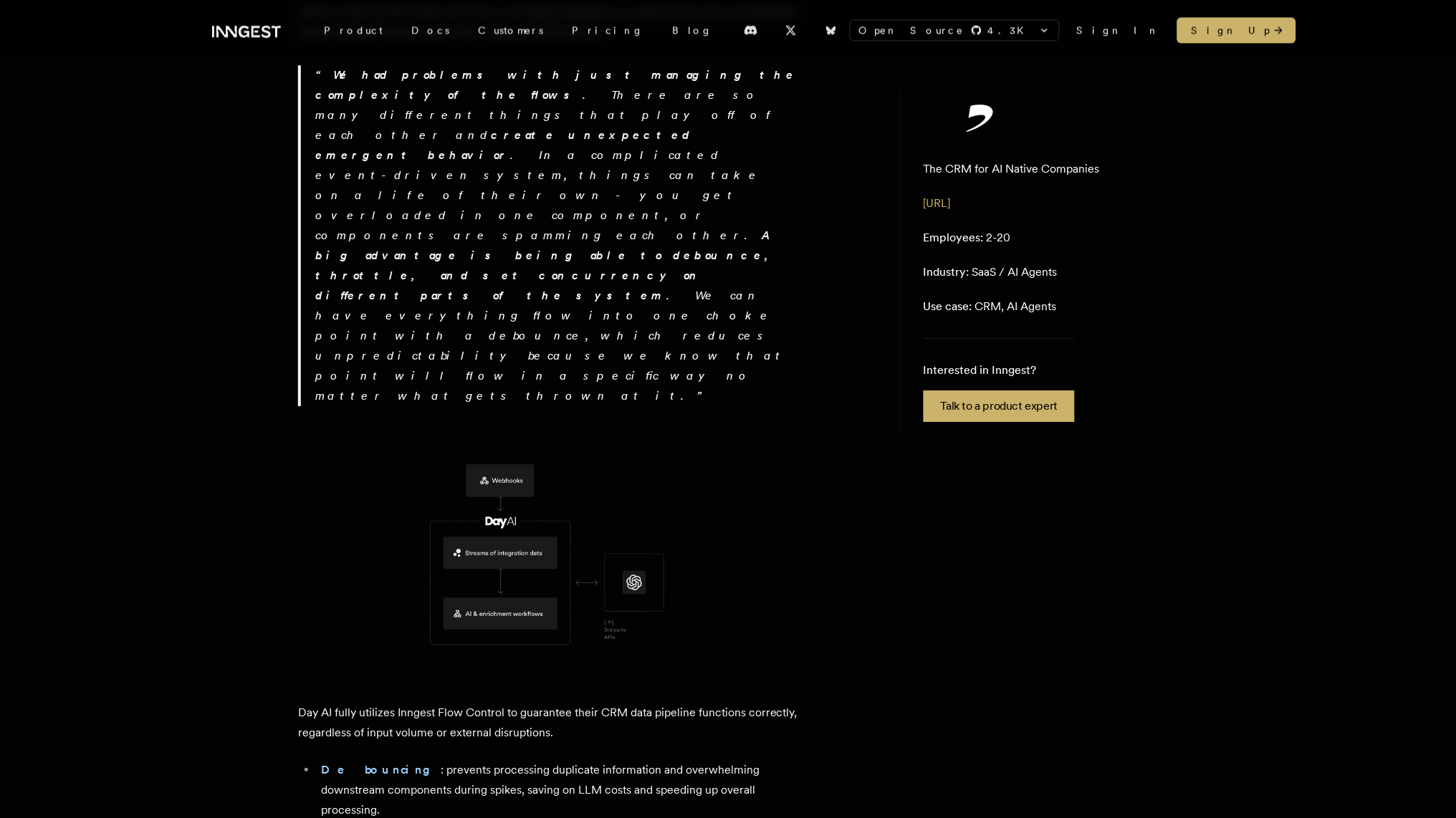
drag, startPoint x: 720, startPoint y: 741, endPoint x: 318, endPoint y: 683, distance: 406.2
copy p "It means that we can effortlessly have these things running in the background, …"
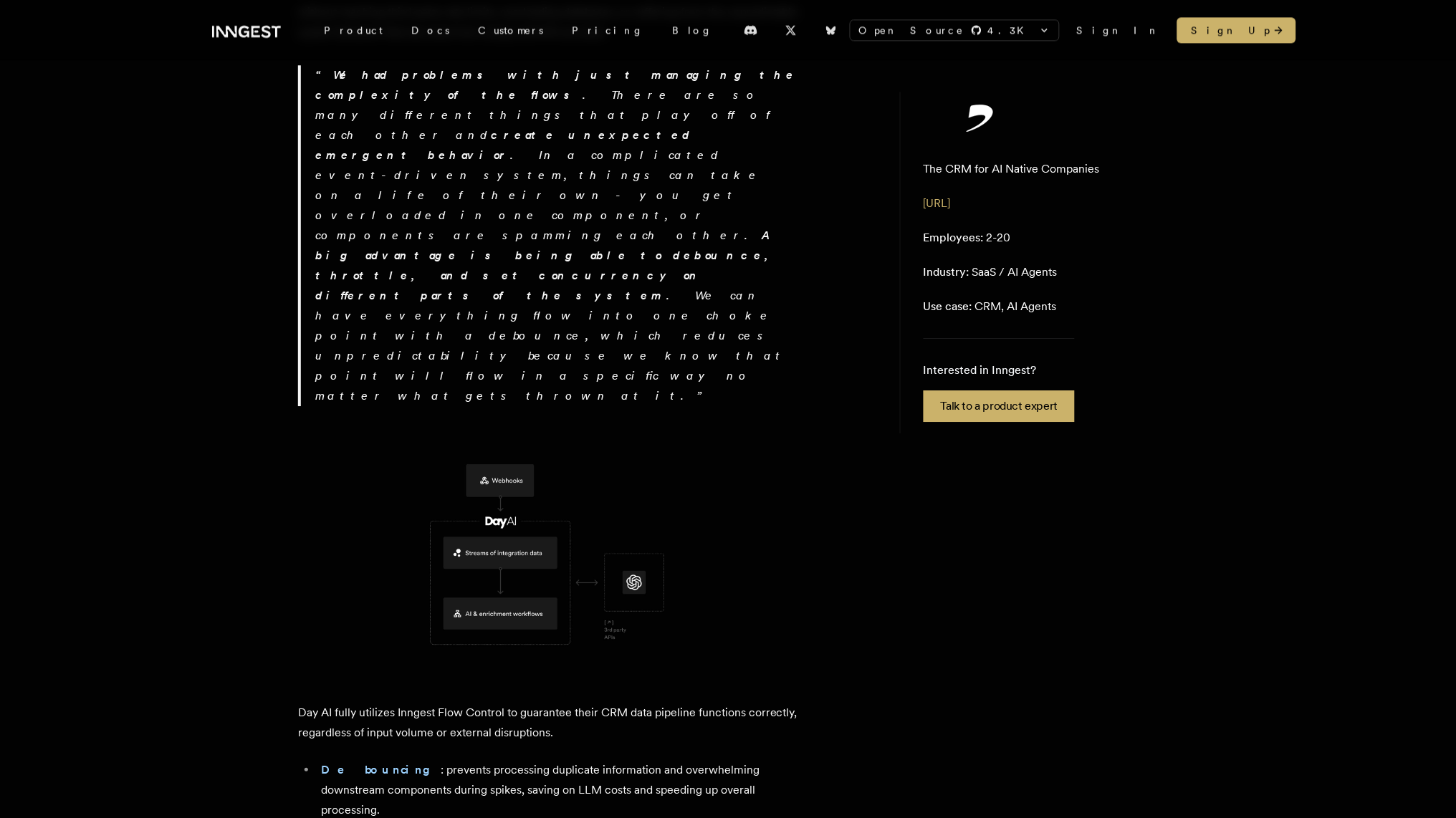
drag, startPoint x: 298, startPoint y: 518, endPoint x: 753, endPoint y: 519, distance: 455.0
copy p "When entering the AI Agent space, [PERSON_NAME] and his team faced two new sign…"
drag, startPoint x: 492, startPoint y: 555, endPoint x: 318, endPoint y: 555, distance: 174.0
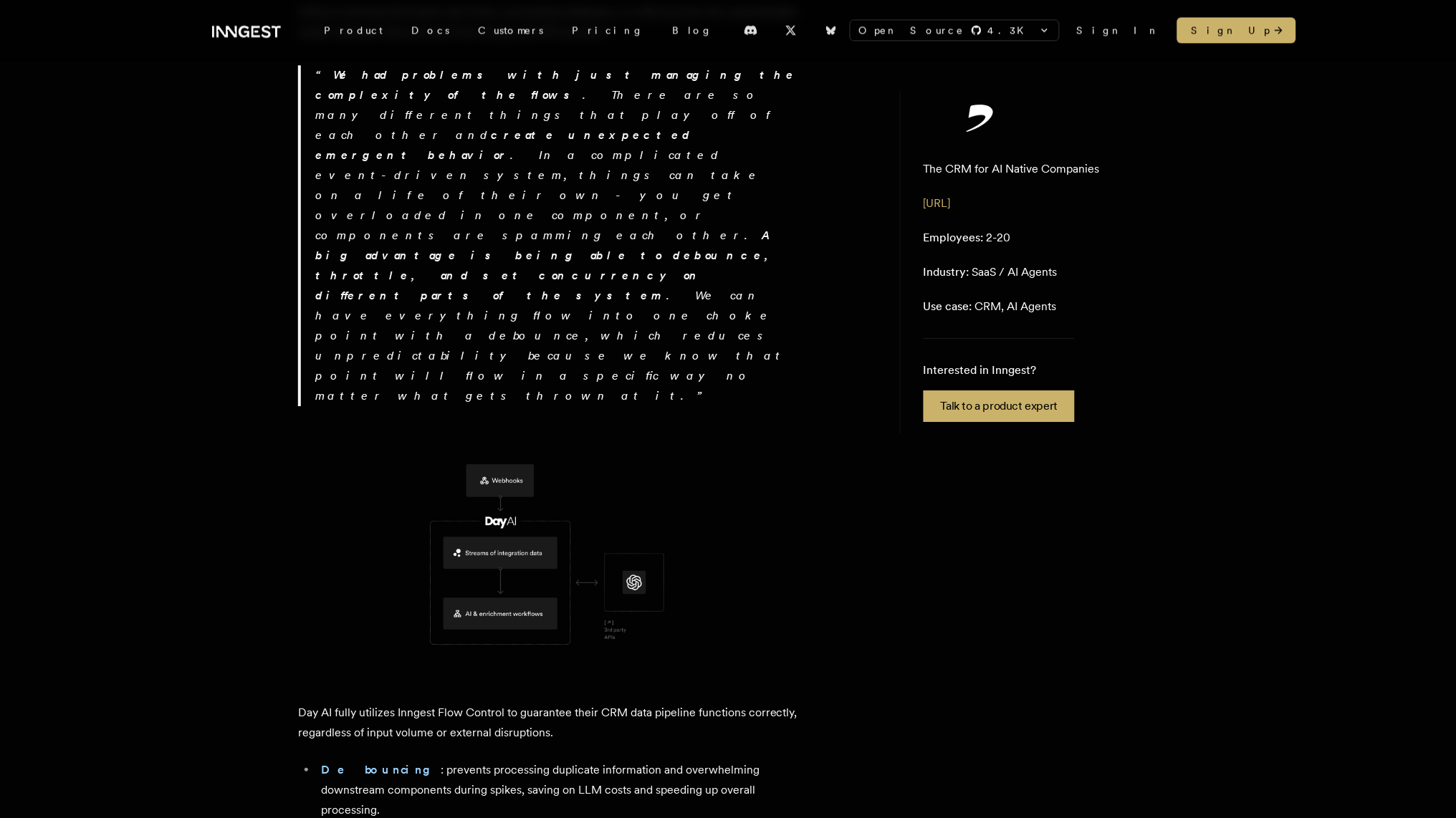
copy strong "Waking up AI workflows reliably"
drag, startPoint x: 617, startPoint y: 554, endPoint x: 495, endPoint y: 554, distance: 122.0
copy li "based on users' prompts"
drag, startPoint x: 320, startPoint y: 581, endPoint x: 547, endPoint y: 585, distance: 227.0
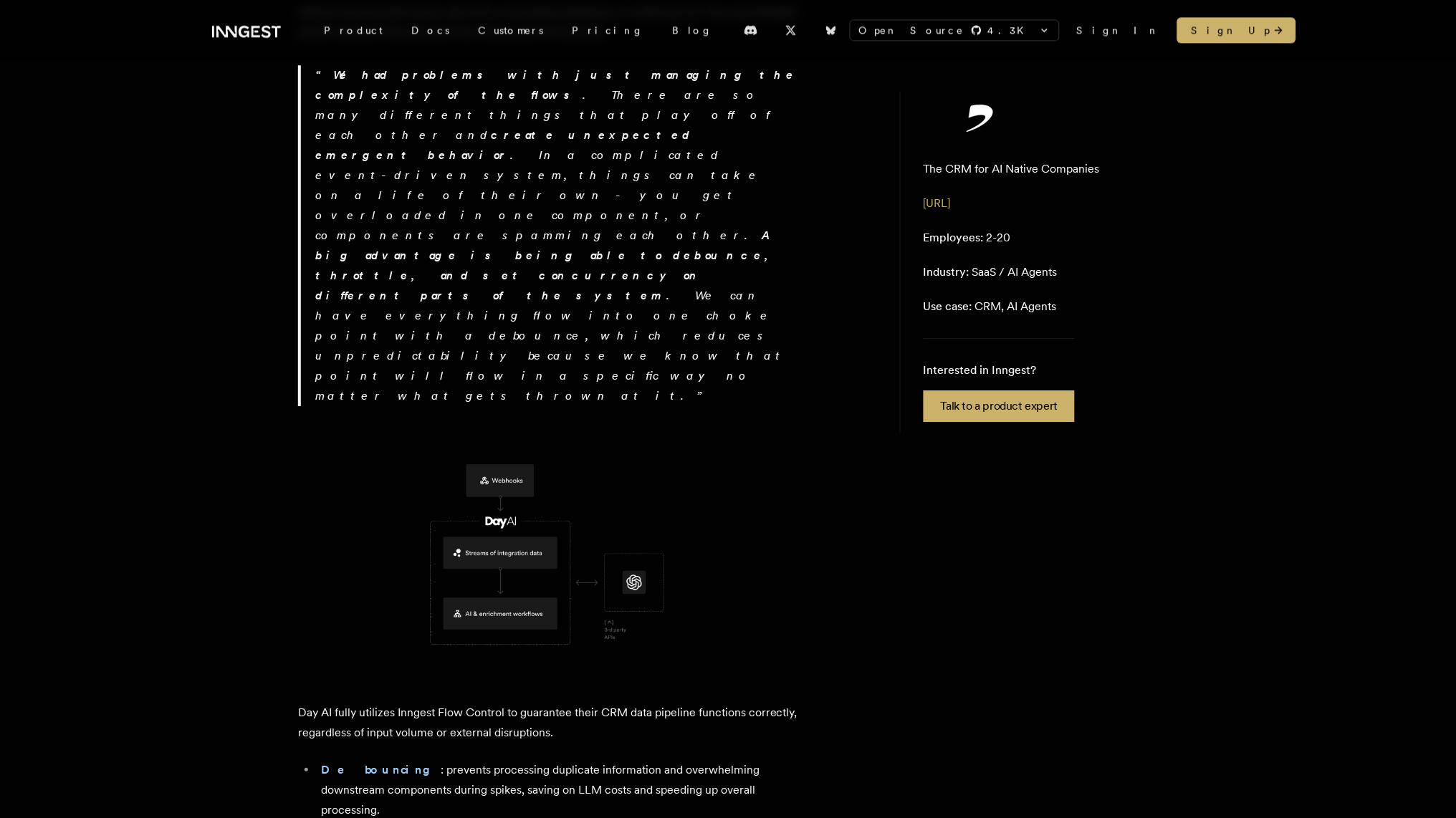
copy strong "Running AI workflows for very long periods"
drag, startPoint x: 552, startPoint y: 579, endPoint x: 771, endPoint y: 579, distance: 219.0
copy li "to perform multiple tool calls and reasoning"
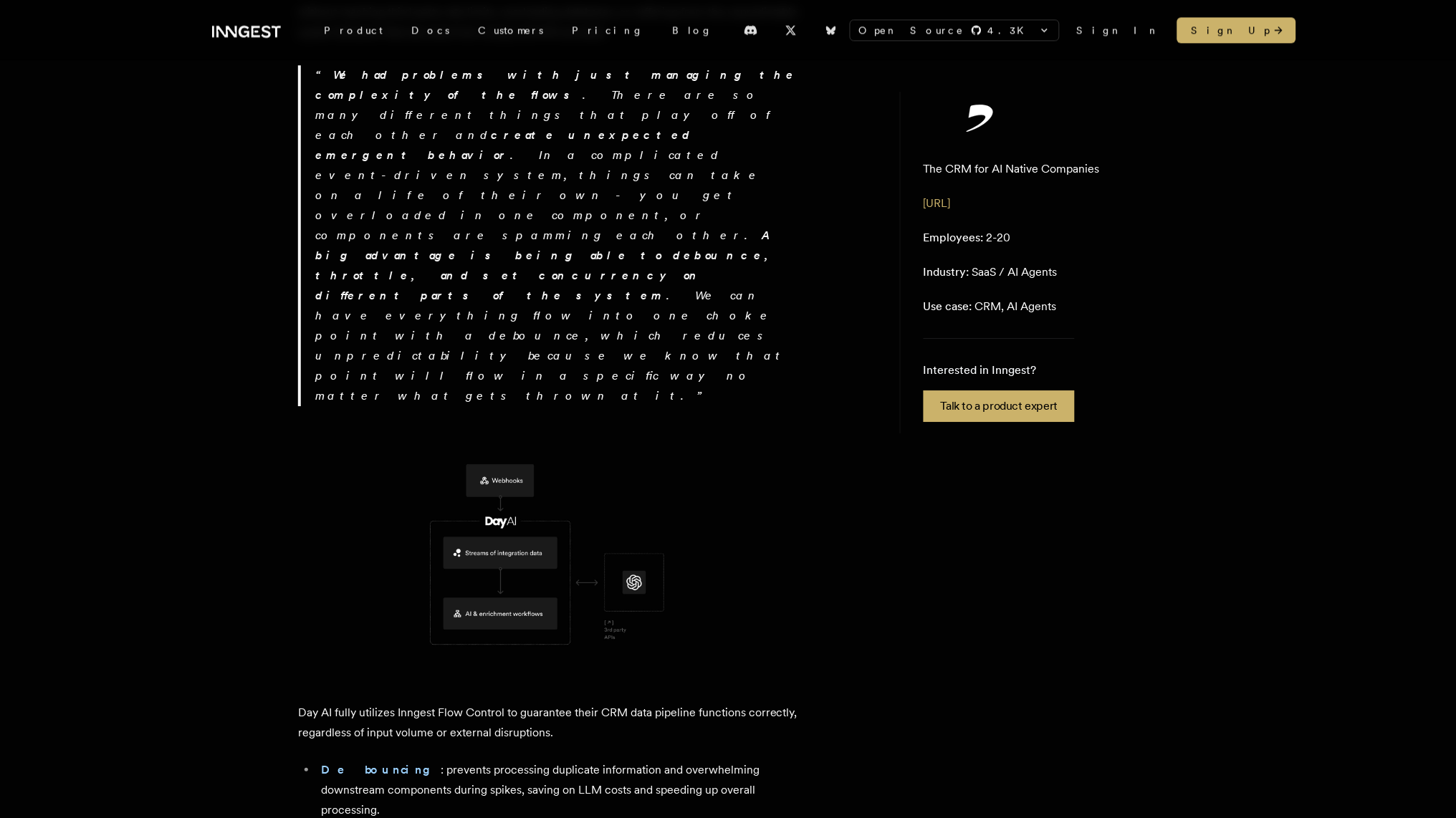
drag, startPoint x: 679, startPoint y: 638, endPoint x: 298, endPoint y: 615, distance: 381.7
drag, startPoint x: 299, startPoint y: 519, endPoint x: 672, endPoint y: 533, distance: 373.3
click at [672, 533] on div "Day AI is a Sequoia-backed startup building a new kind of CRM: an AI-native sys…" at bounding box center [548, 3] width 502 height 4303
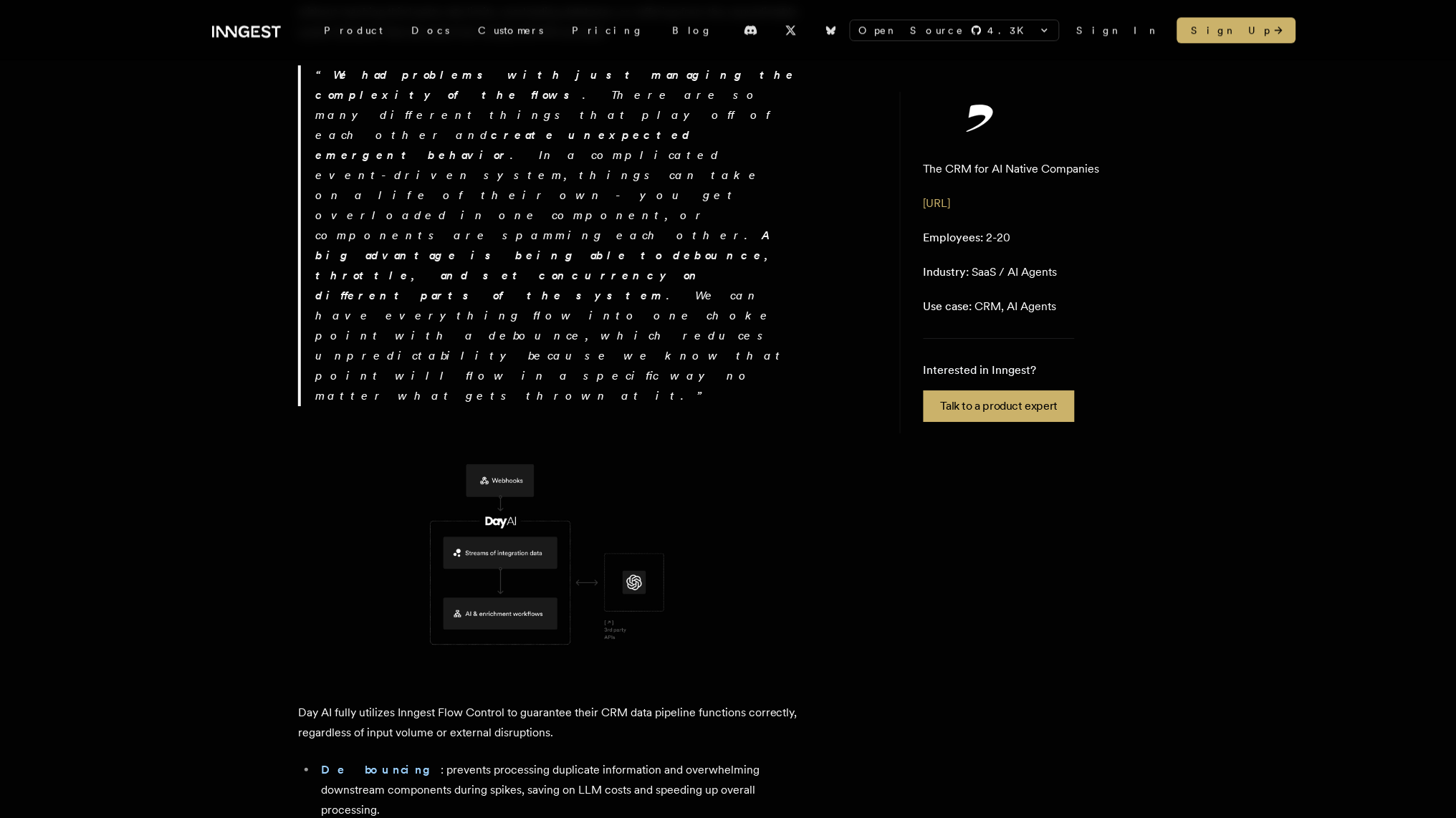
drag, startPoint x: 299, startPoint y: 616, endPoint x: 712, endPoint y: 649, distance: 414.3
click at [712, 649] on div "Day AI is a Sequoia-backed startup building a new kind of CRM: an AI-native sys…" at bounding box center [548, 3] width 502 height 4303
copy div "By leveraging Inngest's event-driven architecture and its durable workflows, Da…"
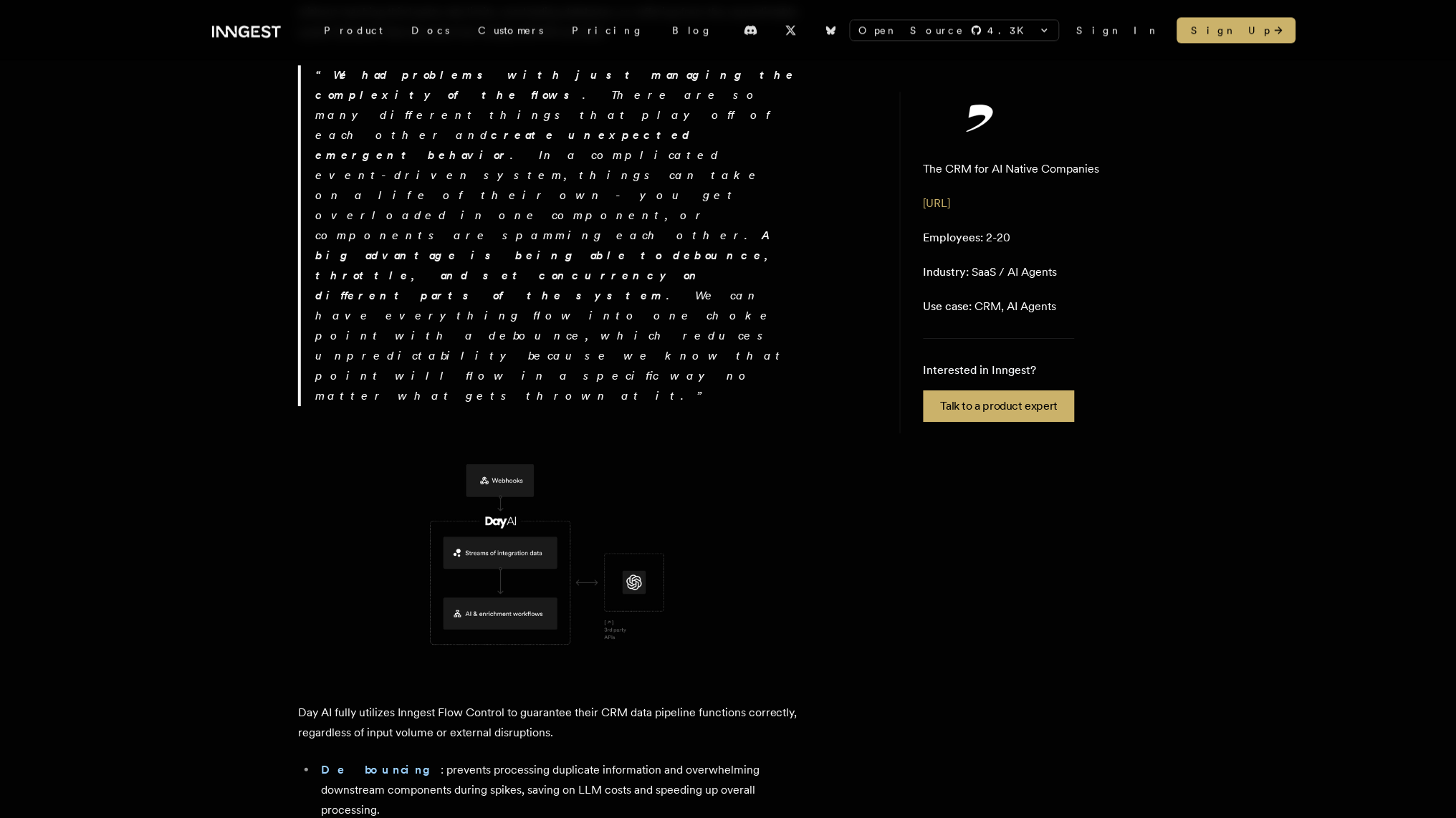
drag, startPoint x: 757, startPoint y: 520, endPoint x: 232, endPoint y: 514, distance: 525.0
copy p "When entering the AI Agent space, [PERSON_NAME] and his team faced two new sign…"
drag, startPoint x: 322, startPoint y: 553, endPoint x: 492, endPoint y: 555, distance: 170.0
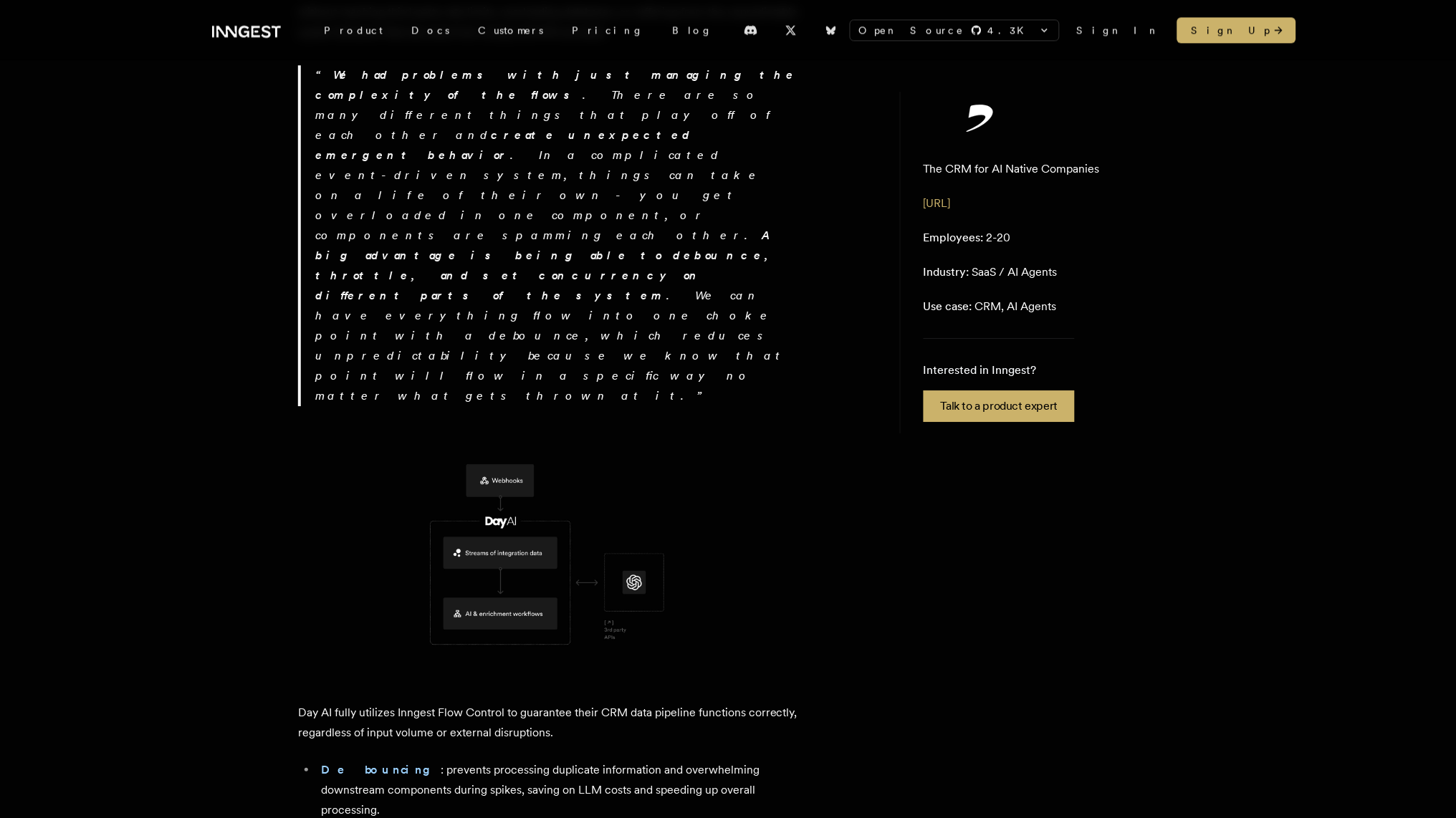
copy strong "Waking up AI workflows reliably"
drag, startPoint x: 321, startPoint y: 579, endPoint x: 548, endPoint y: 584, distance: 227.1
drag, startPoint x: 550, startPoint y: 583, endPoint x: 752, endPoint y: 598, distance: 202.6
click at [752, 598] on div "Day AI is a Sequoia-backed startup building a new kind of CRM: an AI-native sys…" at bounding box center [548, 3] width 502 height 4303
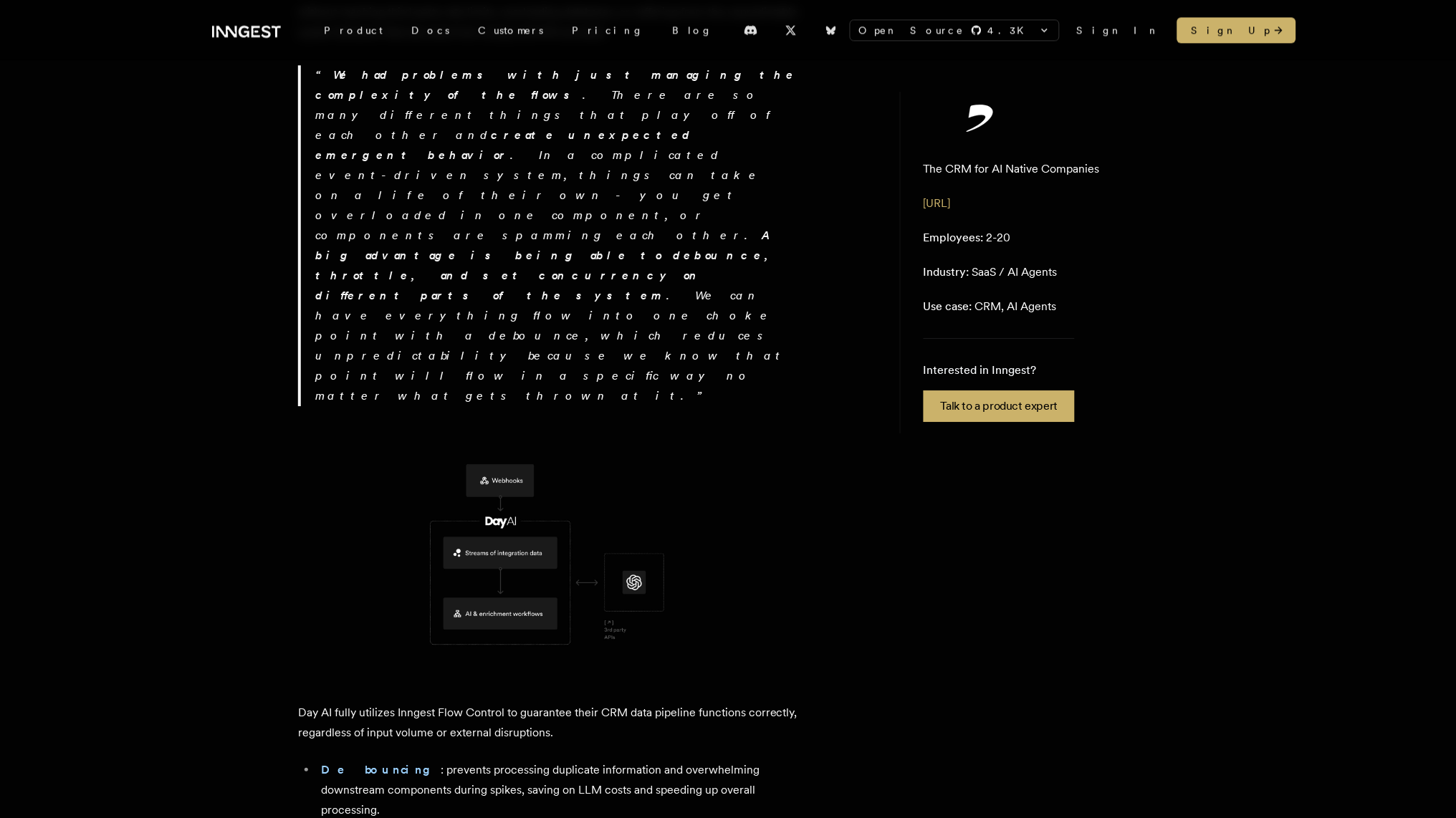
drag, startPoint x: 632, startPoint y: 557, endPoint x: 316, endPoint y: 557, distance: 316.0
drag, startPoint x: 324, startPoint y: 579, endPoint x: 800, endPoint y: 584, distance: 476.0
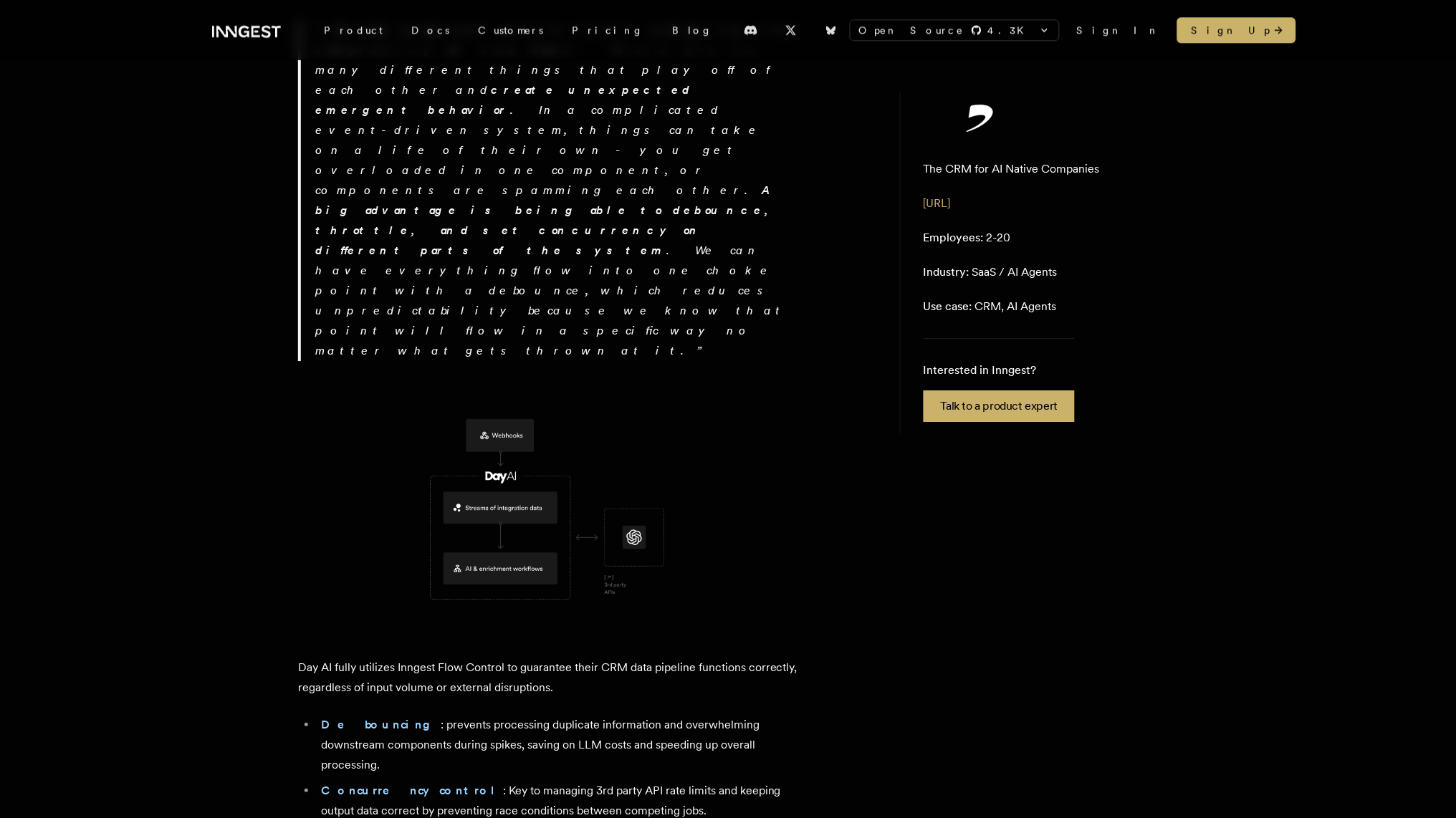
scroll to position [2660, 0]
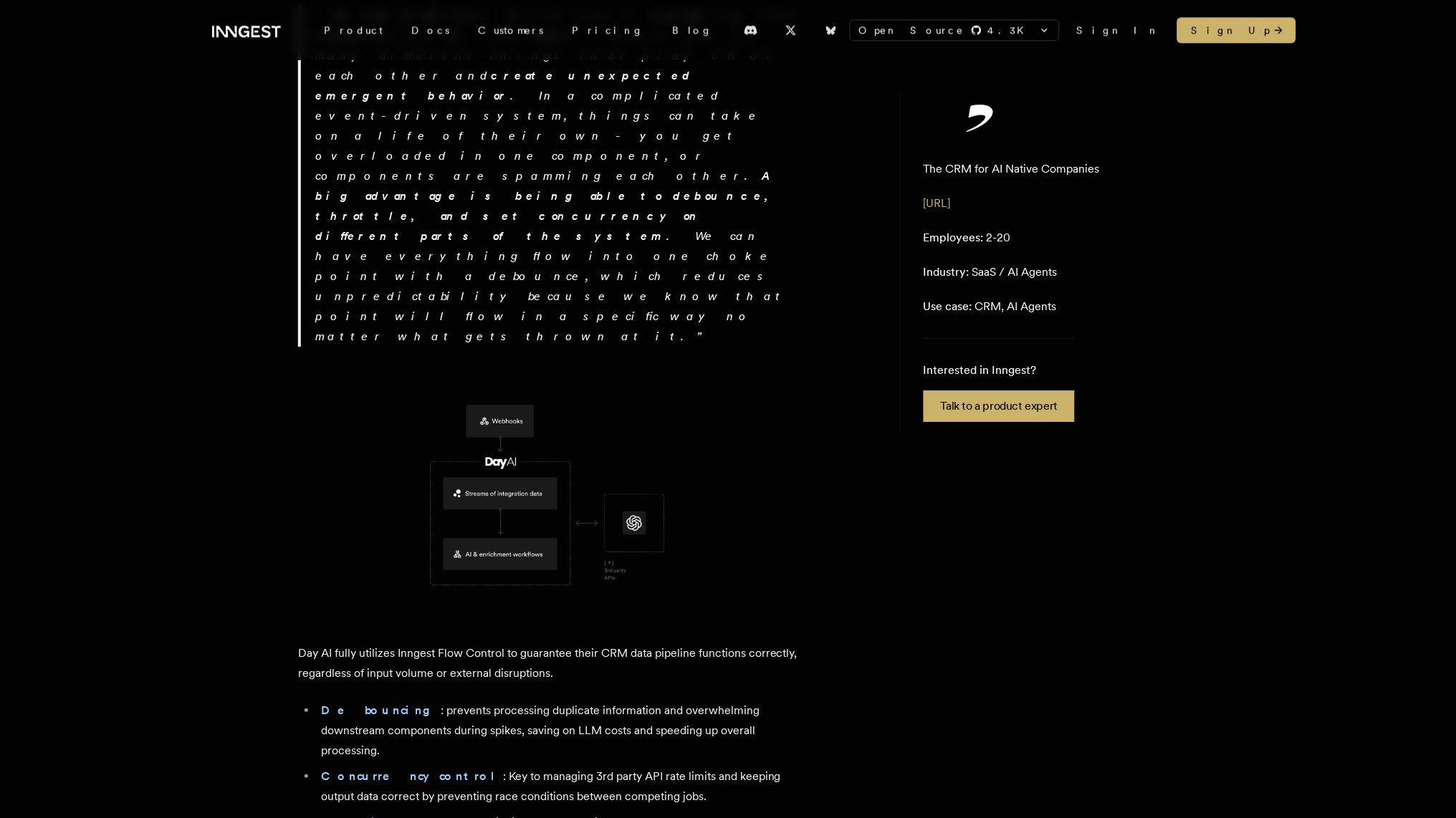
drag, startPoint x: 720, startPoint y: 682, endPoint x: 321, endPoint y: 618, distance: 404.1
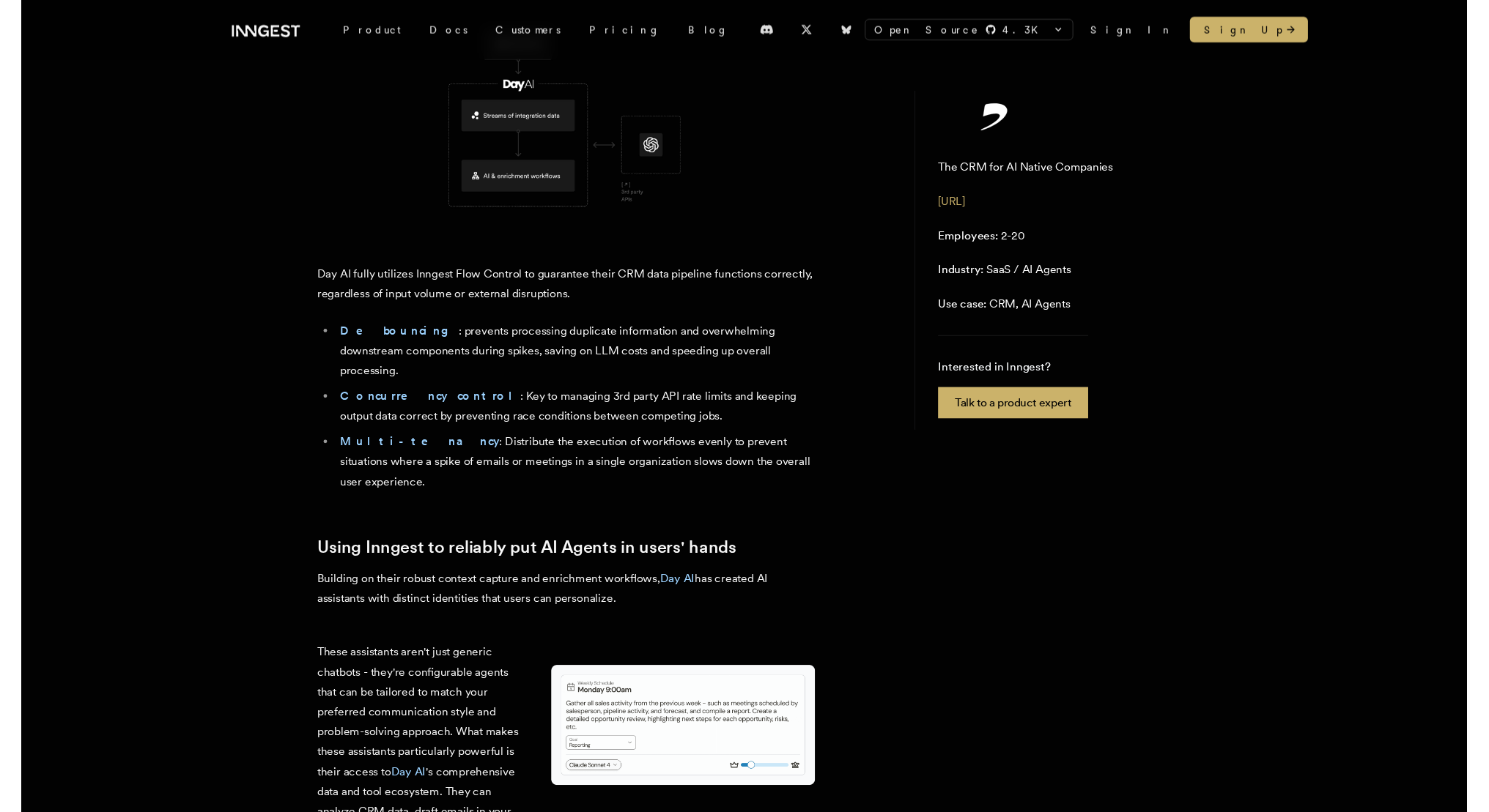
scroll to position [3106, 0]
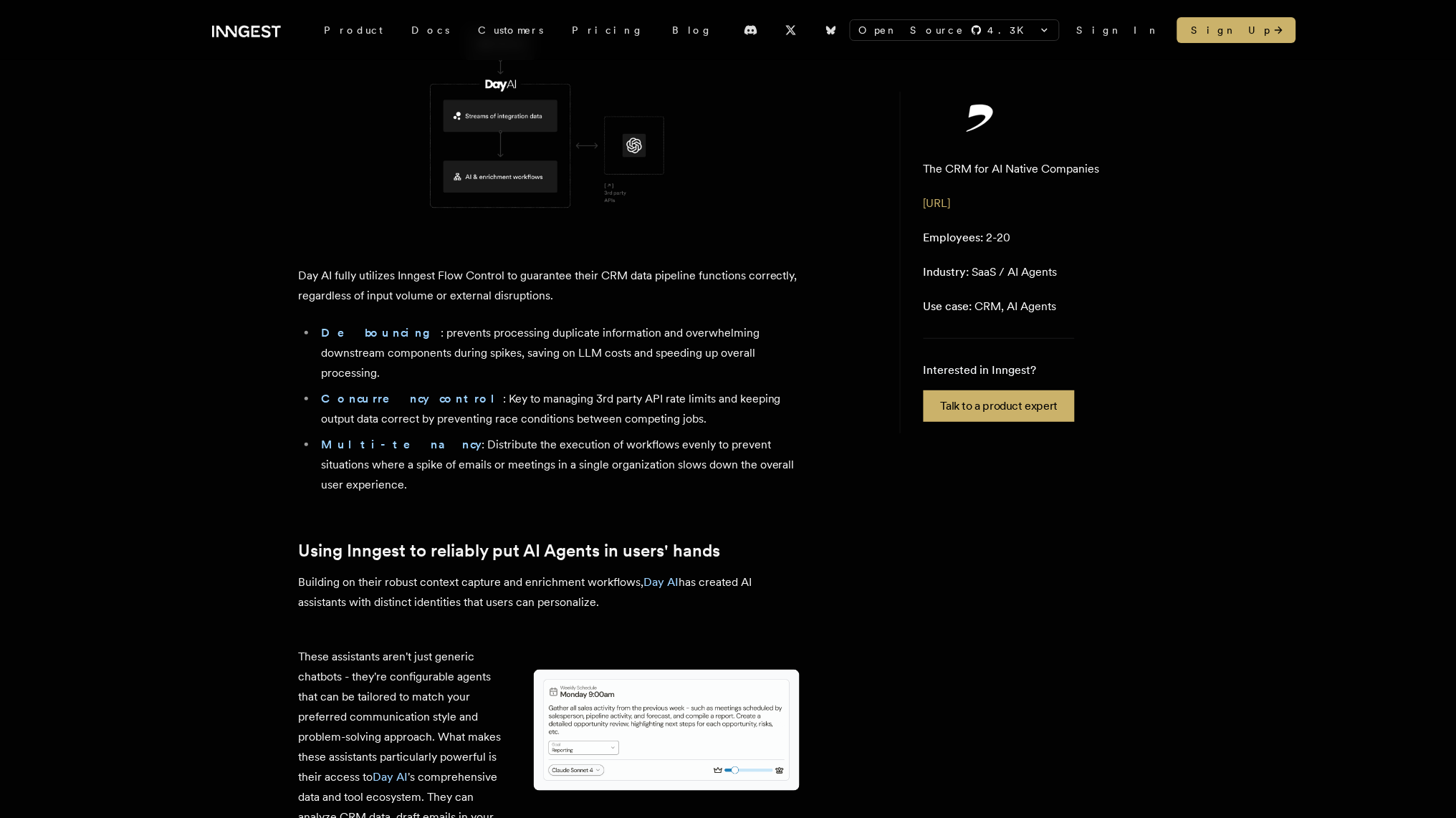
drag, startPoint x: 582, startPoint y: 372, endPoint x: 255, endPoint y: 364, distance: 327.1
drag, startPoint x: 299, startPoint y: 399, endPoint x: 733, endPoint y: 600, distance: 478.3
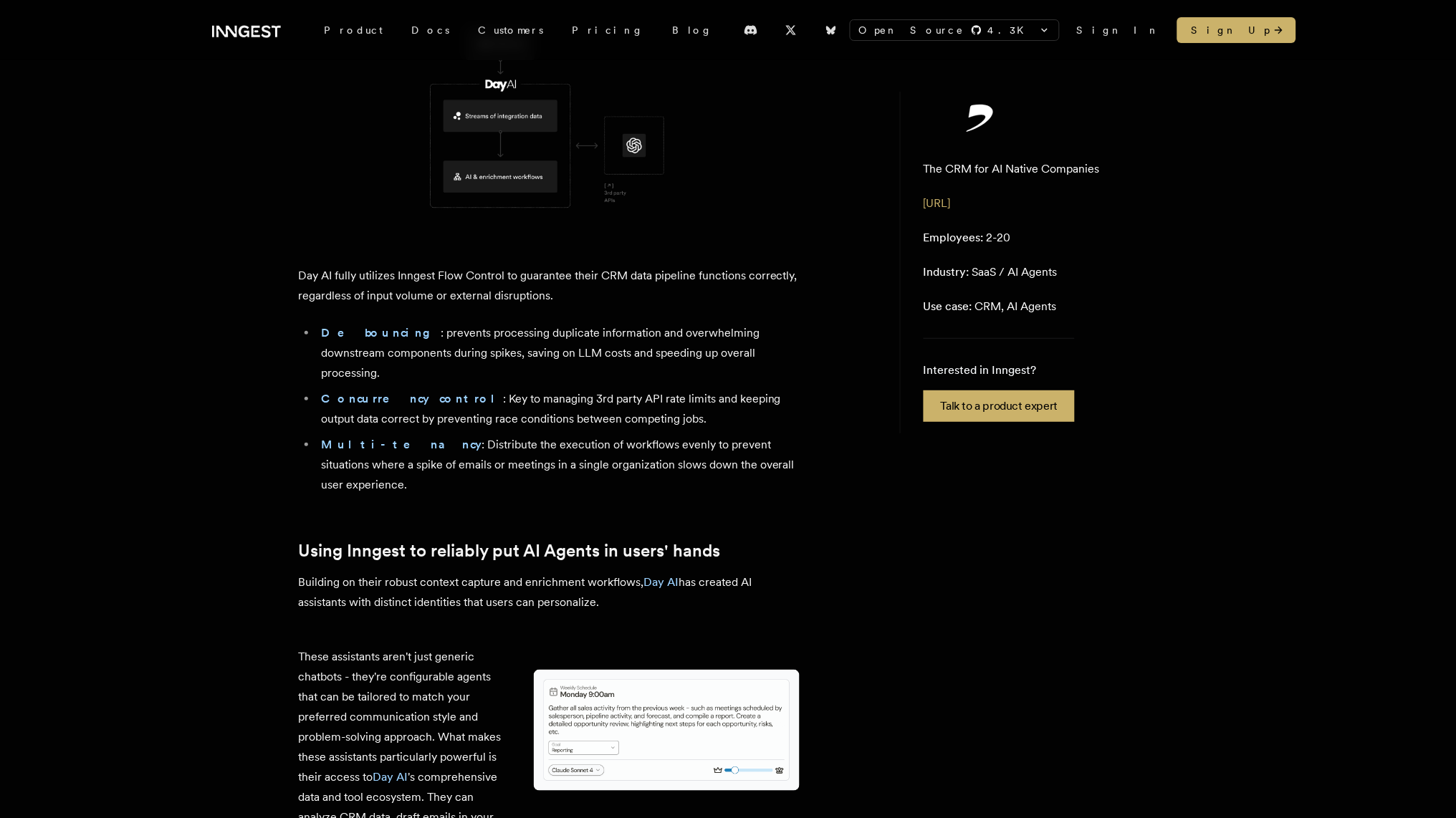
drag, startPoint x: 736, startPoint y: 437, endPoint x: 294, endPoint y: 398, distance: 443.7
drag, startPoint x: 337, startPoint y: 528, endPoint x: 279, endPoint y: 465, distance: 85.6
drag, startPoint x: 724, startPoint y: 594, endPoint x: 292, endPoint y: 562, distance: 433.2
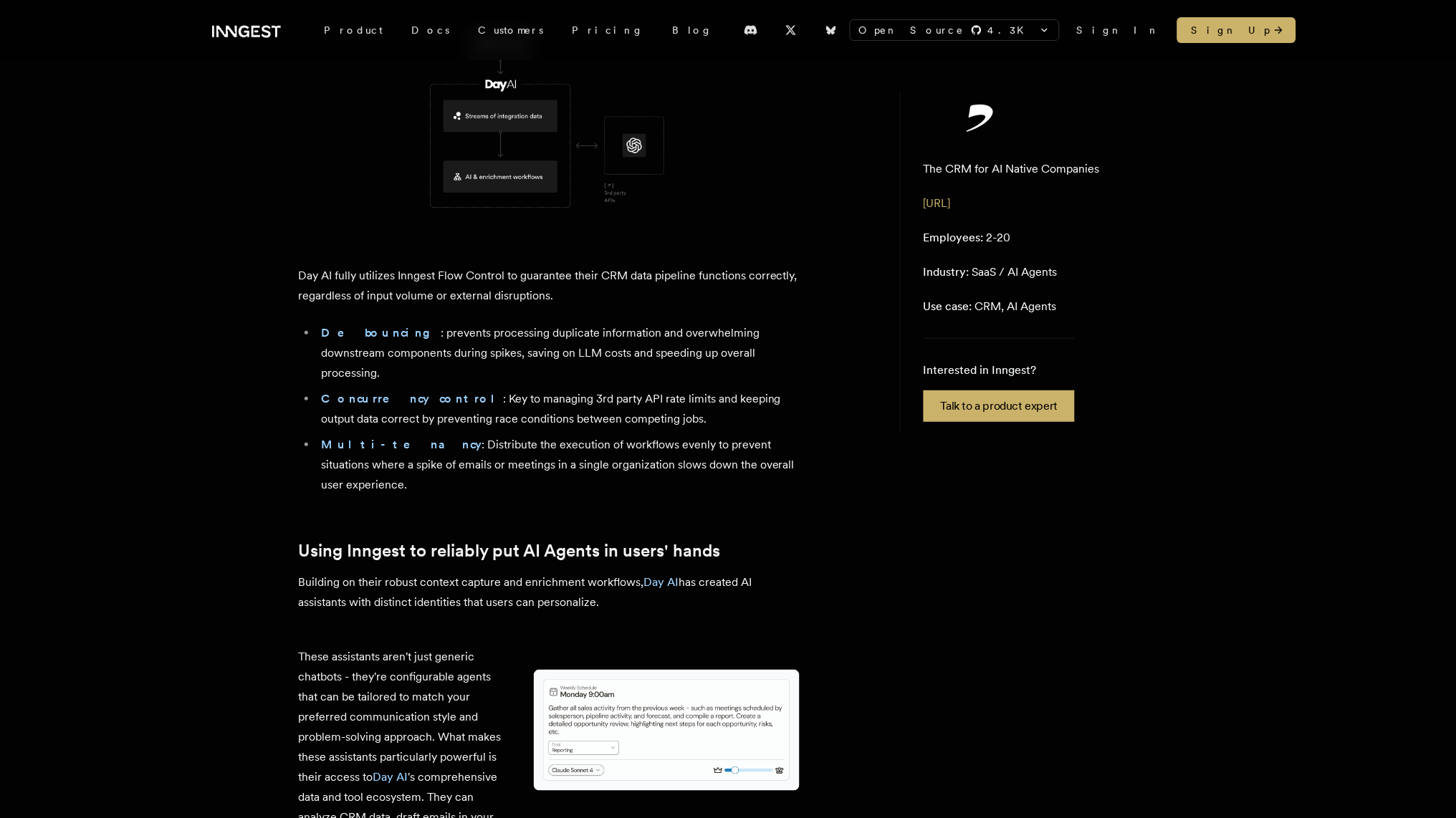
drag, startPoint x: 523, startPoint y: 668, endPoint x: 297, endPoint y: 656, distance: 226.3
drag, startPoint x: 519, startPoint y: 661, endPoint x: 357, endPoint y: 661, distance: 162.0
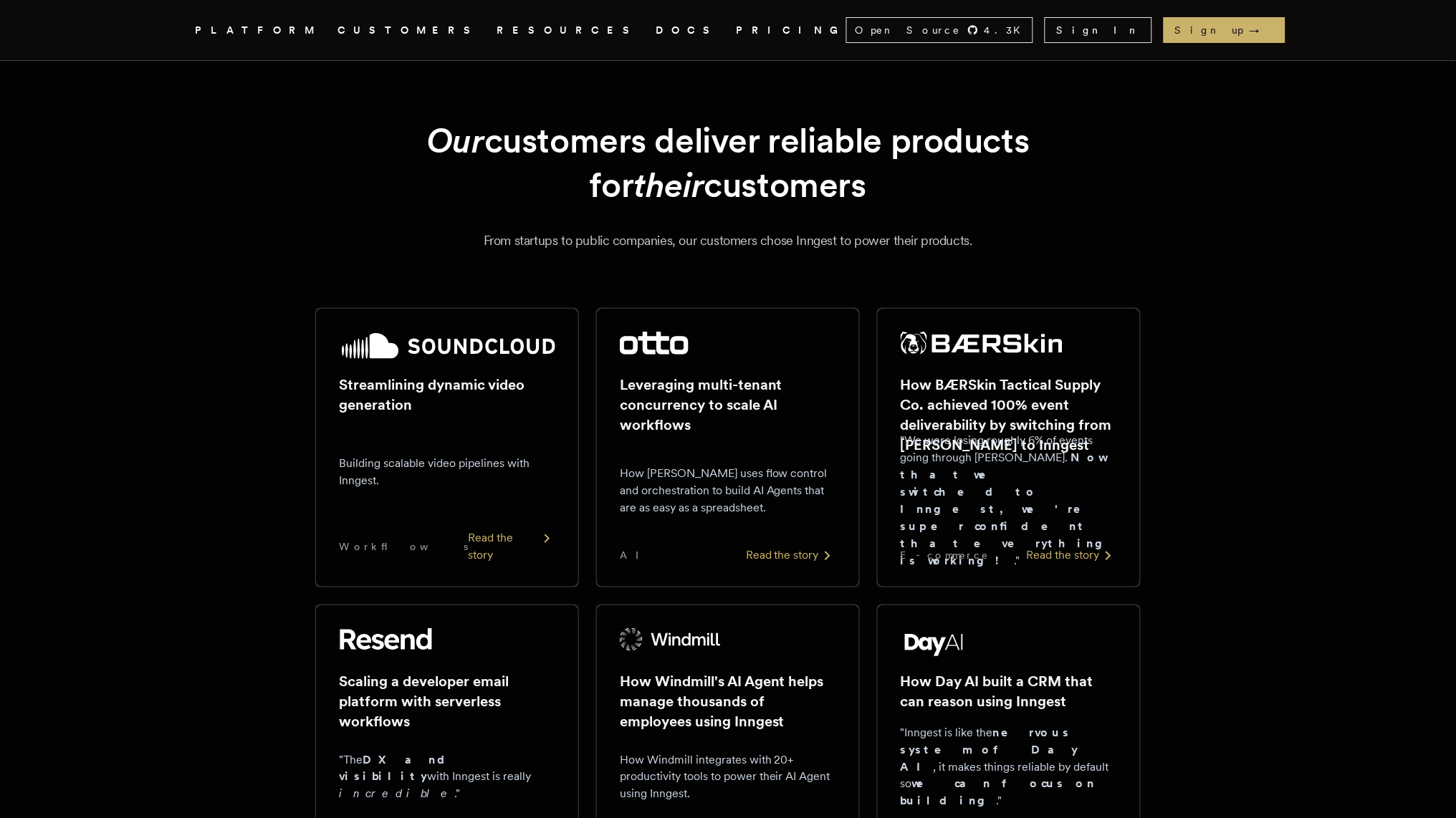
click at [749, 649] on div at bounding box center [728, 642] width 217 height 28
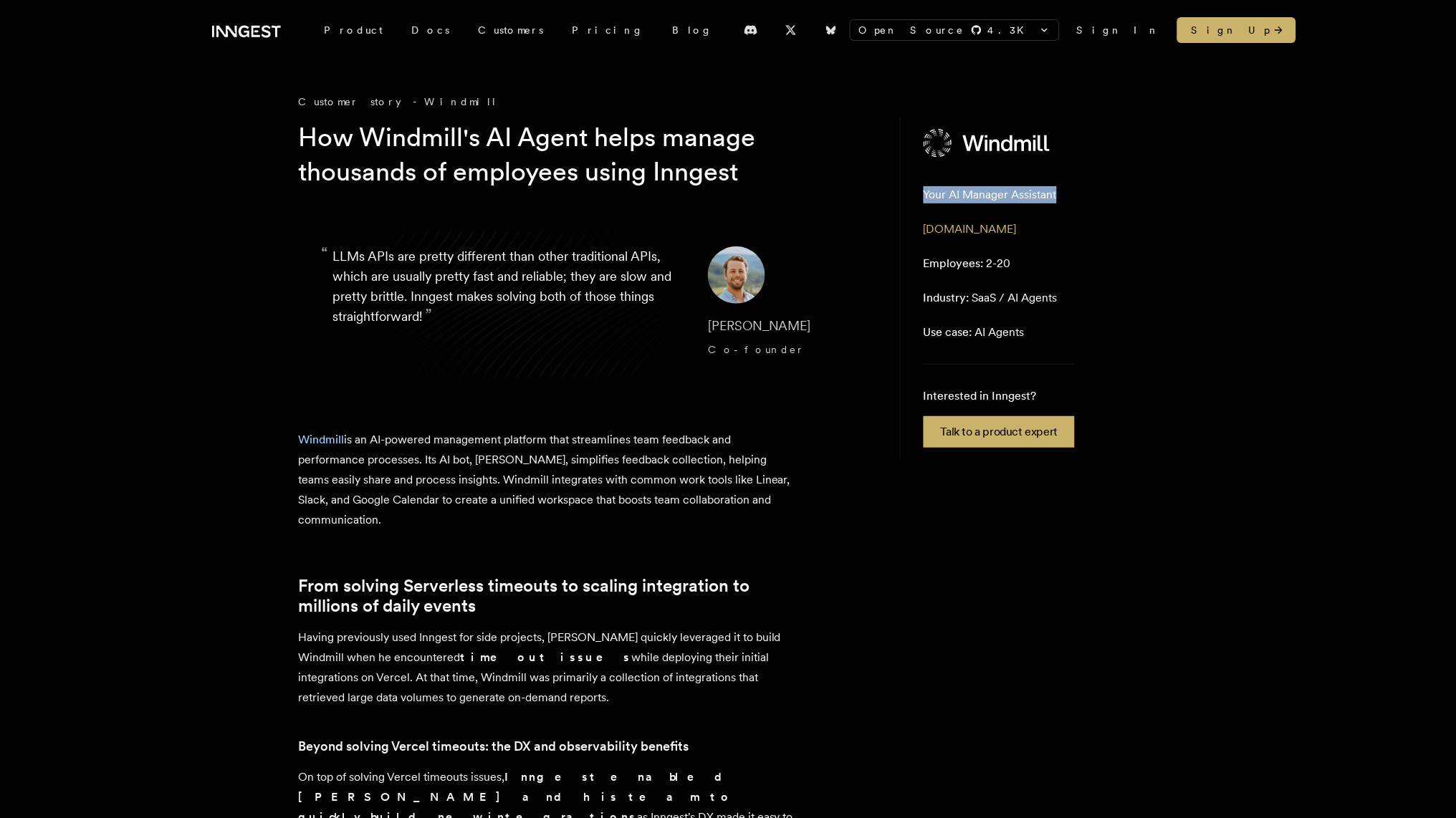
drag, startPoint x: 1060, startPoint y: 198, endPoint x: 920, endPoint y: 197, distance: 140.0
click at [920, 197] on aside "Your AI Manager Assistant gowindmill.com Employees: 2-20 Industry: SaaS / AI Ag…" at bounding box center [1029, 288] width 258 height 342
copy p "Your AI Manager Assistant"
drag, startPoint x: 753, startPoint y: 324, endPoint x: 694, endPoint y: 324, distance: 59.0
click at [694, 324] on blockquote "“ LLMs APIs are pretty different than other traditional APIs, which are usually…" at bounding box center [584, 304] width 573 height 183
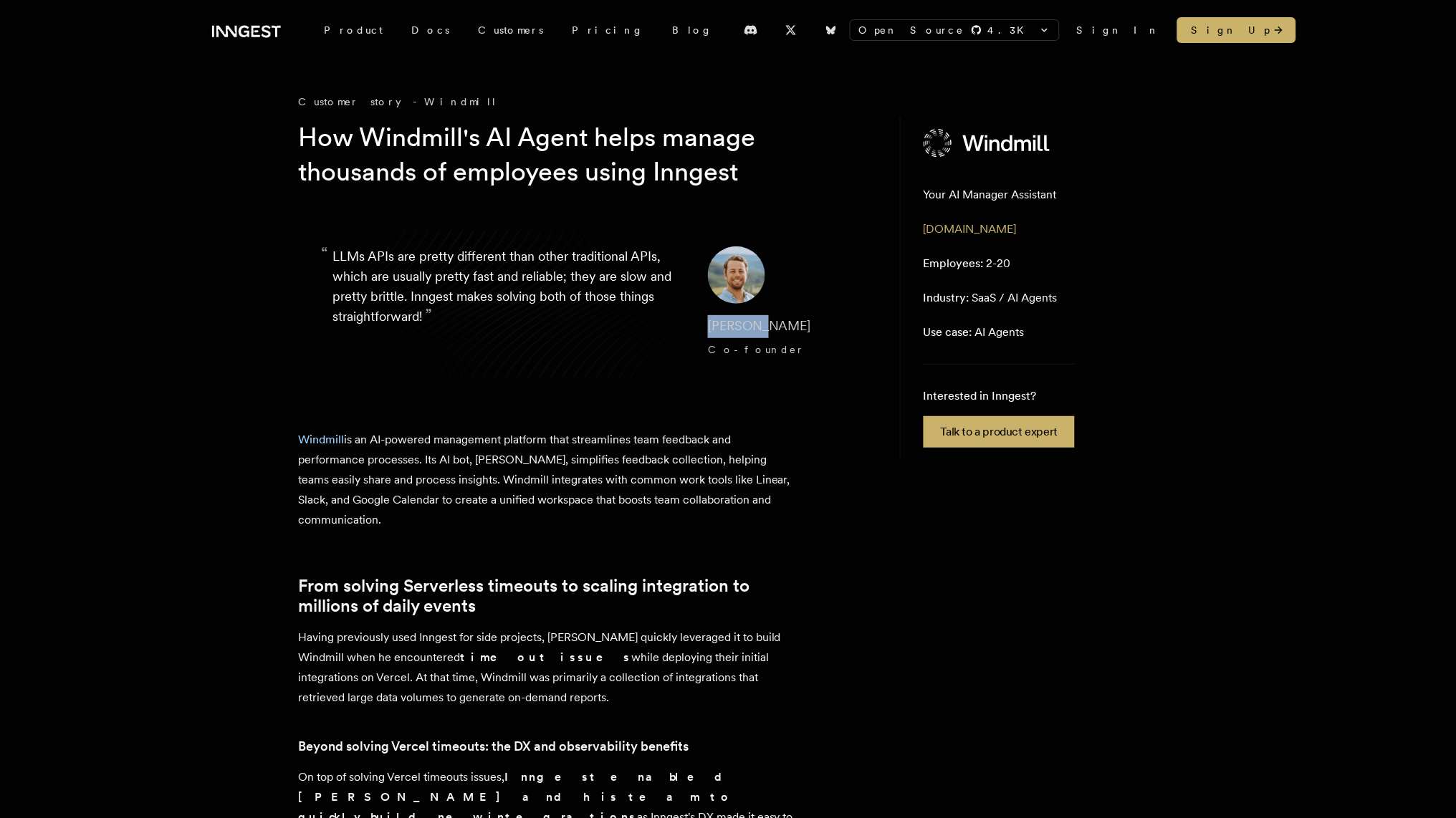
copy span "[PERSON_NAME]"
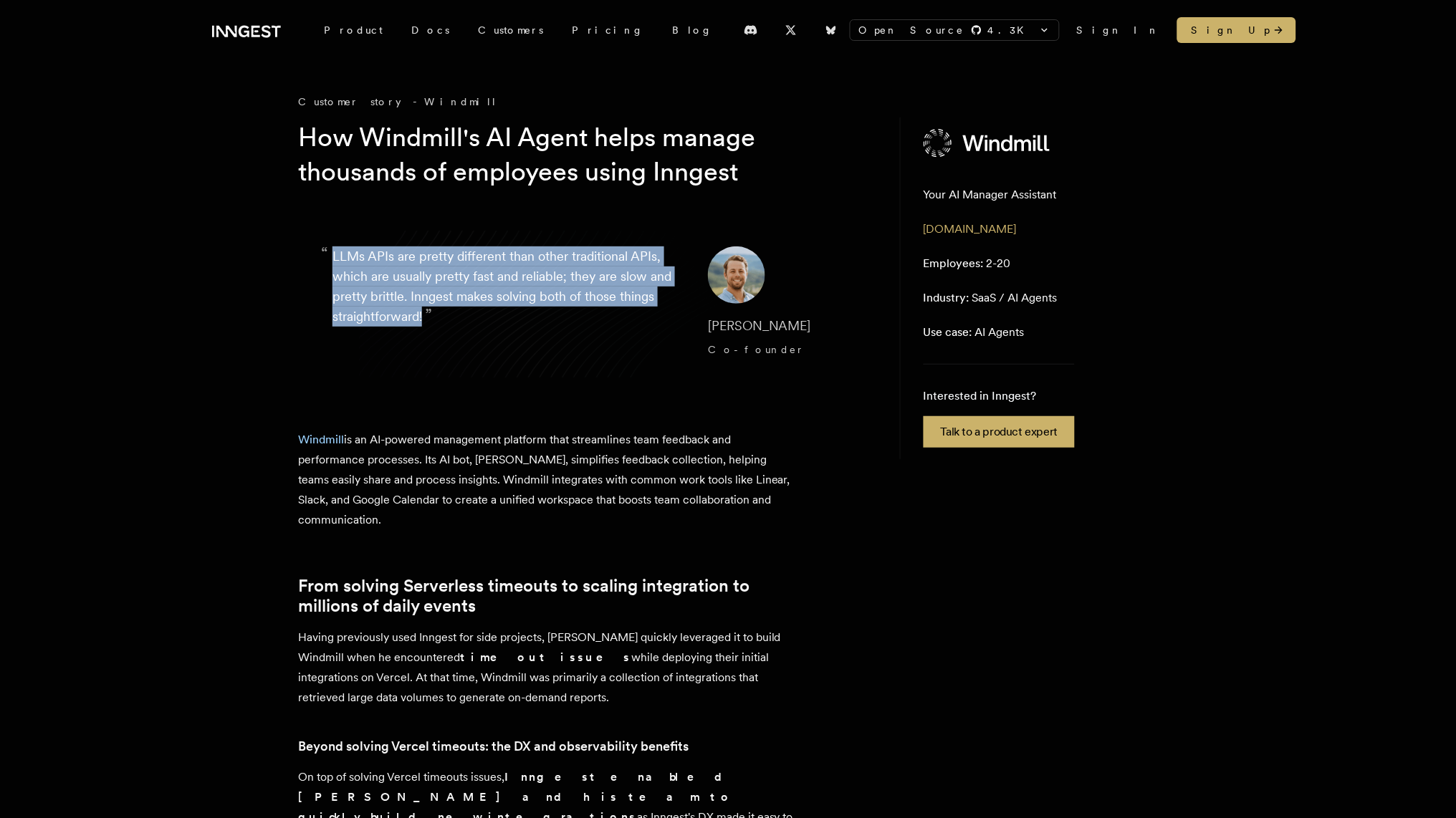
drag, startPoint x: 333, startPoint y: 255, endPoint x: 421, endPoint y: 309, distance: 103.2
click at [421, 309] on p "“ LLMs APIs are pretty different than other traditional APIs, which are usually…" at bounding box center [508, 303] width 353 height 115
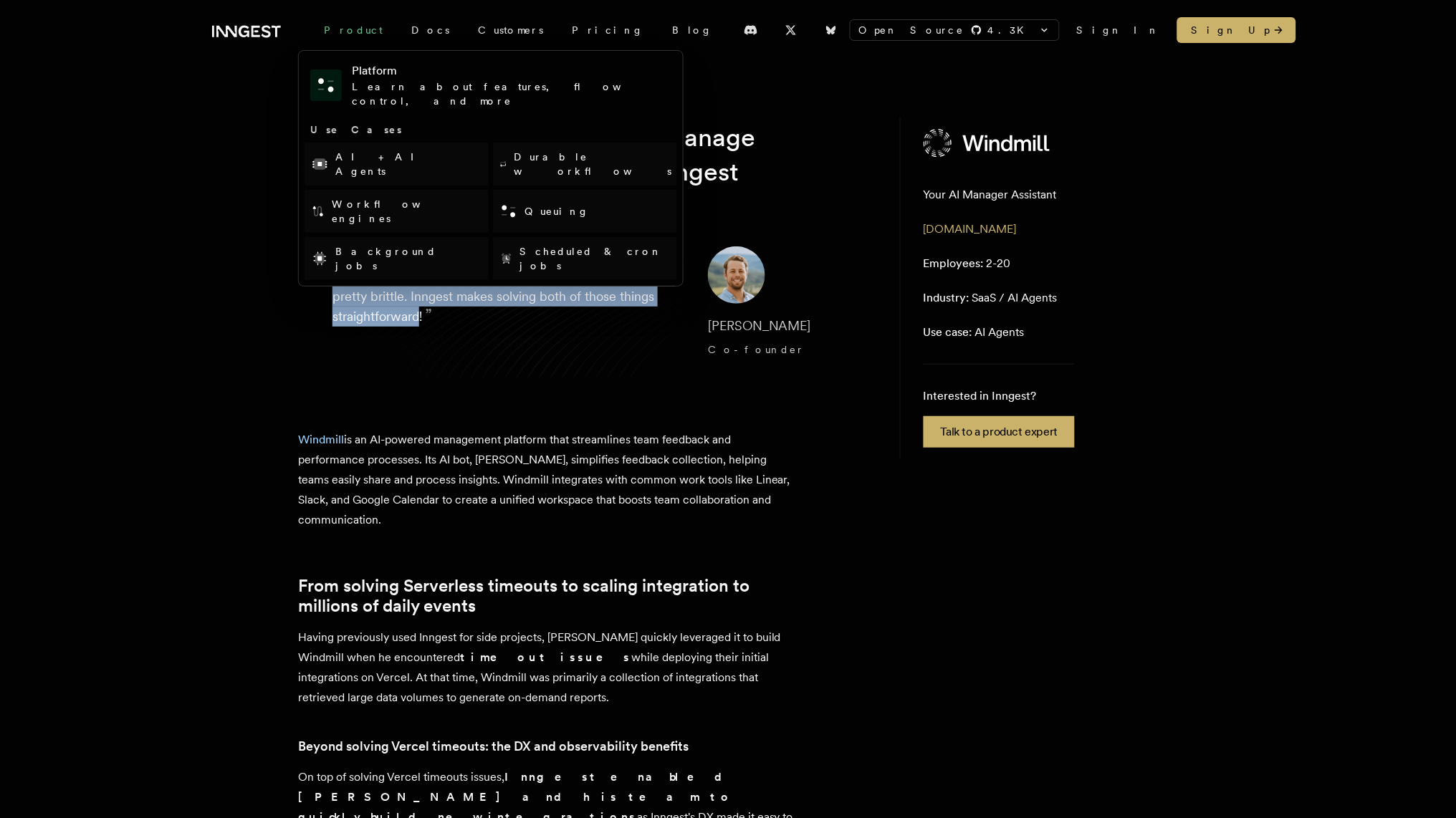
copy p "LLMs APIs are pretty different than other traditional APIs, which are usually p…"
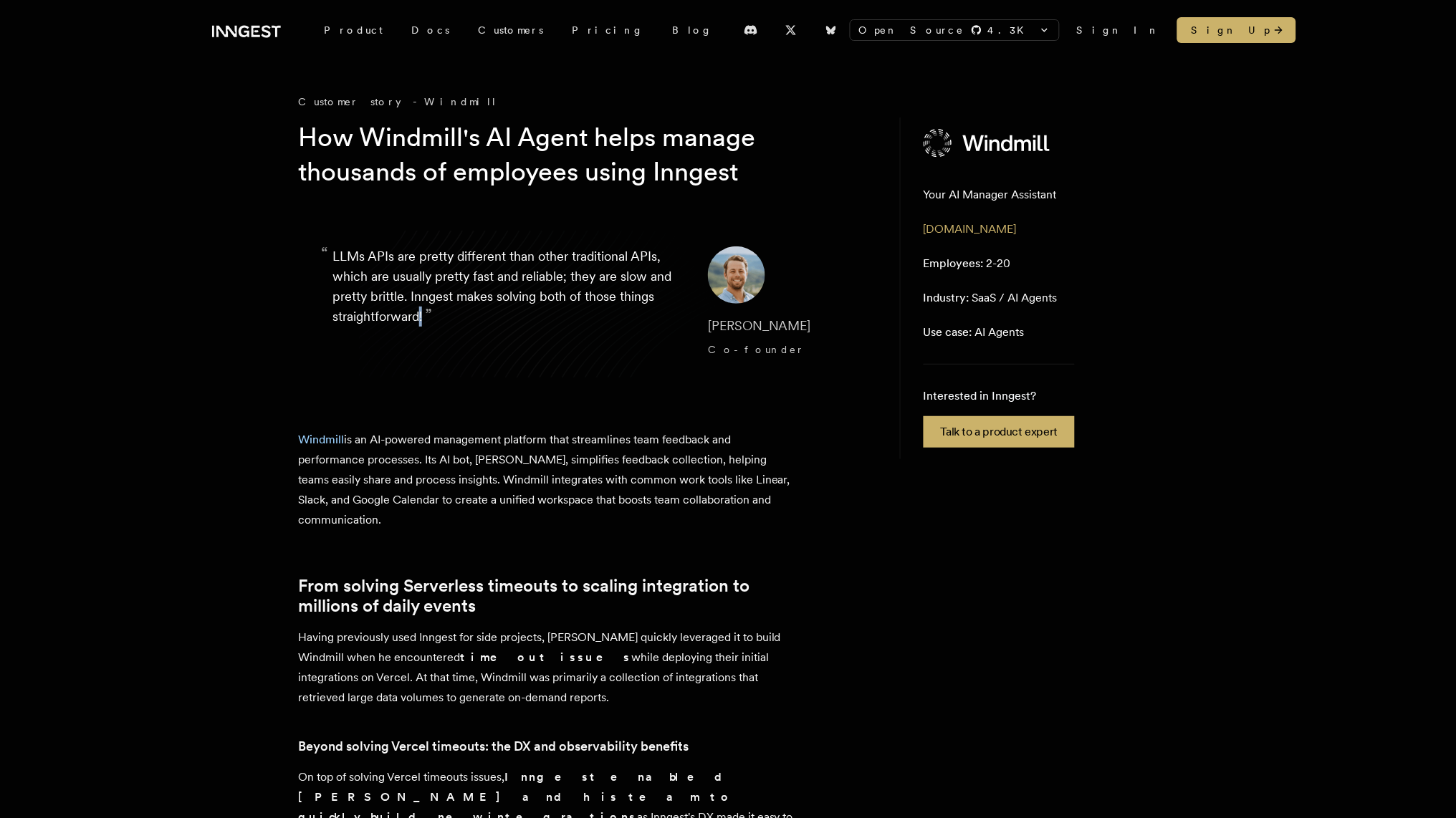
click at [420, 309] on p "“ LLMs APIs are pretty different than other traditional APIs, which are usually…" at bounding box center [508, 303] width 353 height 115
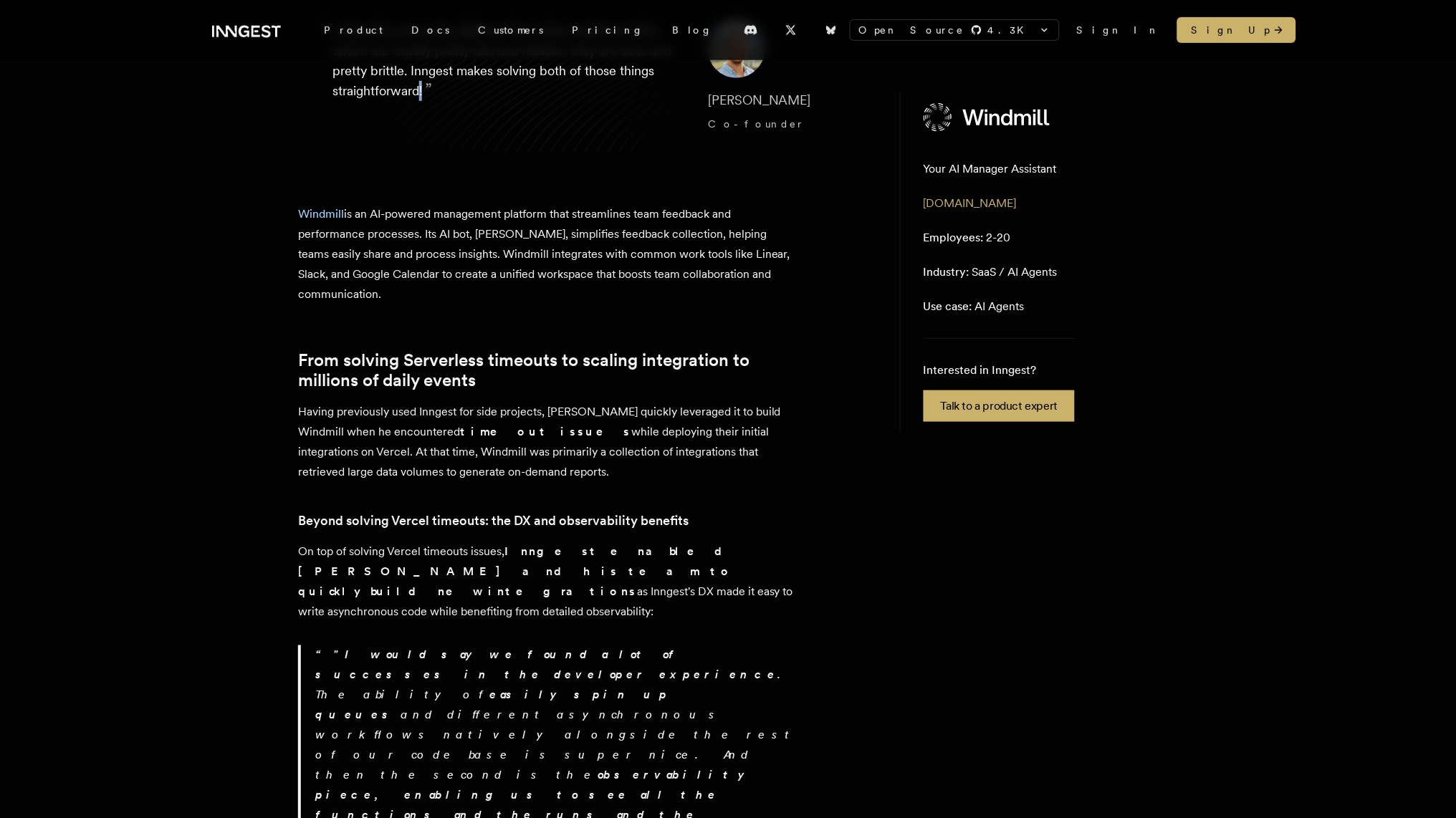
scroll to position [229, 0]
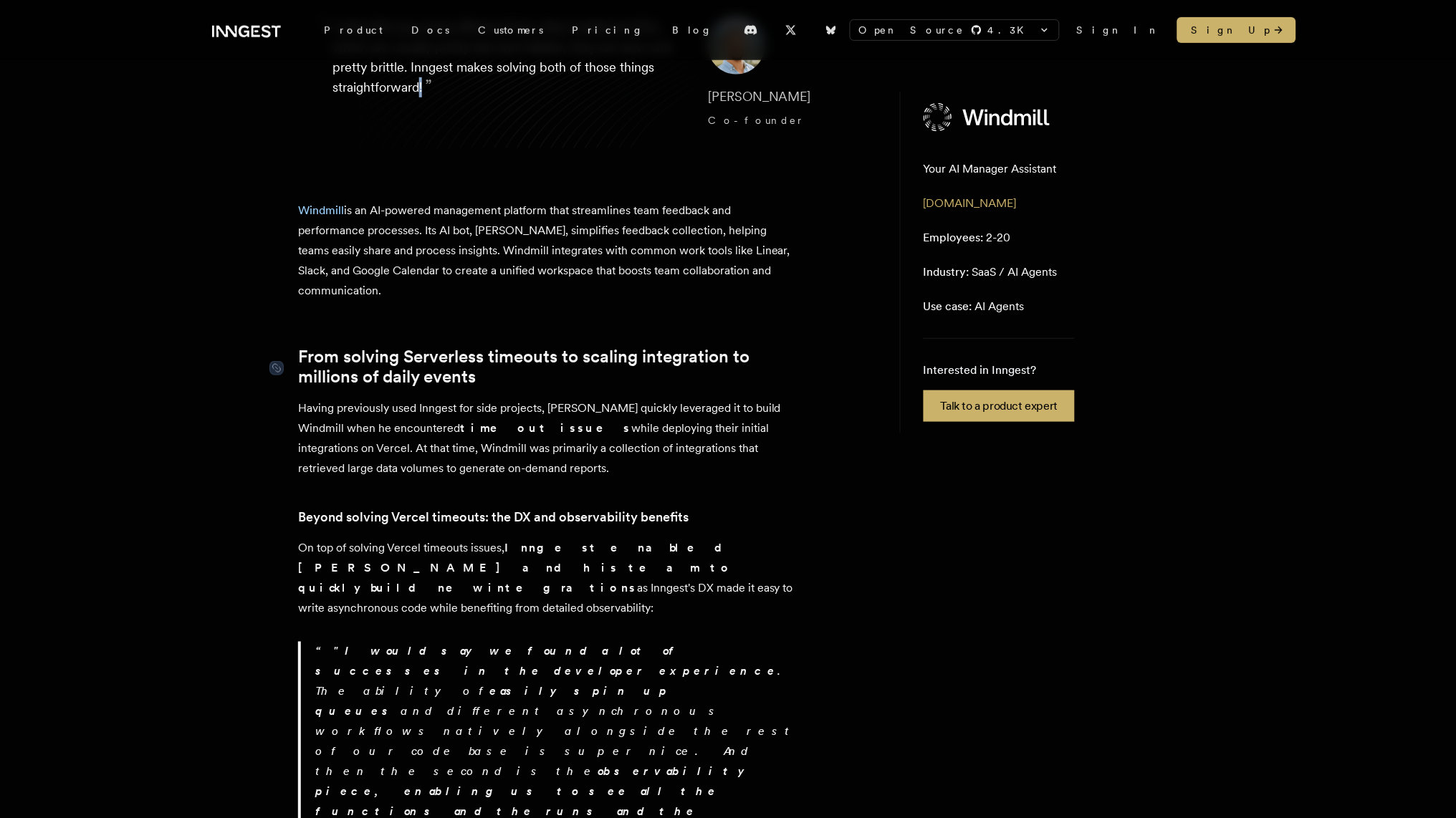
click at [339, 372] on link "From solving Serverless timeouts to scaling integration to millions of daily ev…" at bounding box center [548, 366] width 502 height 40
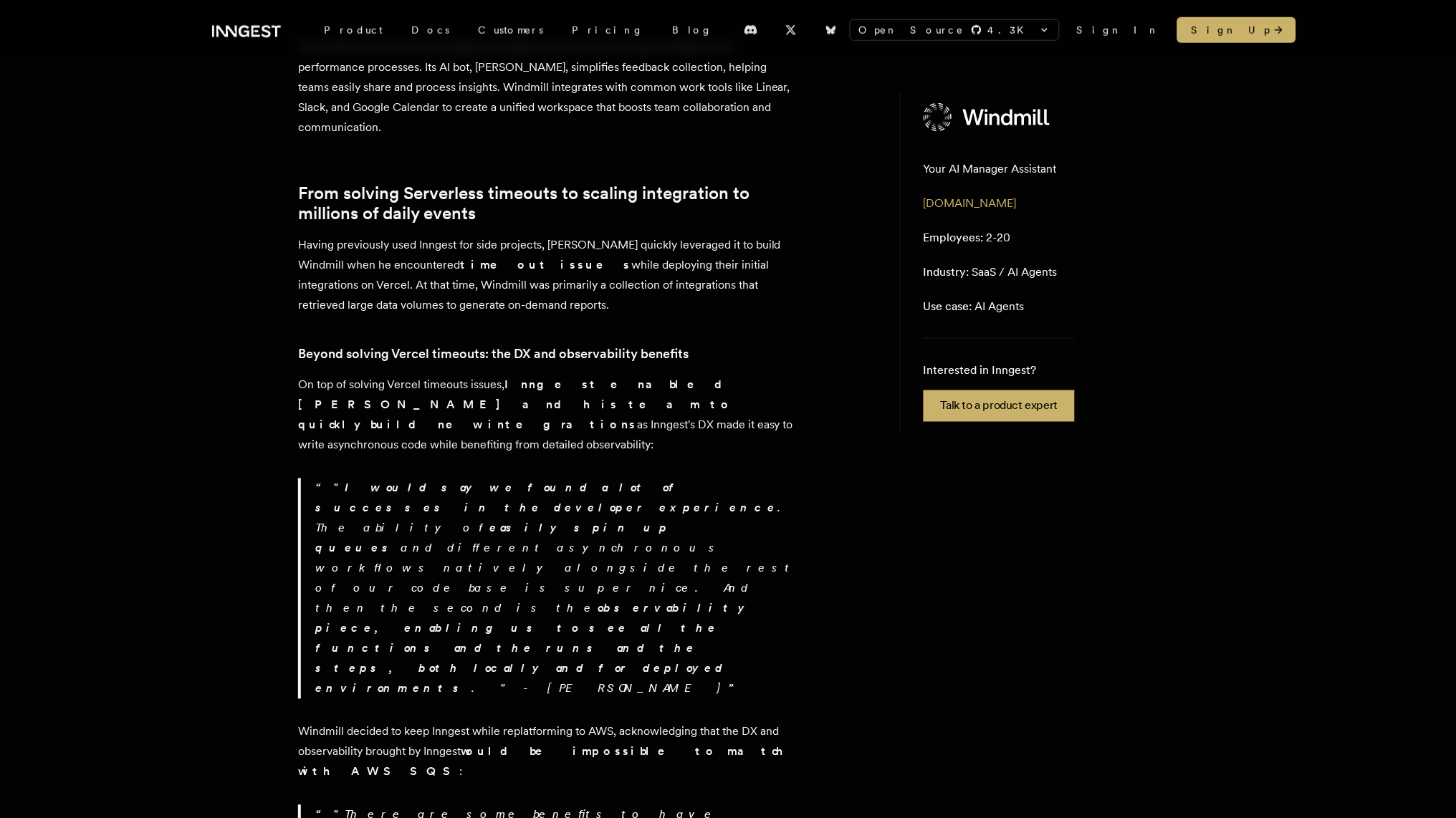
scroll to position [375, 0]
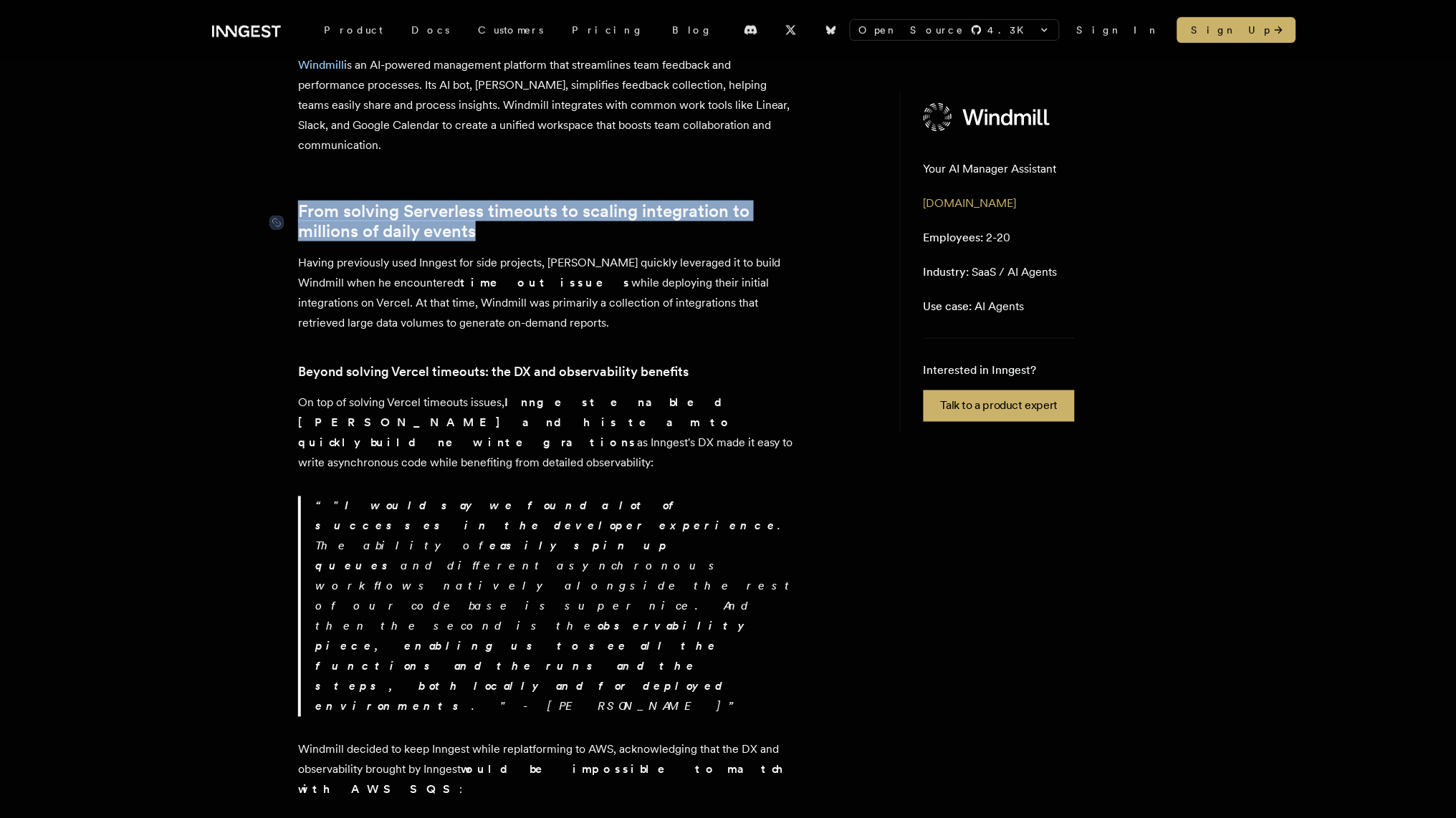
drag, startPoint x: 283, startPoint y: 189, endPoint x: 496, endPoint y: 221, distance: 215.4
copy link "From solving Serverless timeouts to scaling integration to millions of daily ev…"
drag, startPoint x: 513, startPoint y: 316, endPoint x: 287, endPoint y: 259, distance: 233.1
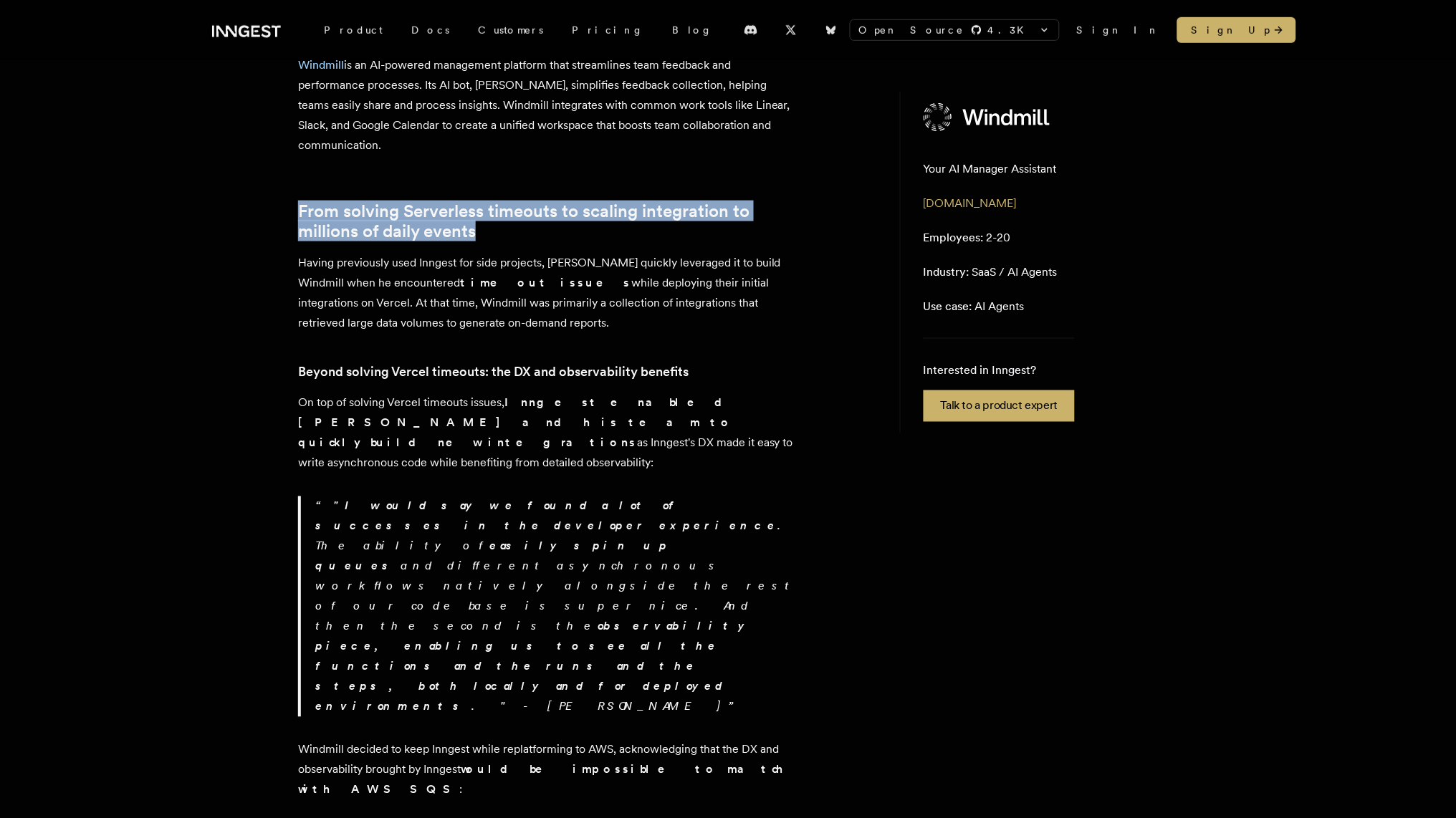
copy p "Having previously used Inngest for side projects, Max Shaw quickly leveraged it…"
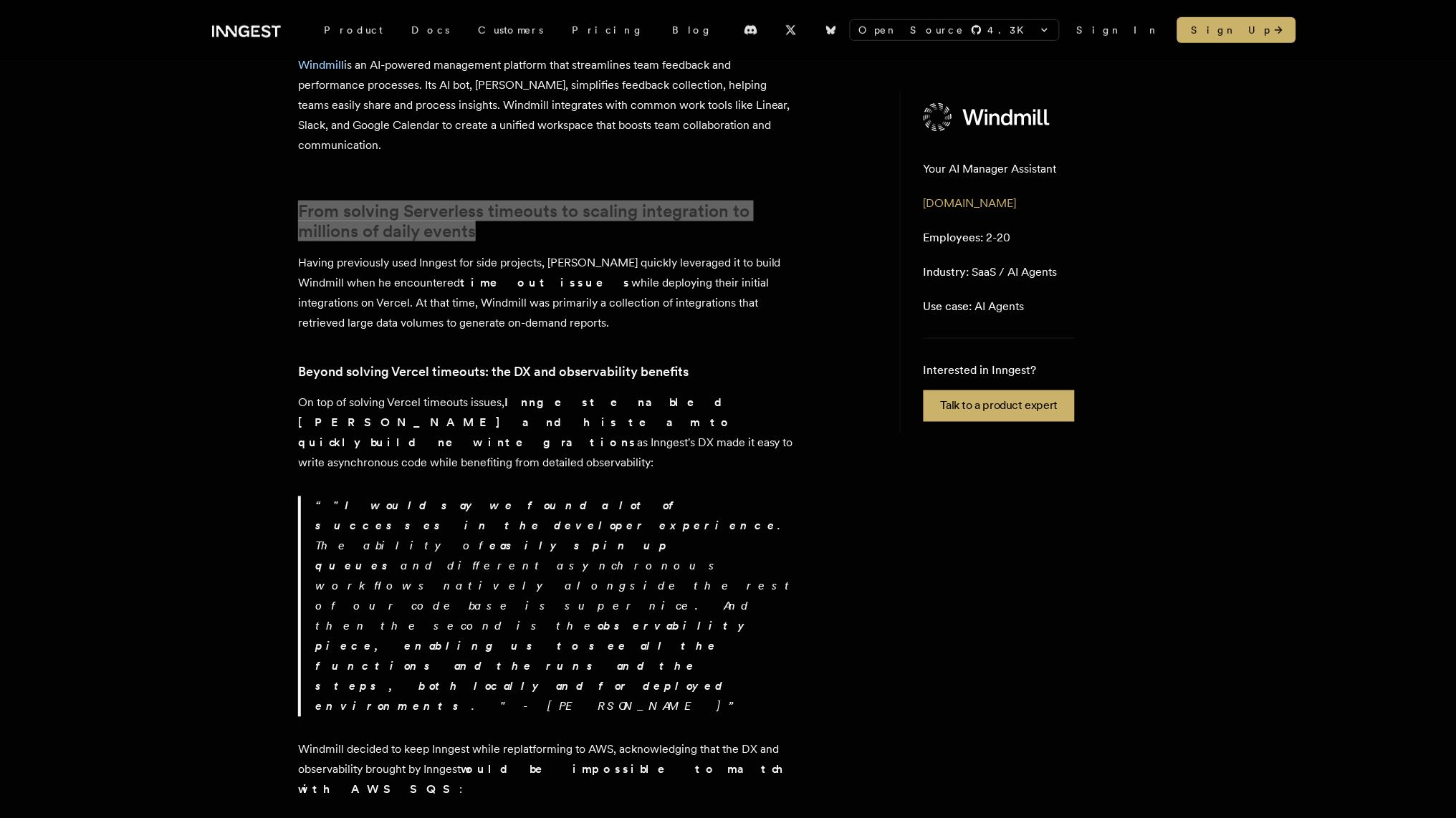
click at [685, 256] on p "Having previously used Inngest for side projects, Max Shaw quickly leveraged it…" at bounding box center [548, 293] width 502 height 80
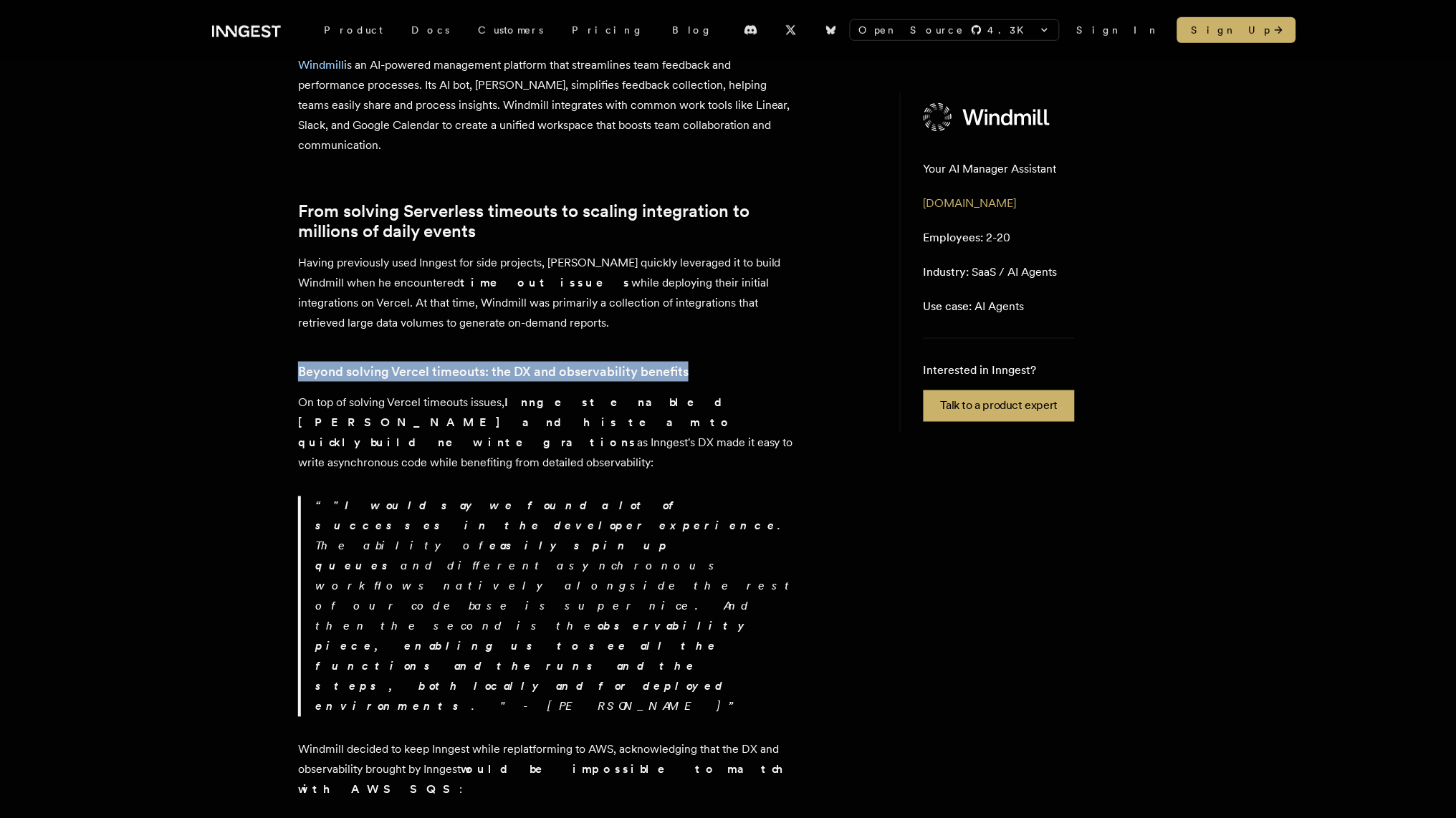
drag, startPoint x: 695, startPoint y: 359, endPoint x: 295, endPoint y: 351, distance: 400.1
copy link "Beyond solving Vercel timeouts: the DX and observability benefits"
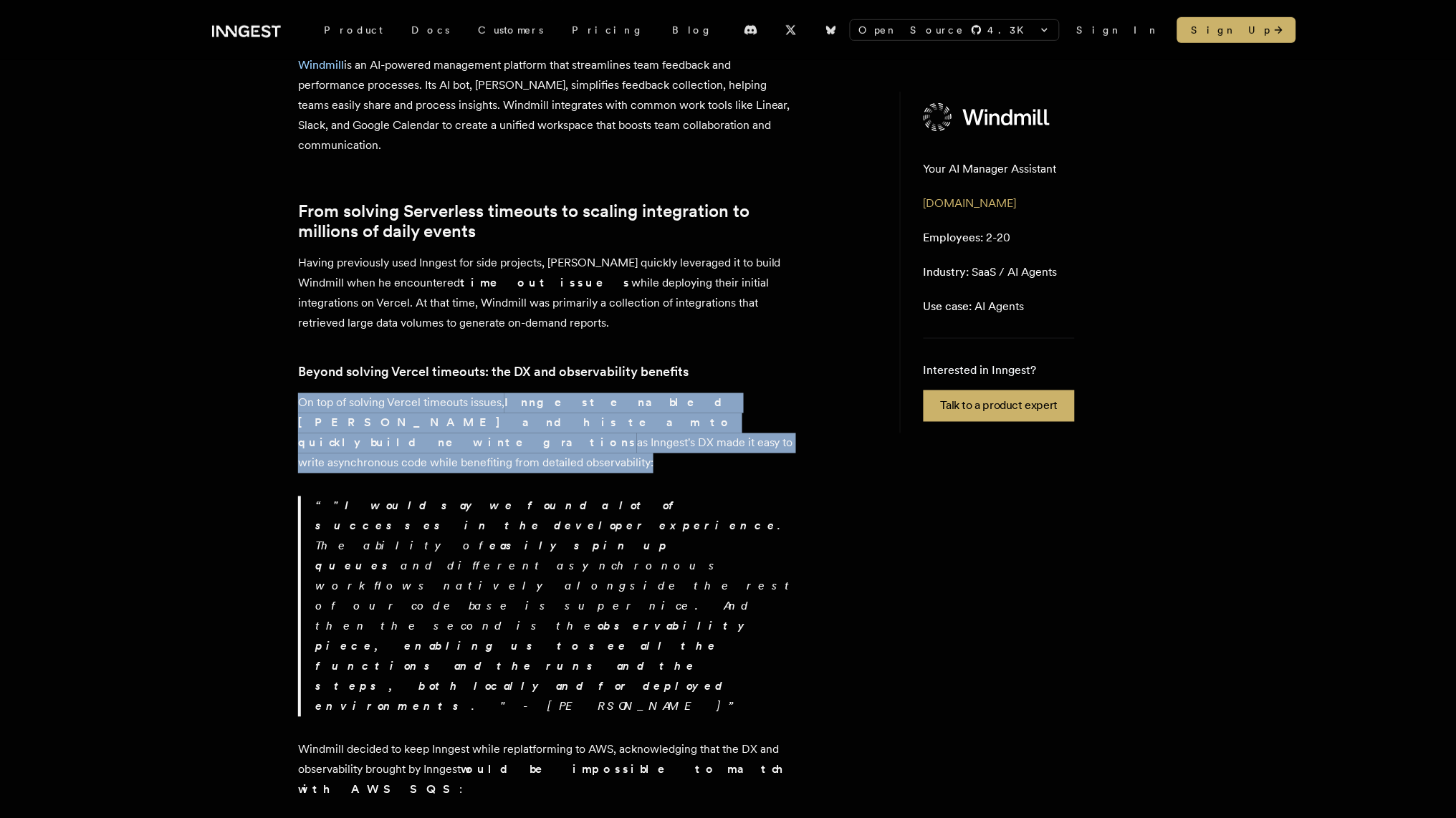
drag, startPoint x: 405, startPoint y: 429, endPoint x: 299, endPoint y: 385, distance: 114.8
click at [299, 393] on p "On top of solving Vercel timeouts issues, Inngest enabled Max and his team to q…" at bounding box center [548, 433] width 502 height 80
copy p "On top of solving Vercel timeouts issues, Inngest enabled Max and his team to q…"
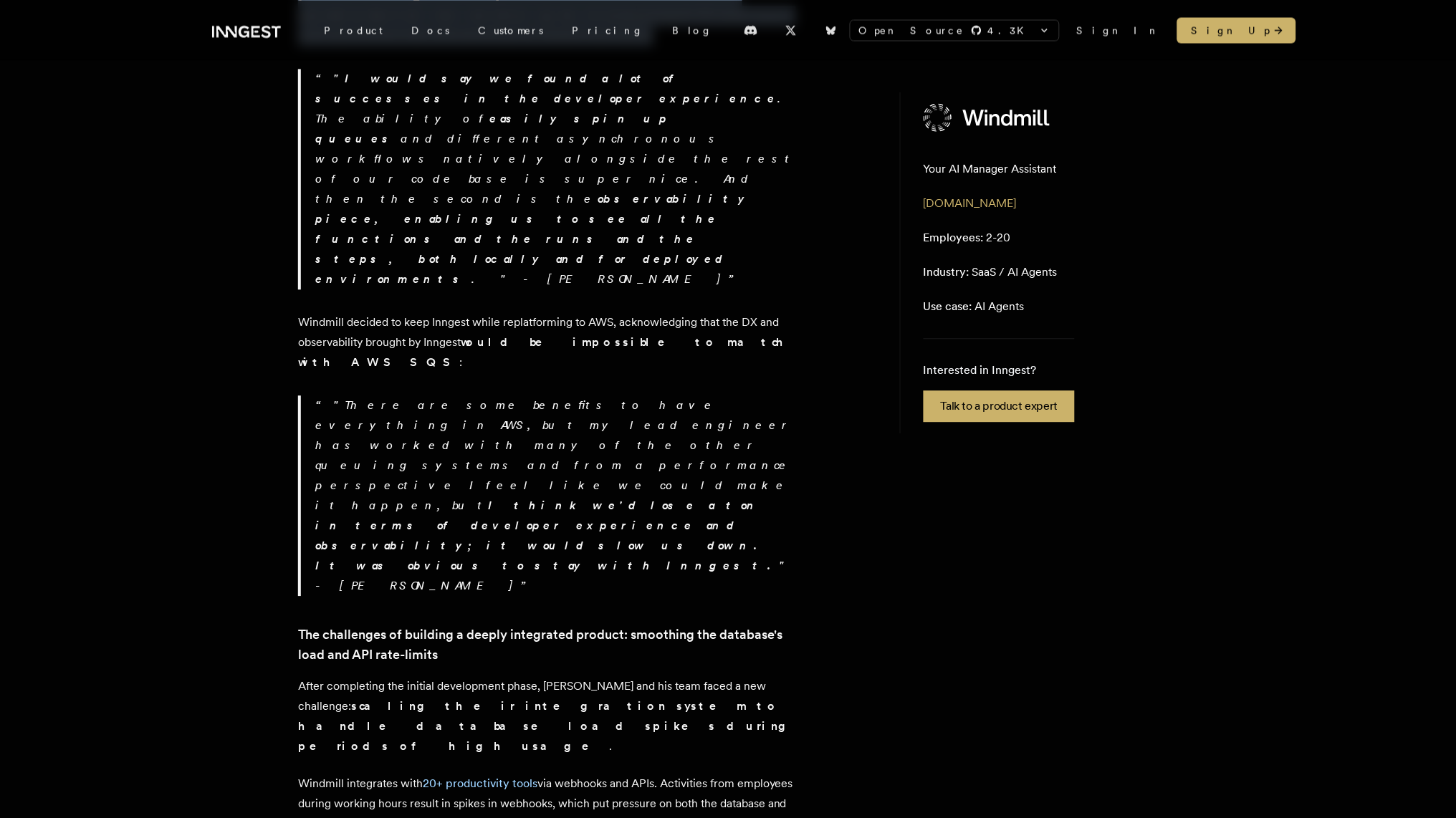
scroll to position [803, 0]
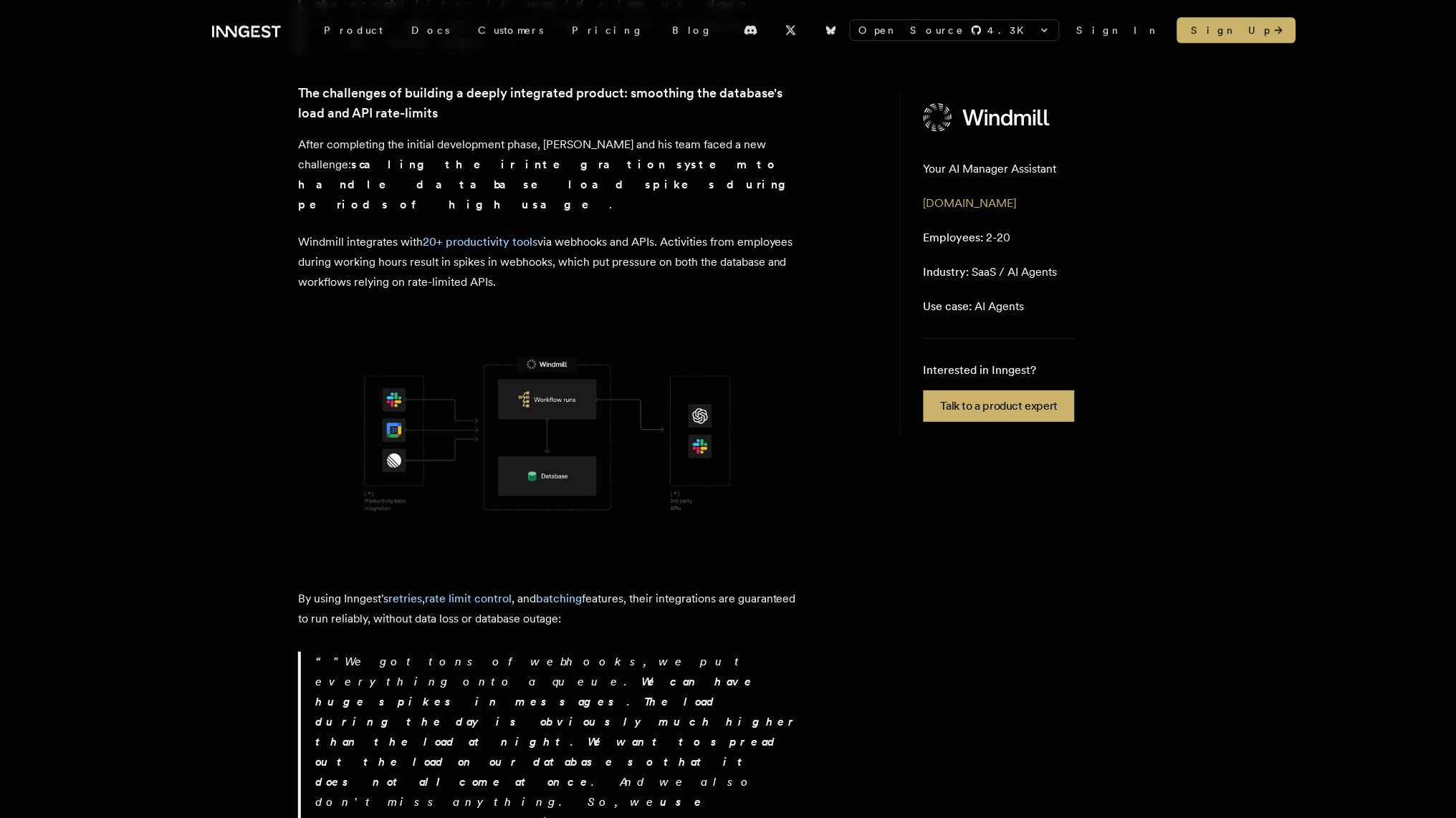
scroll to position [1361, 0]
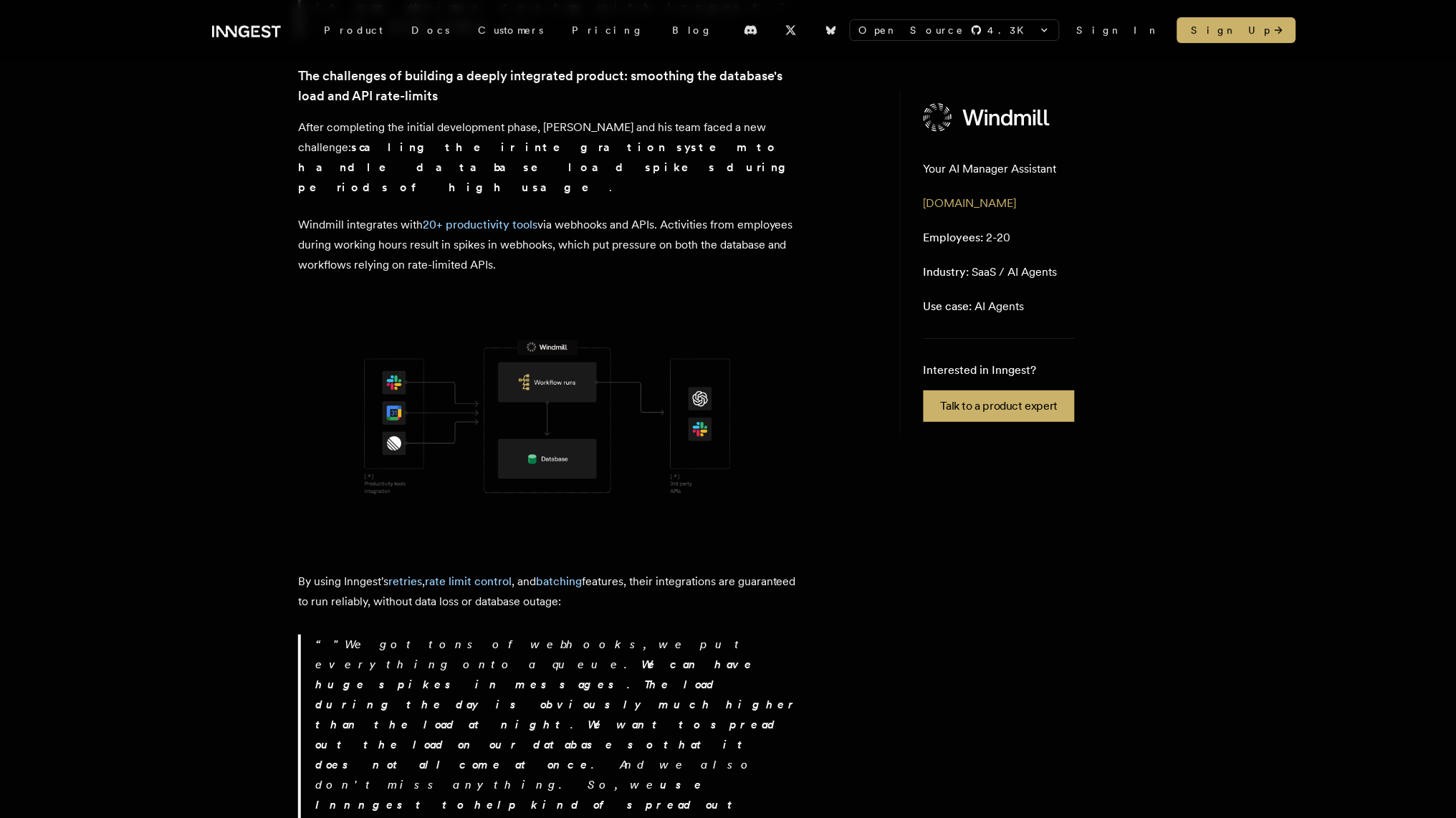
drag, startPoint x: 294, startPoint y: 461, endPoint x: 476, endPoint y: 489, distance: 184.1
copy link "The challenges of building swift interactions with long-running AI workflows"
drag, startPoint x: 299, startPoint y: 522, endPoint x: 657, endPoint y: 536, distance: 358.3
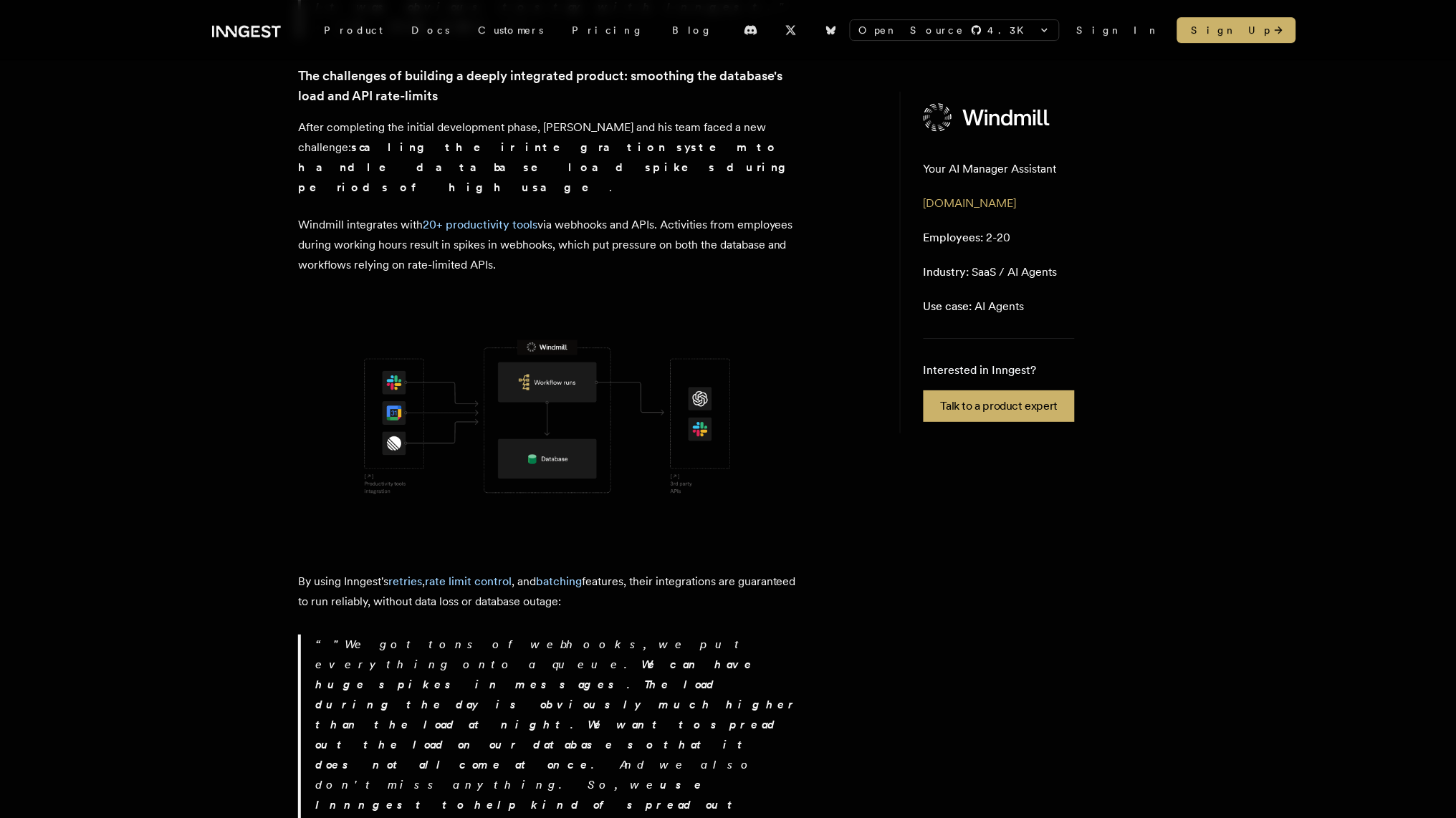
drag, startPoint x: 651, startPoint y: 596, endPoint x: 298, endPoint y: 582, distance: 353.3
copy link "Building AI conversational experiences: priority queues"
drag, startPoint x: 490, startPoint y: 701, endPoint x: 270, endPoint y: 624, distance: 233.1
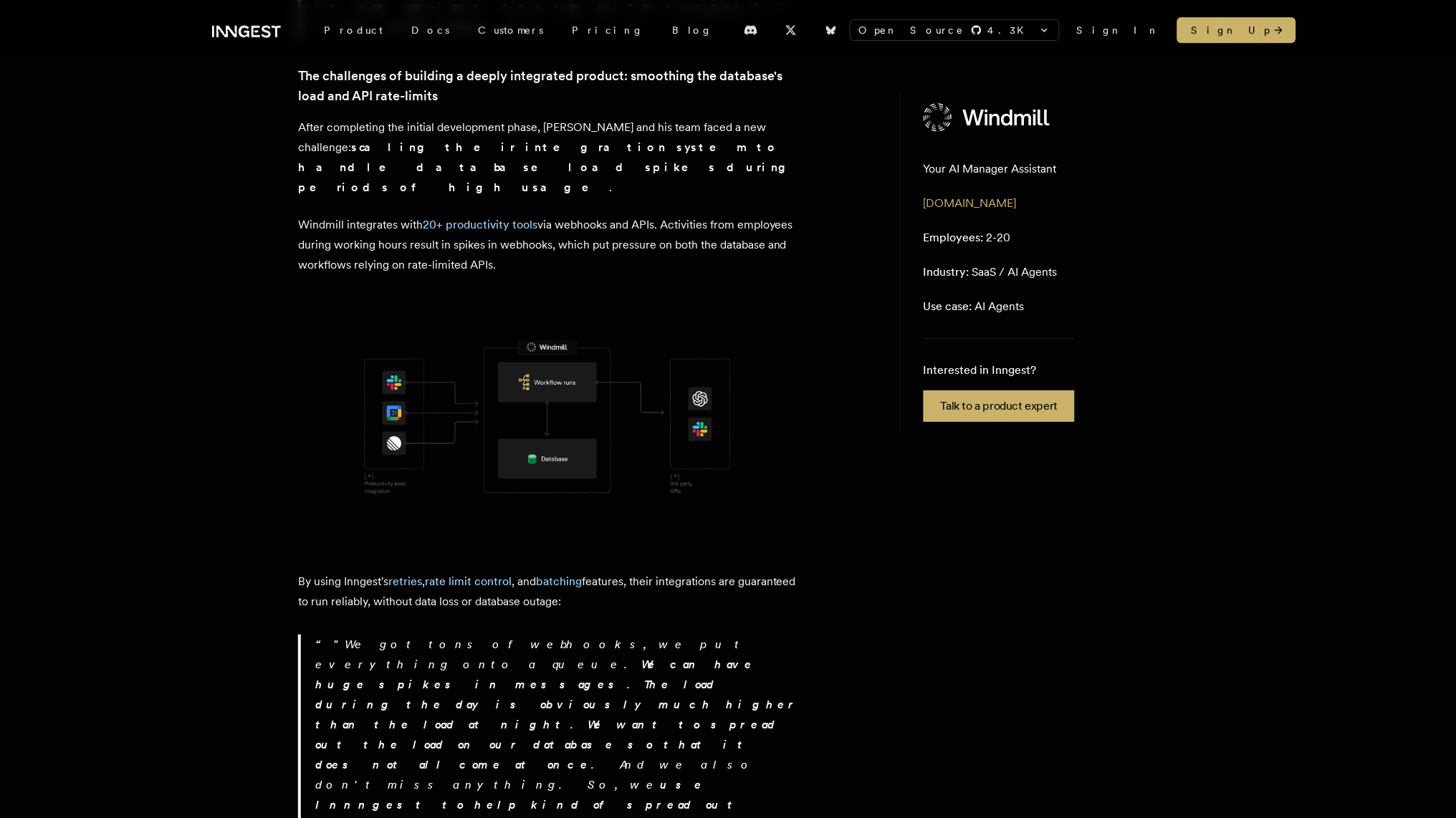
copy p "Windy interacts with employees as a Slack bot, relying on Inngest's event-drive…"
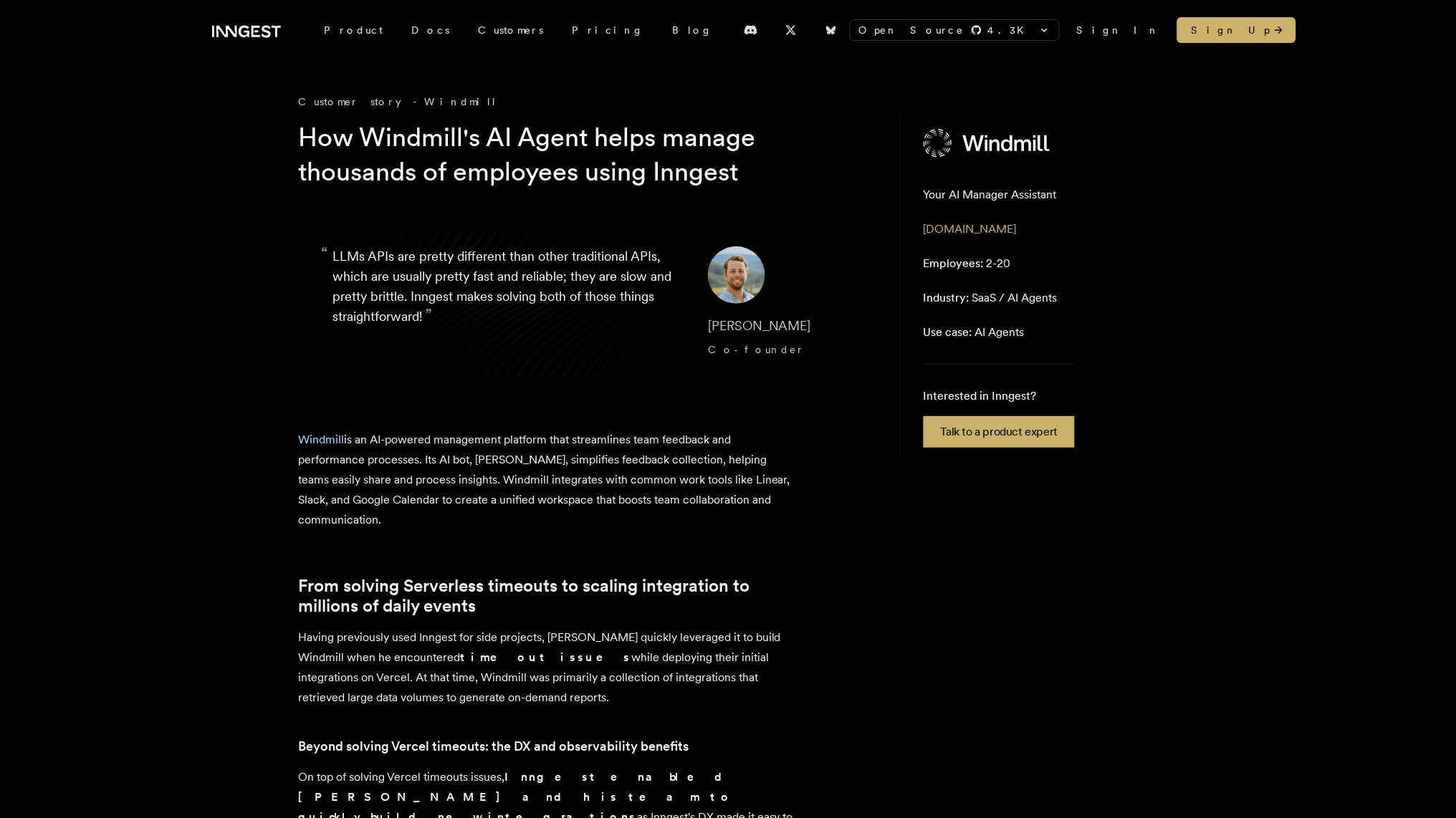
scroll to position [0, 0]
click at [464, 31] on link "Customers" at bounding box center [511, 29] width 94 height 26
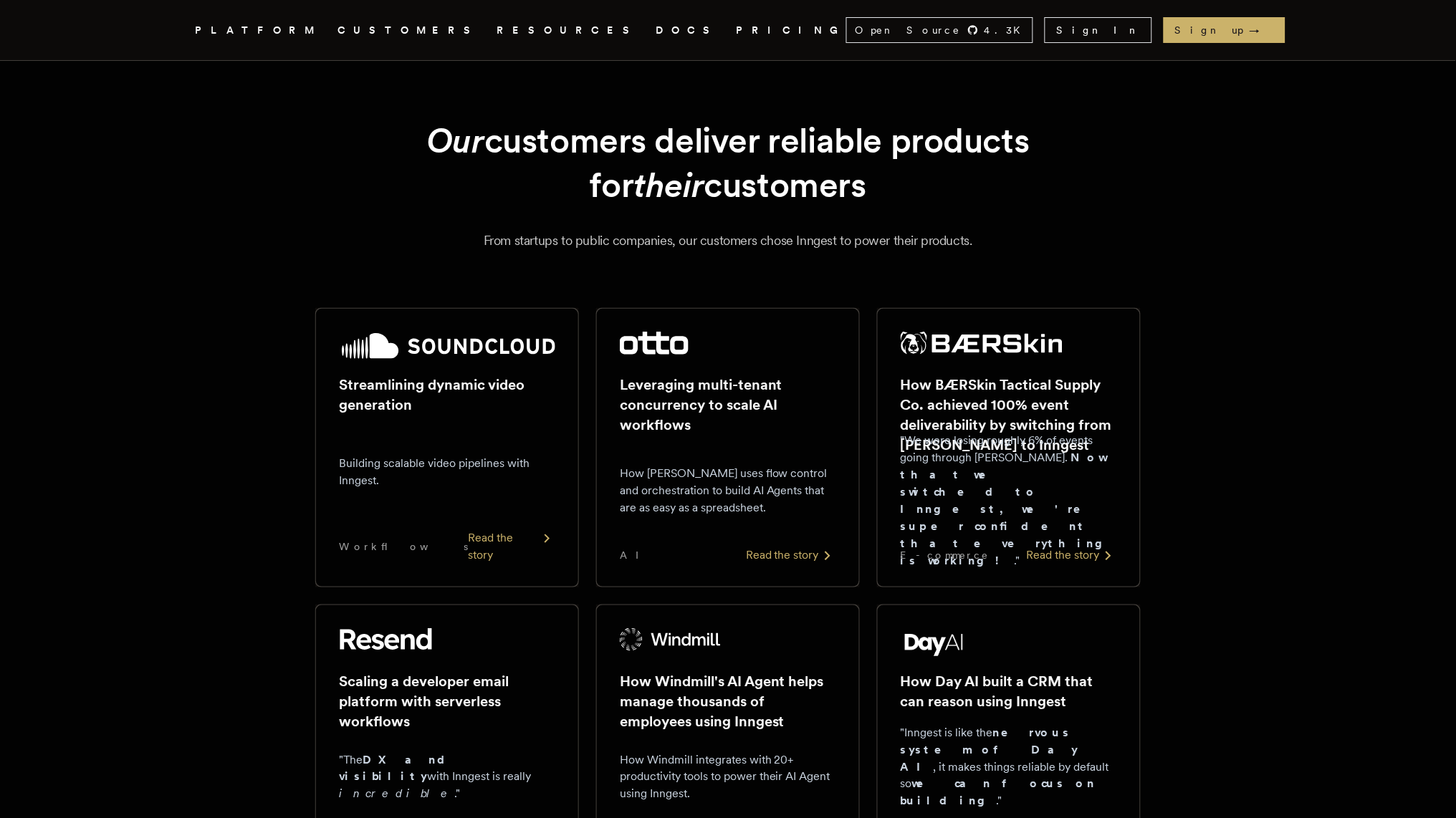
click at [400, 32] on link "CUSTOMERS" at bounding box center [409, 30] width 142 height 18
click at [719, 686] on h2 "How Windmill's AI Agent helps manage thousands of employees using Inngest" at bounding box center [728, 702] width 217 height 60
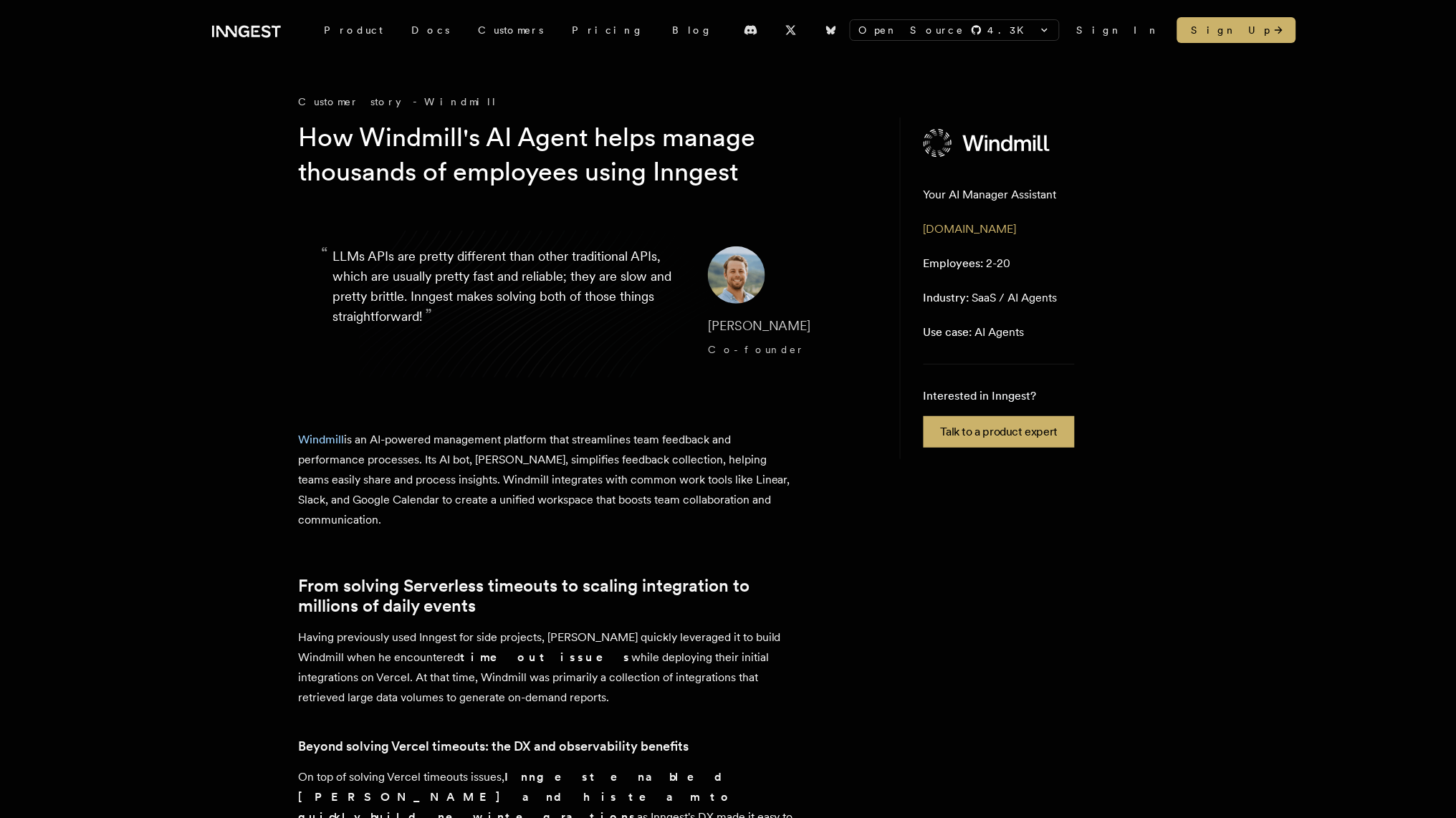
click at [728, 277] on img at bounding box center [736, 274] width 58 height 58
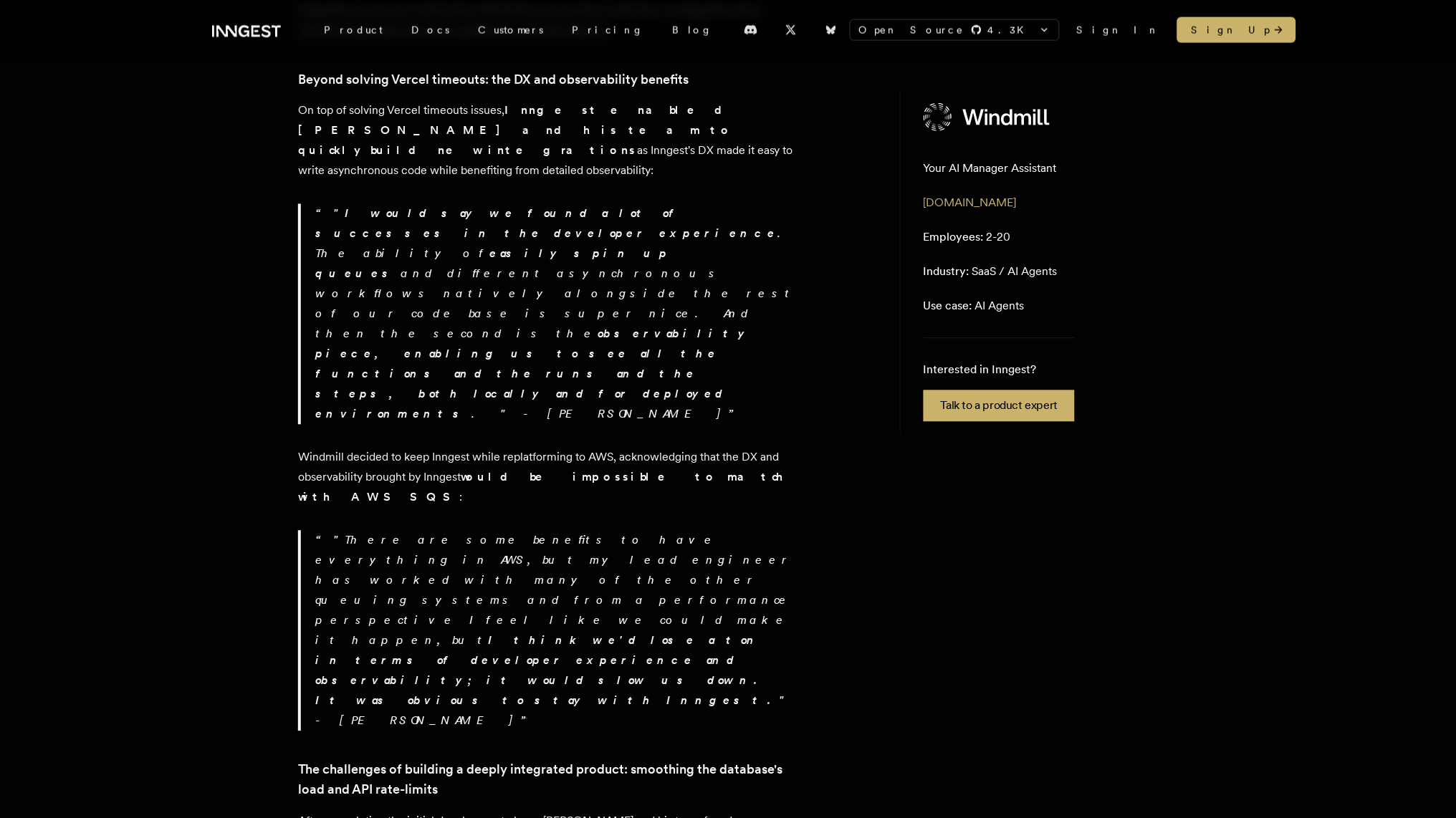
scroll to position [673, 0]
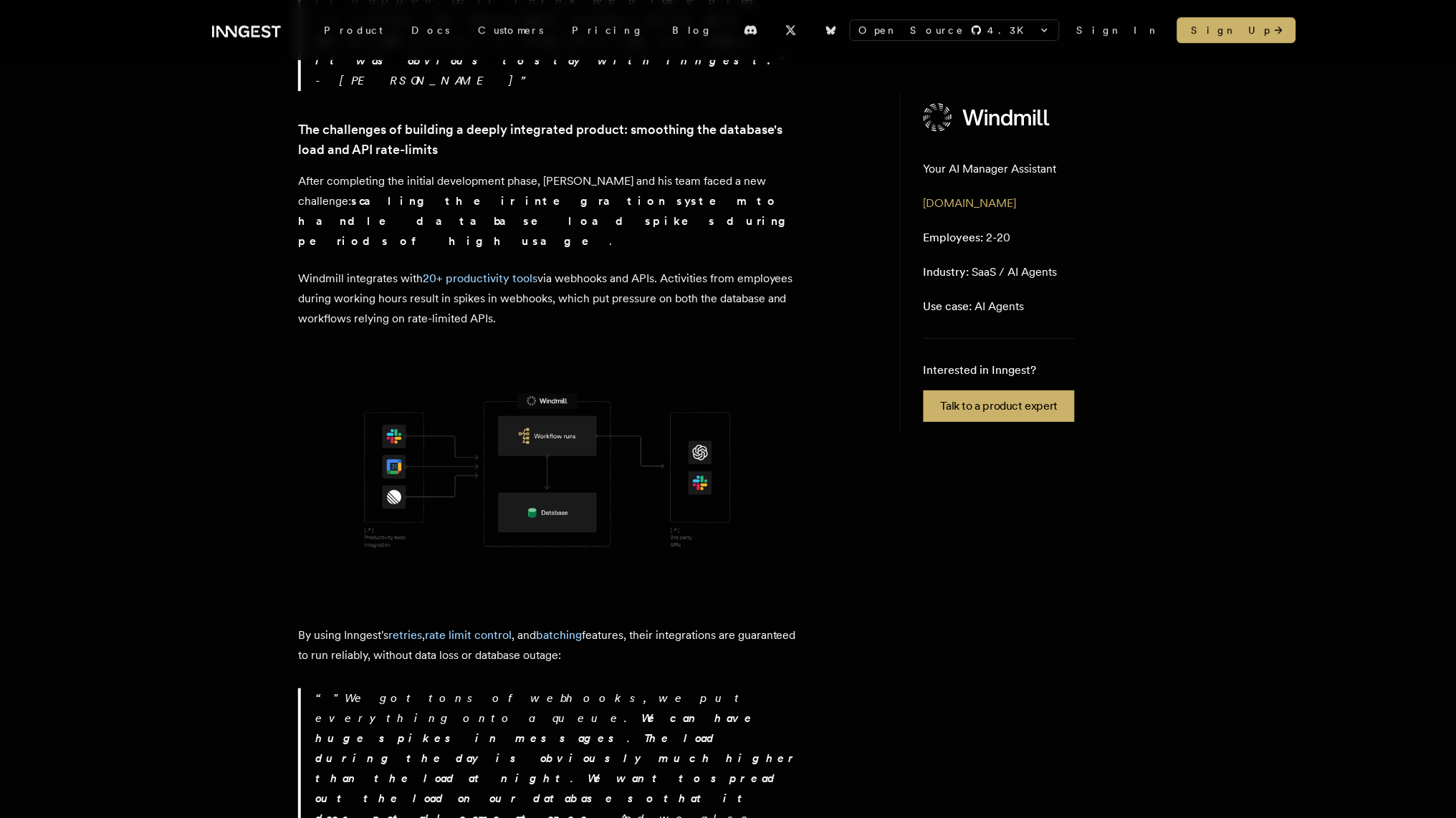
scroll to position [1323, 0]
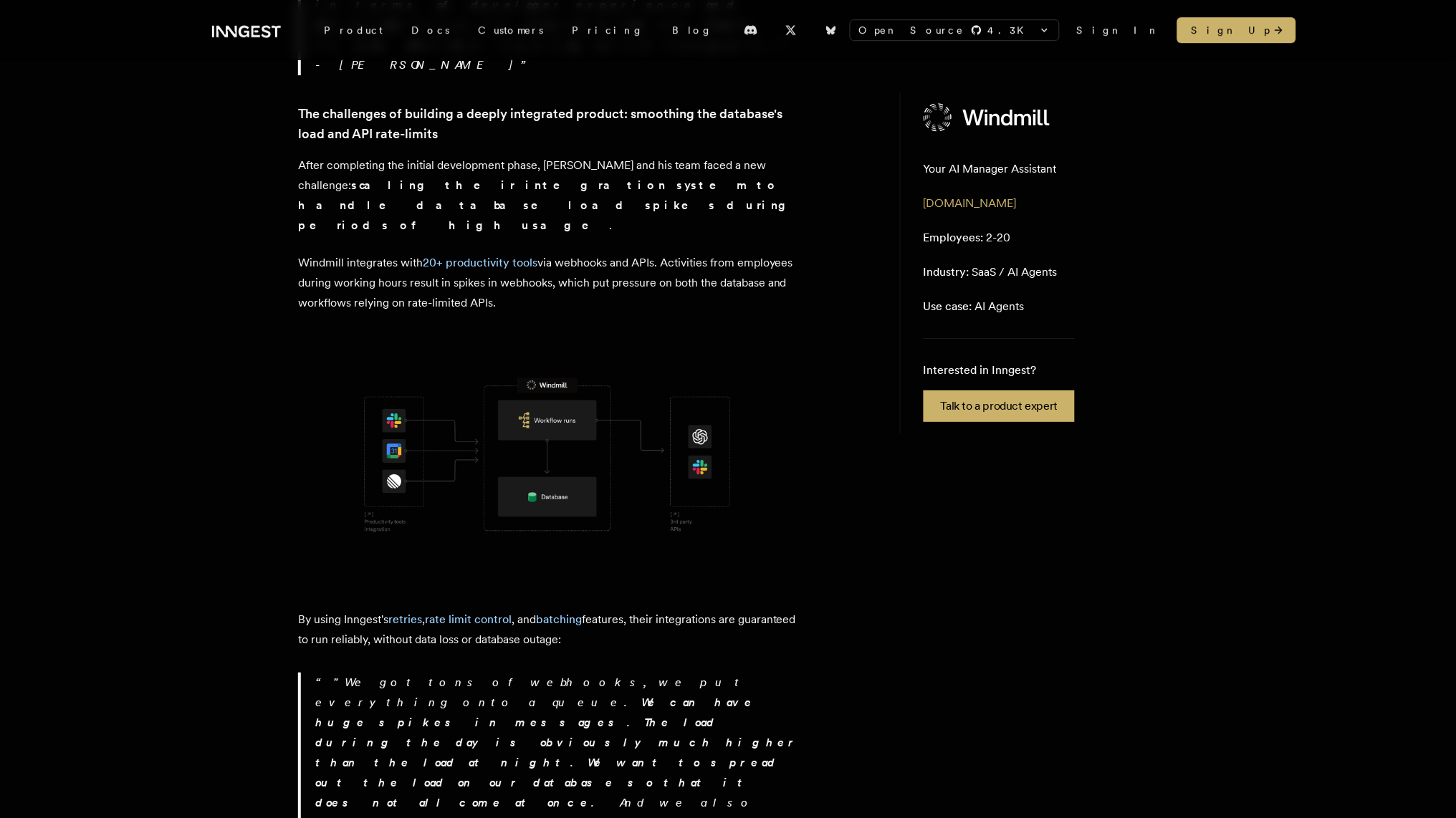
drag, startPoint x: 298, startPoint y: 661, endPoint x: 517, endPoint y: 727, distance: 228.7
copy p "Windy interacts with employees as a Slack bot, relying on Inngest's event-drive…"
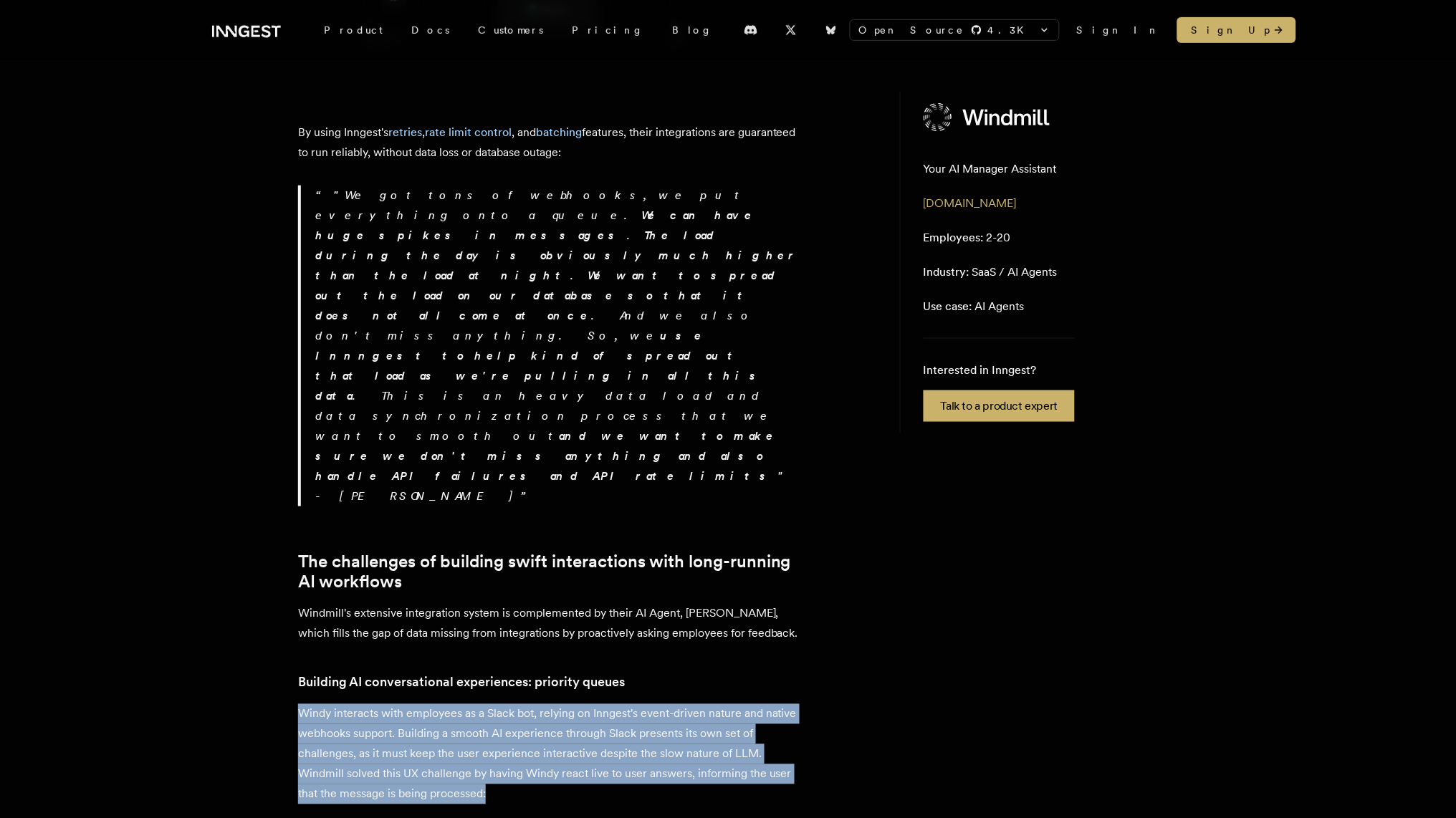
scroll to position [1893, 0]
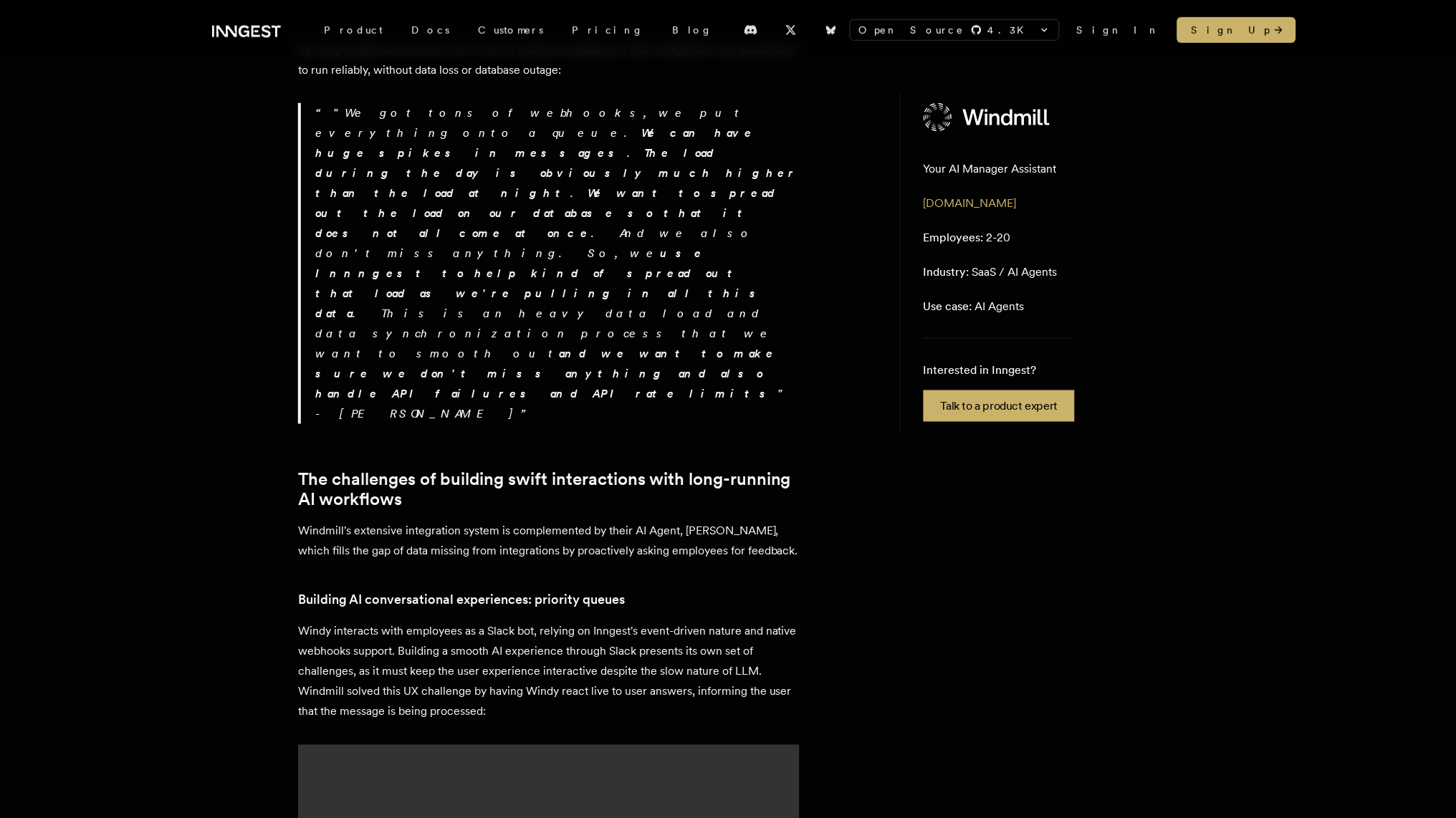
drag, startPoint x: 434, startPoint y: 630, endPoint x: 326, endPoint y: 572, distance: 122.6
drag, startPoint x: 363, startPoint y: 531, endPoint x: 294, endPoint y: 504, distance: 74.1
click at [294, 504] on div "Customer story - Windmill How Windmill's AI Agent helps manage thousands of emp…" at bounding box center [728, 452] width 1146 height 4500
copy p "This conversational UX pattern was made possible by relying on Inngest's priori…"
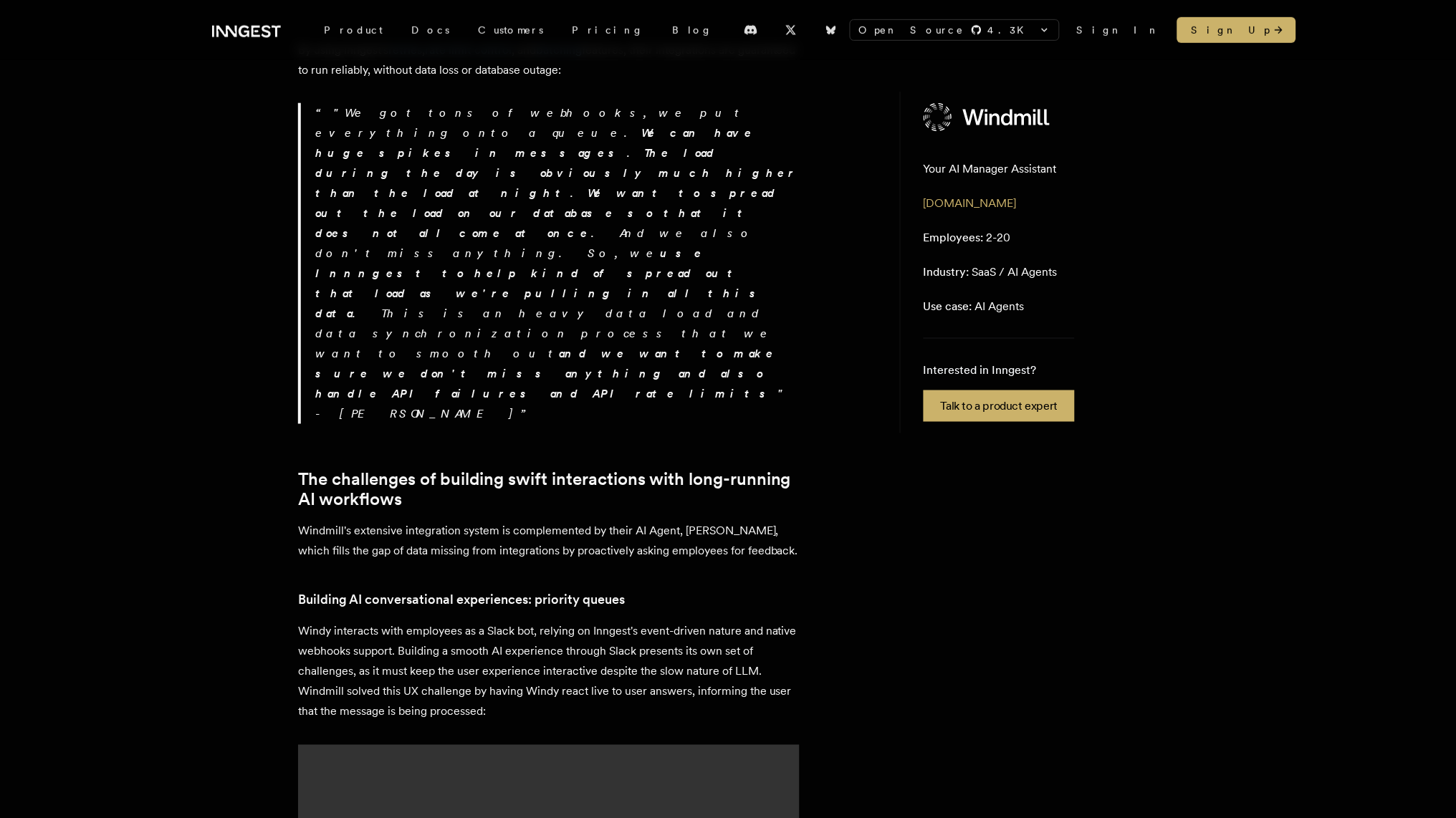
drag, startPoint x: 435, startPoint y: 629, endPoint x: 327, endPoint y: 570, distance: 123.1
copy p "A lot of our interfaces in Slack , and so when we're responding to a message, w…"
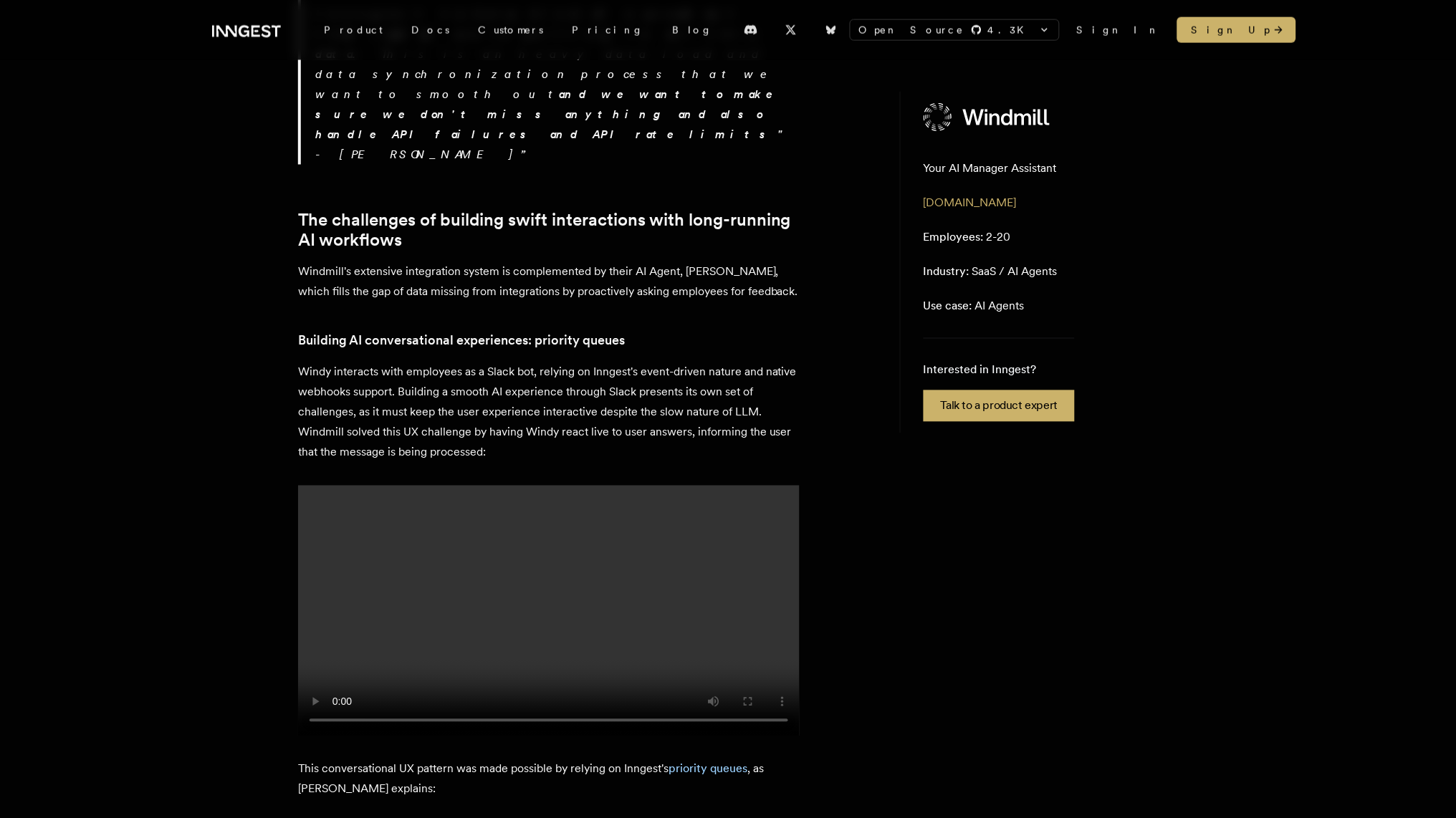
scroll to position [2199, 0]
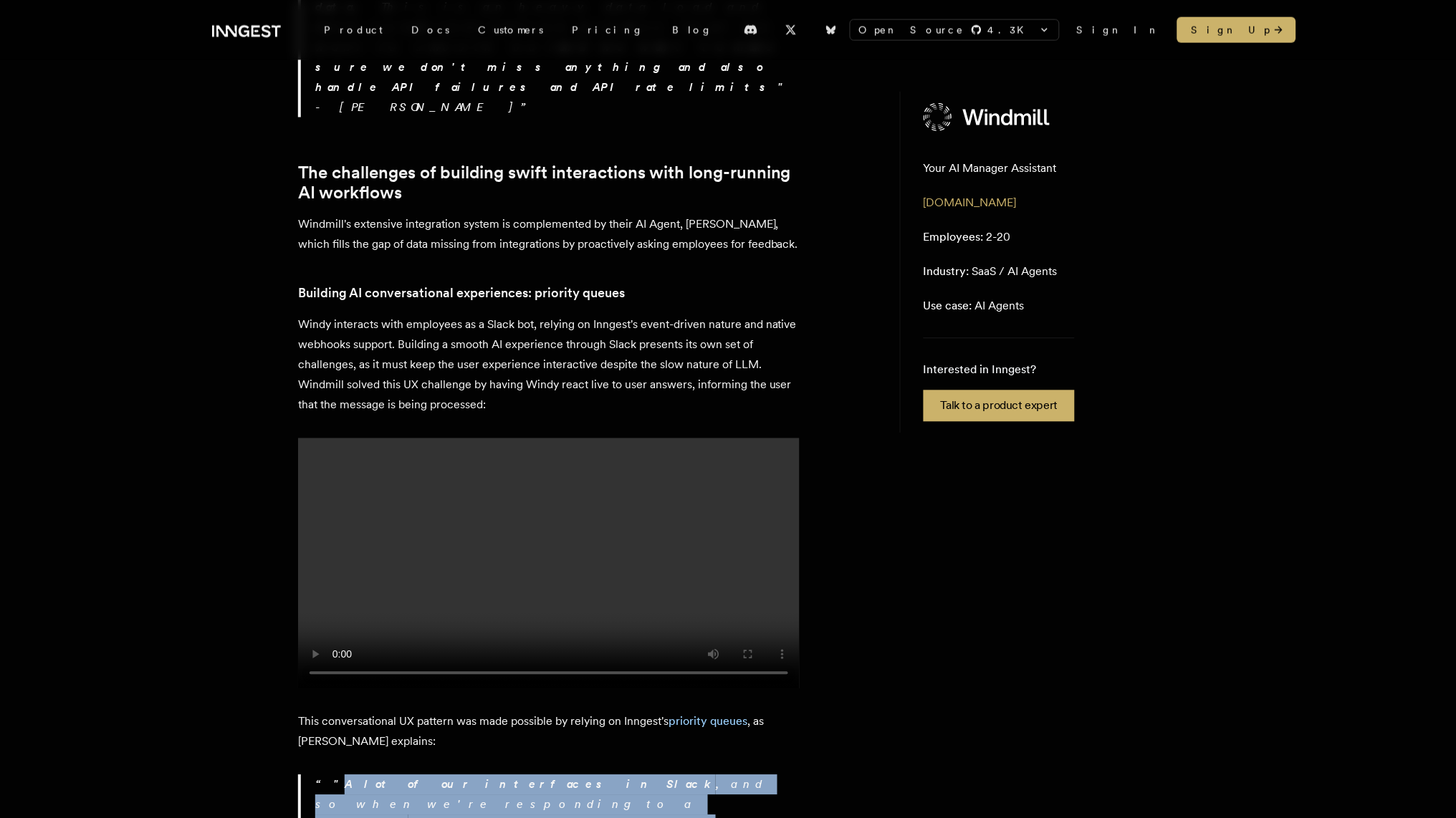
copy p "A lot of our interfaces in Slack , and so when we're responding to a message, w…"
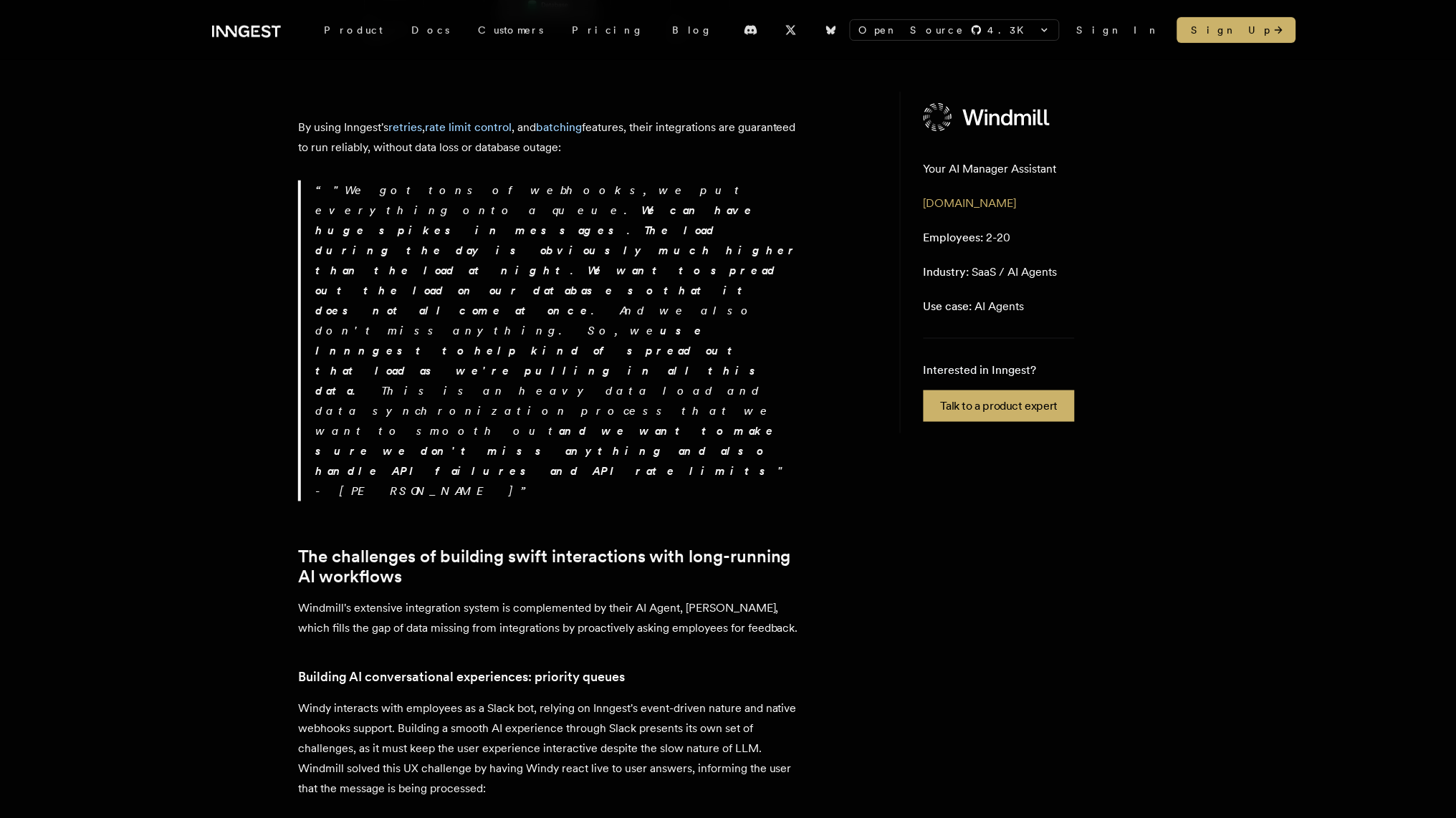
scroll to position [1785, 0]
